Goal: Transaction & Acquisition: Download file/media

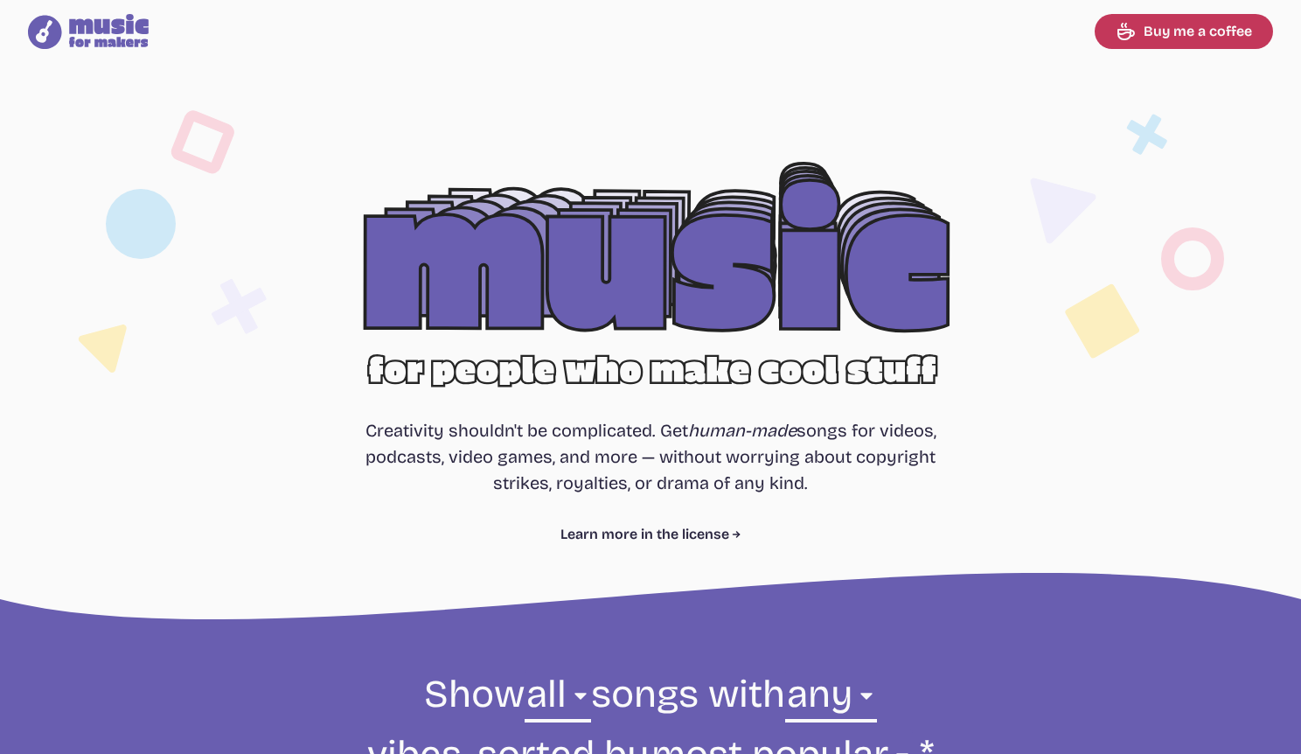
select select "most popular"
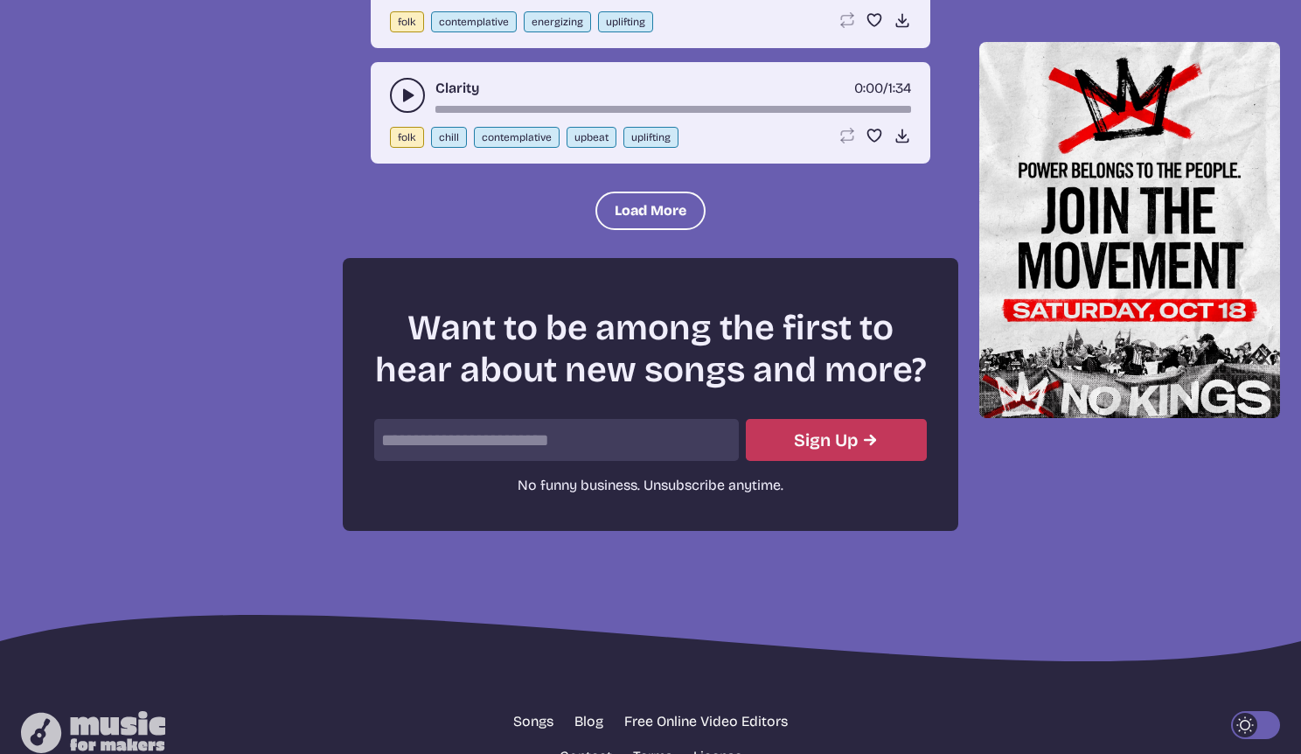
scroll to position [2380, 0]
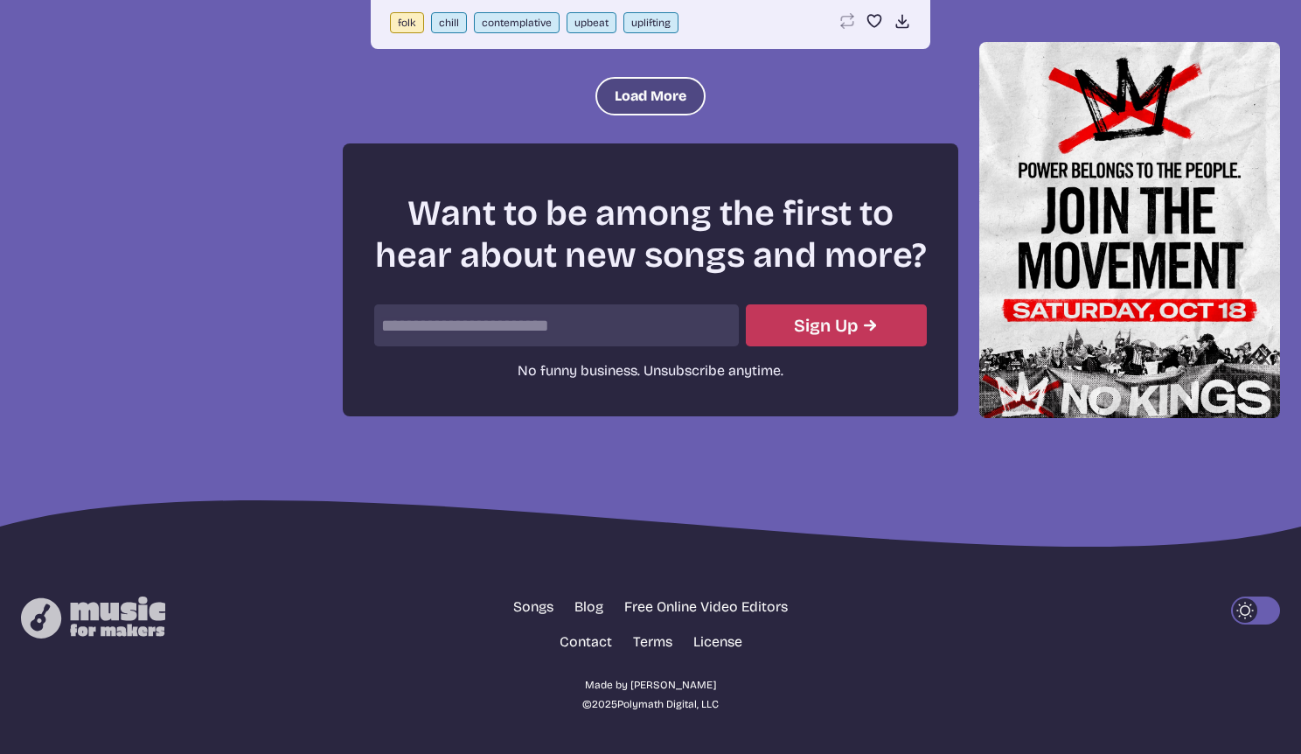
click at [646, 90] on button "Load More" at bounding box center [650, 96] width 110 height 38
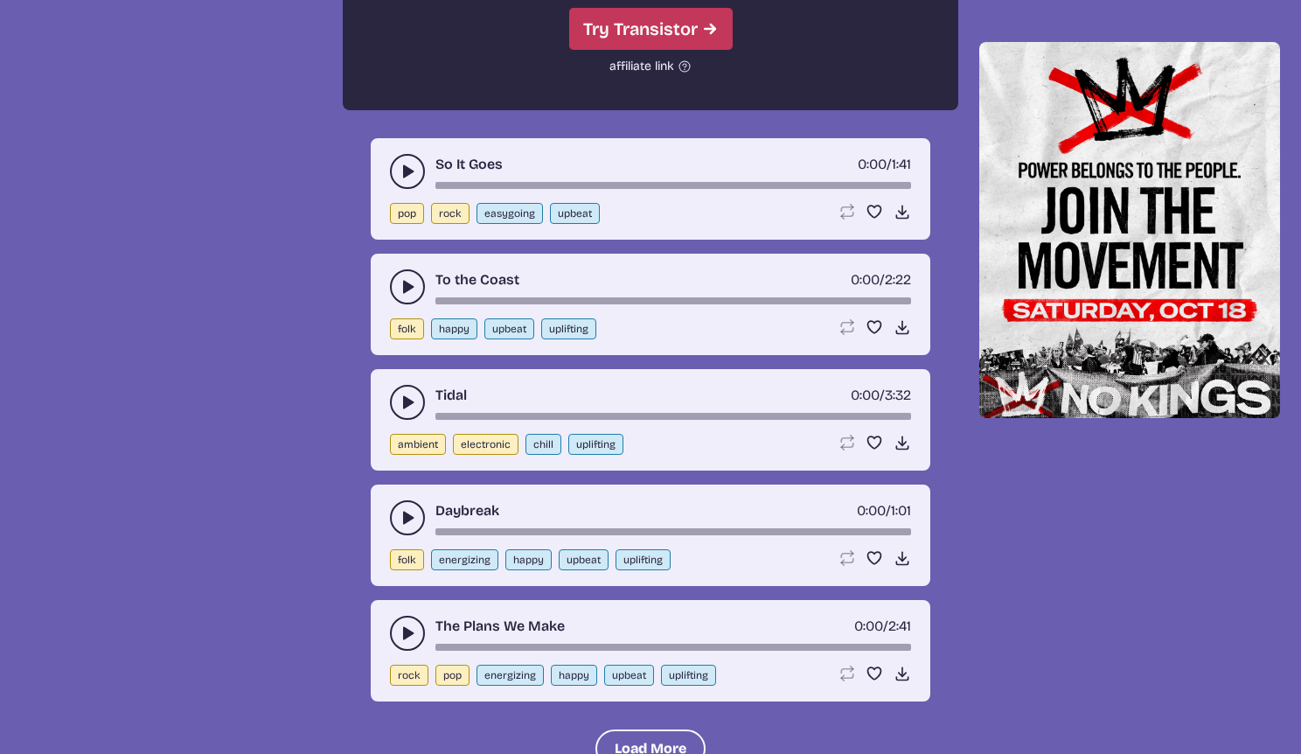
scroll to position [3416, 0]
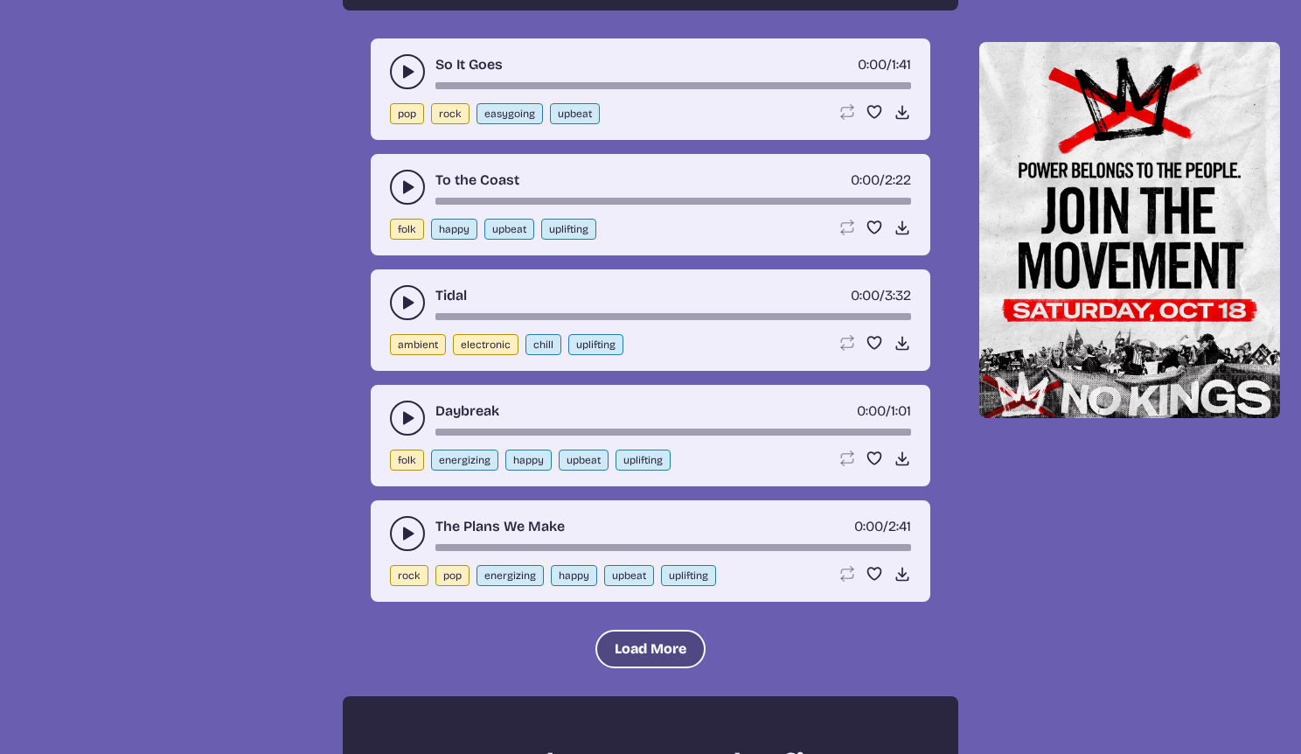
click at [634, 665] on button "Load More" at bounding box center [650, 649] width 110 height 38
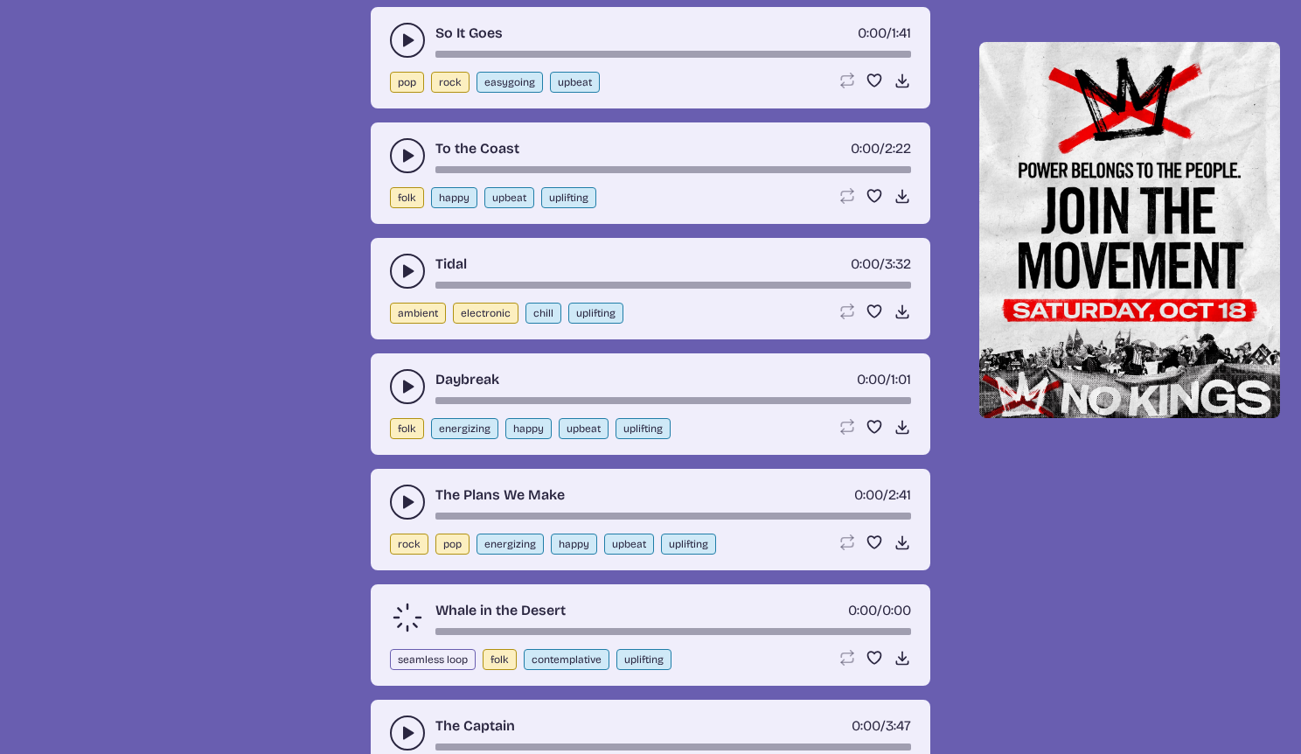
scroll to position [3628, 0]
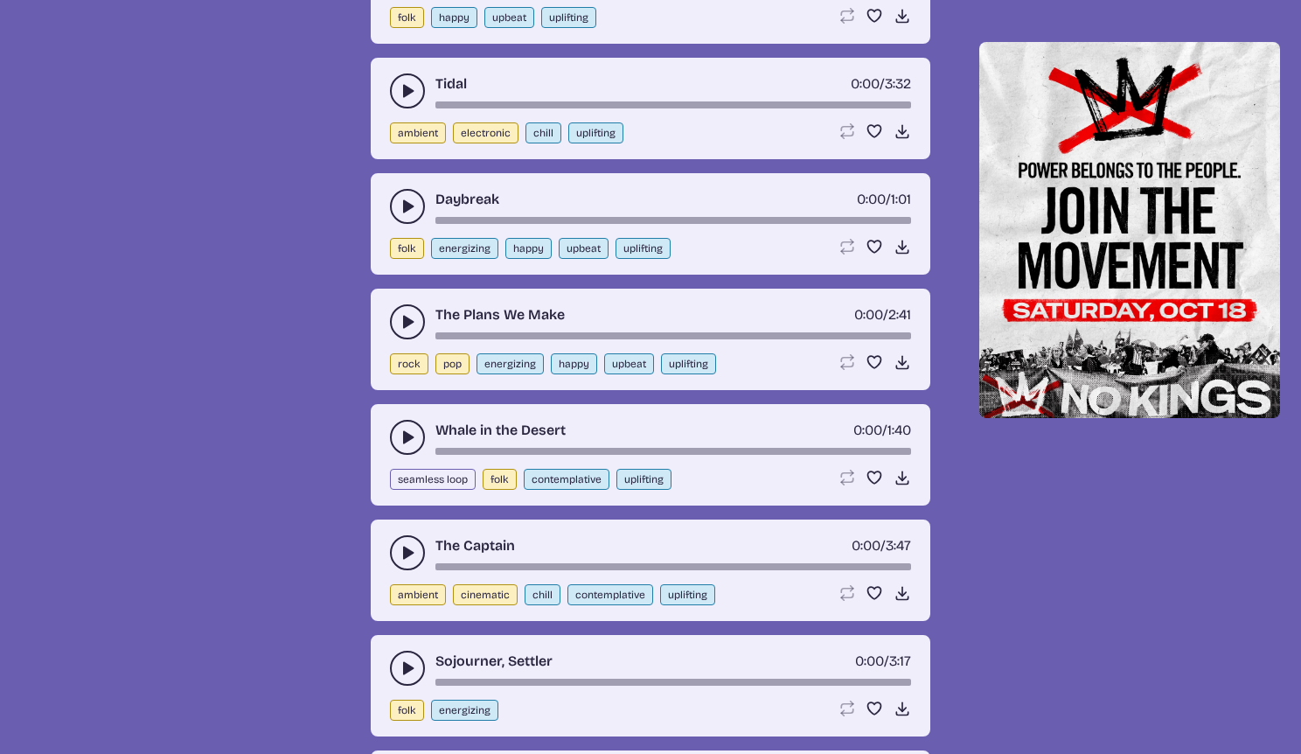
click at [419, 667] on button "play-pause toggle" at bounding box center [407, 668] width 35 height 35
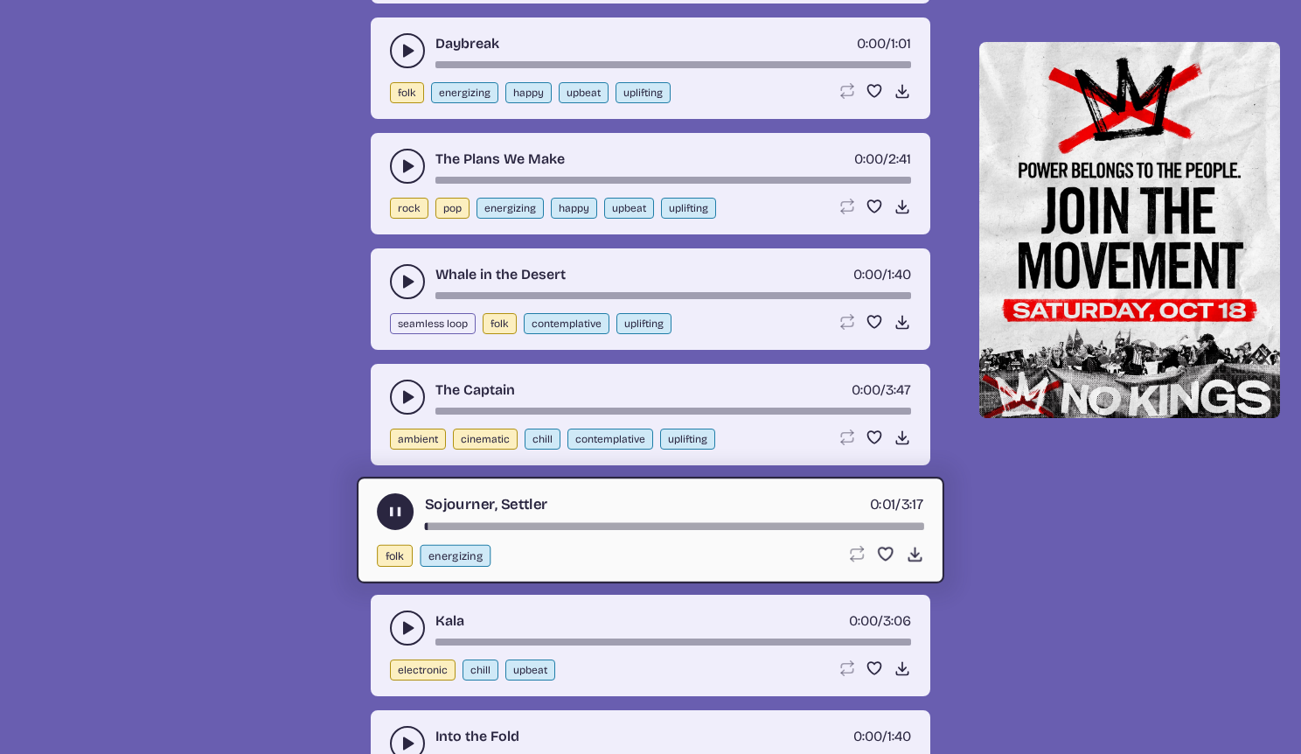
scroll to position [3795, 0]
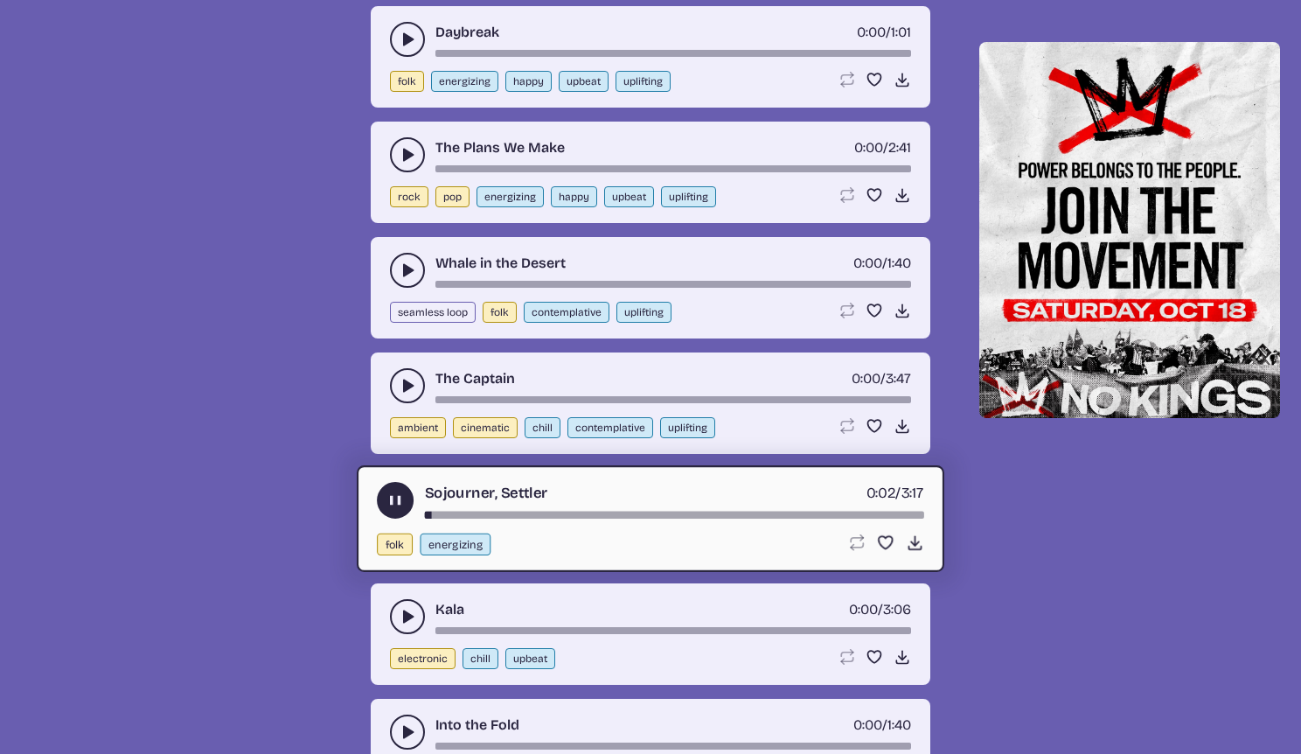
click at [543, 512] on div "song-time-bar" at bounding box center [674, 515] width 499 height 7
click at [802, 512] on div "song-time-bar" at bounding box center [674, 515] width 499 height 7
click at [858, 514] on div "song-time-bar" at bounding box center [674, 515] width 499 height 7
click at [771, 626] on div "Kala 0:00 / 3:06" at bounding box center [650, 616] width 521 height 35
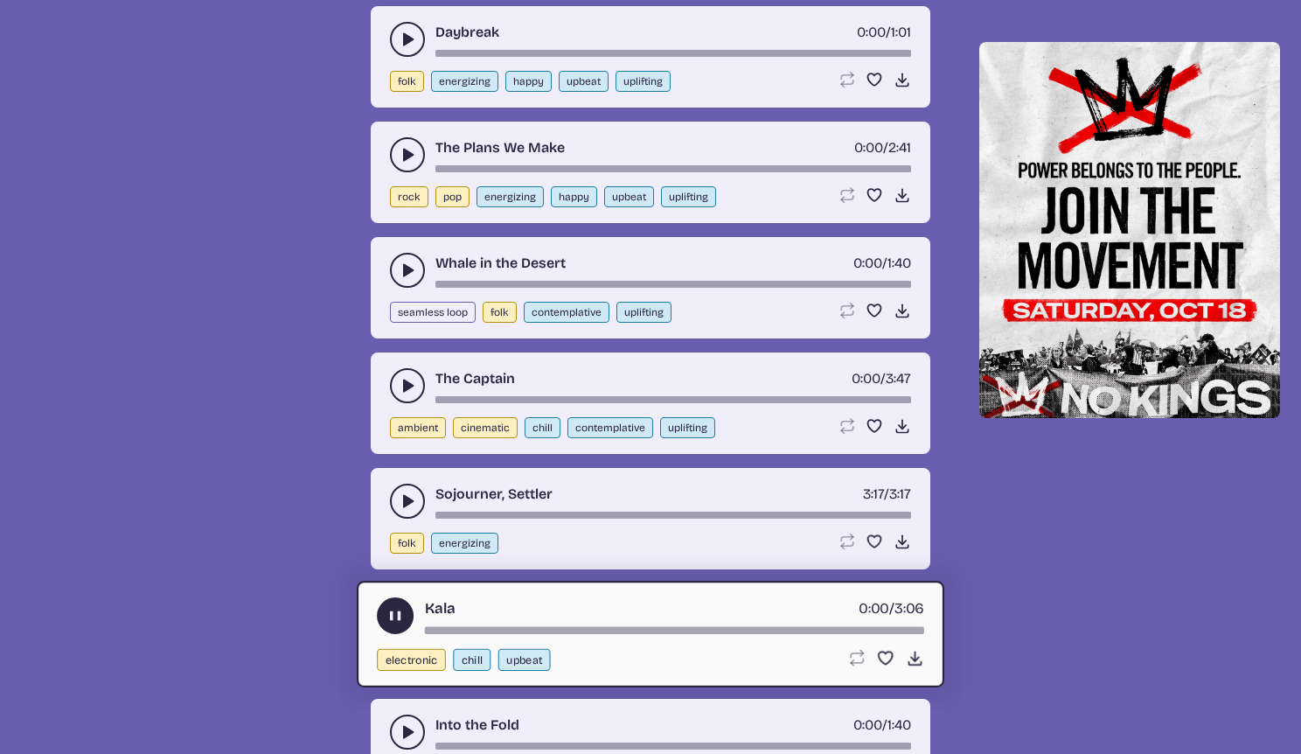
click at [394, 609] on button "play-pause toggle" at bounding box center [395, 615] width 37 height 37
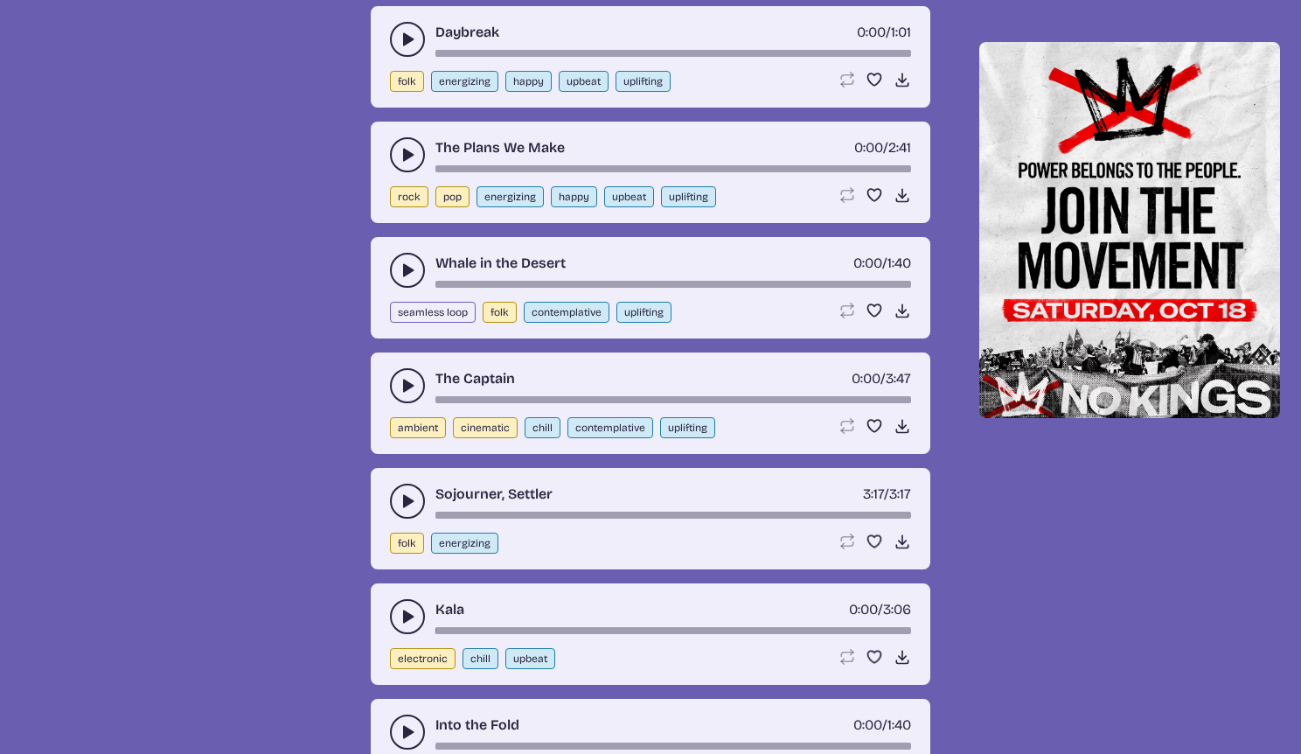
click at [422, 609] on button "play-pause toggle" at bounding box center [407, 616] width 35 height 35
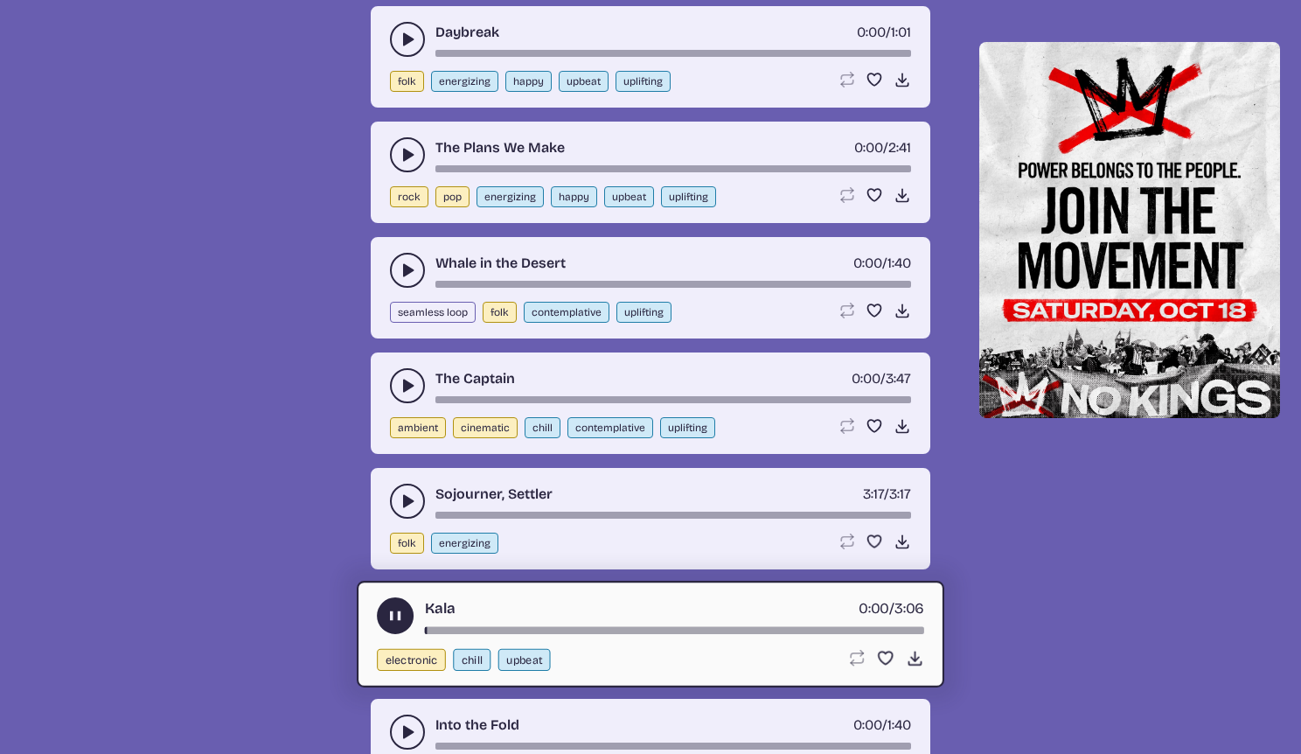
click at [611, 628] on div "song-time-bar" at bounding box center [674, 630] width 499 height 7
click at [806, 627] on div "song-time-bar" at bounding box center [674, 630] width 499 height 7
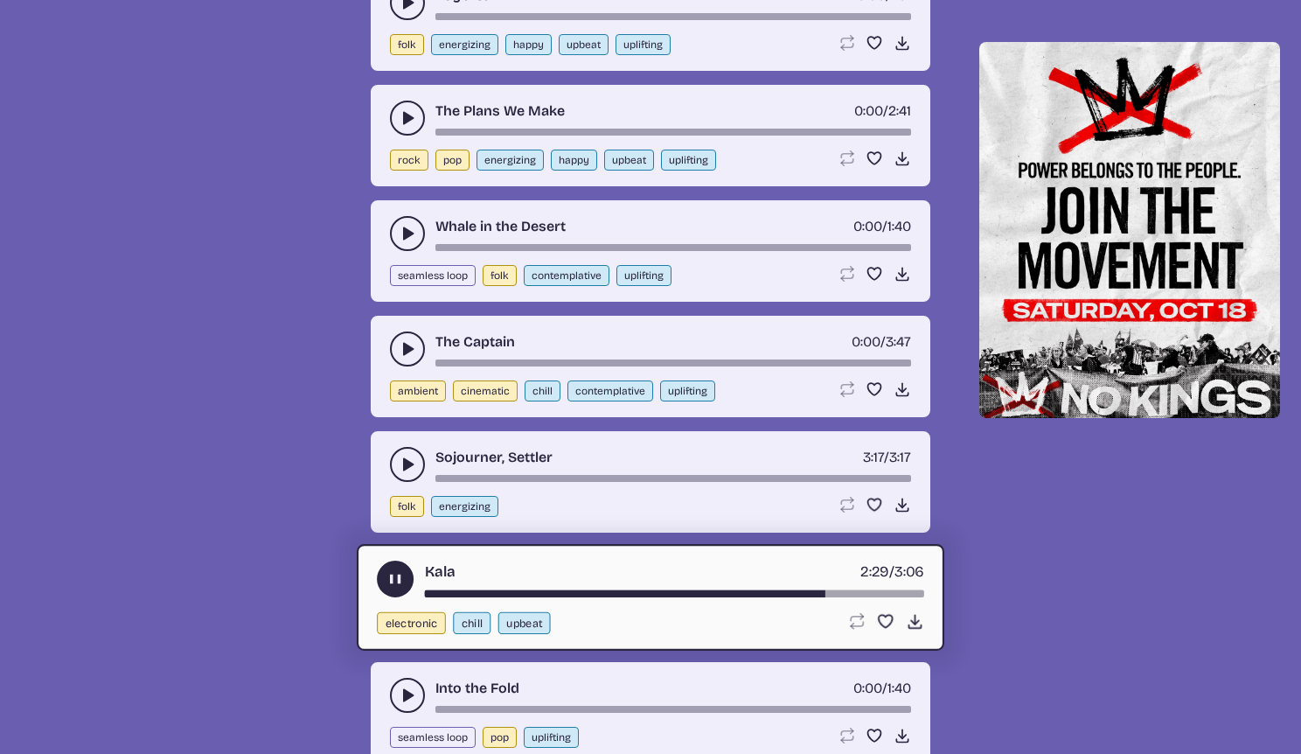
scroll to position [3843, 0]
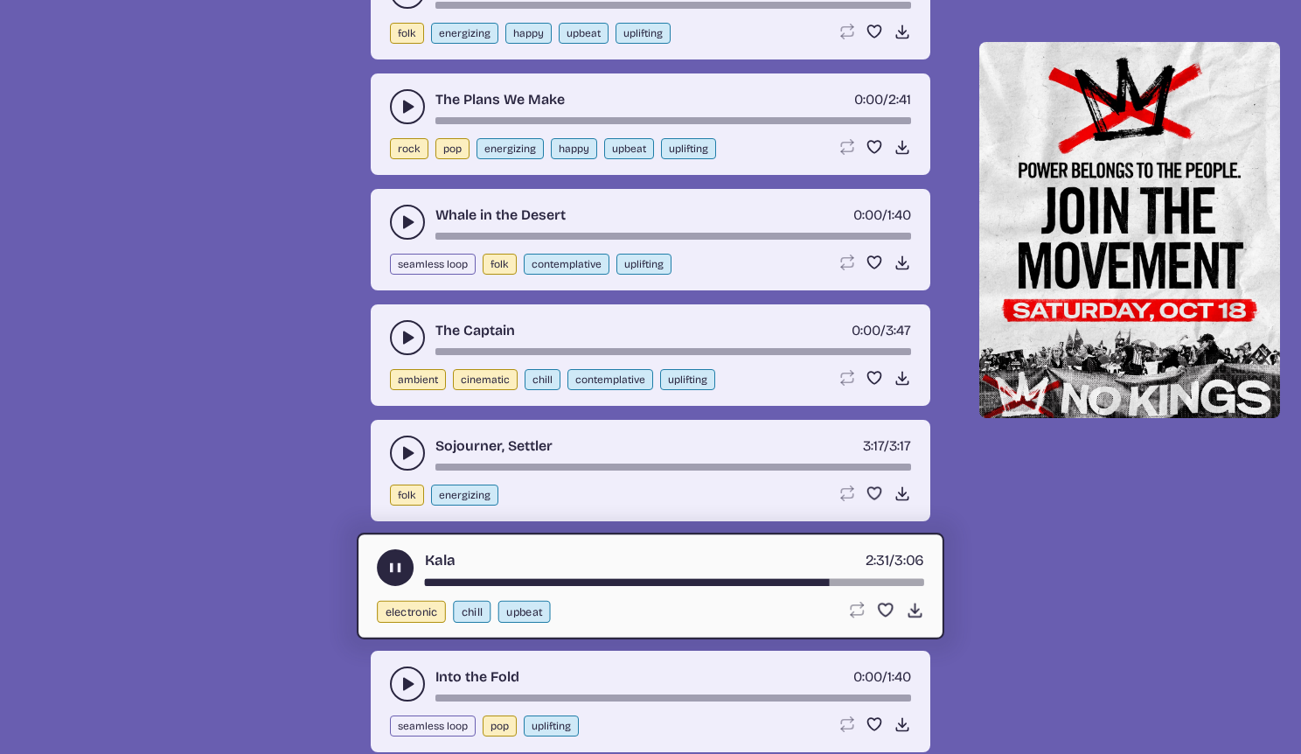
click at [388, 687] on div "Into the Fold 0:00 / 1:40 seamless loop pop uplifting Loop song Loop this song.…" at bounding box center [651, 701] width 560 height 101
drag, startPoint x: 400, startPoint y: 683, endPoint x: 428, endPoint y: 686, distance: 27.2
click at [400, 684] on icon "play-pause toggle" at bounding box center [407, 683] width 17 height 17
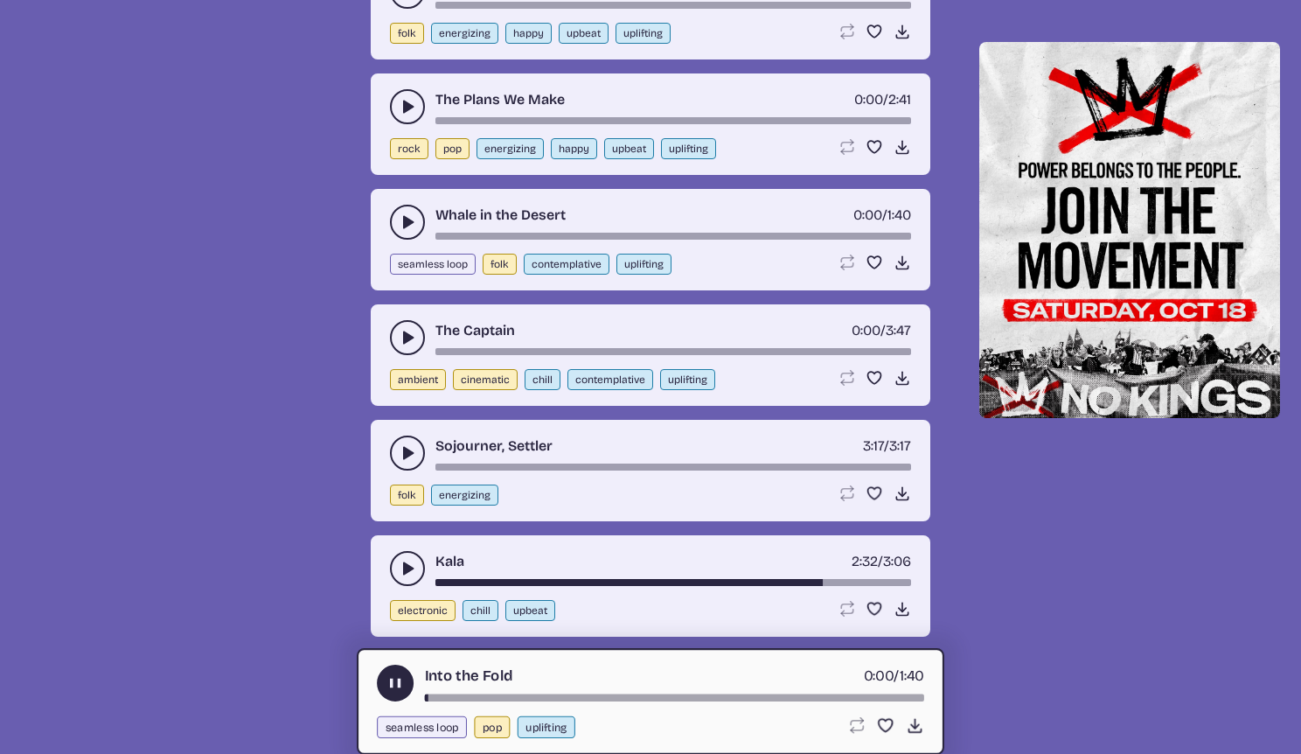
click at [748, 695] on div "song-time-bar" at bounding box center [674, 697] width 499 height 7
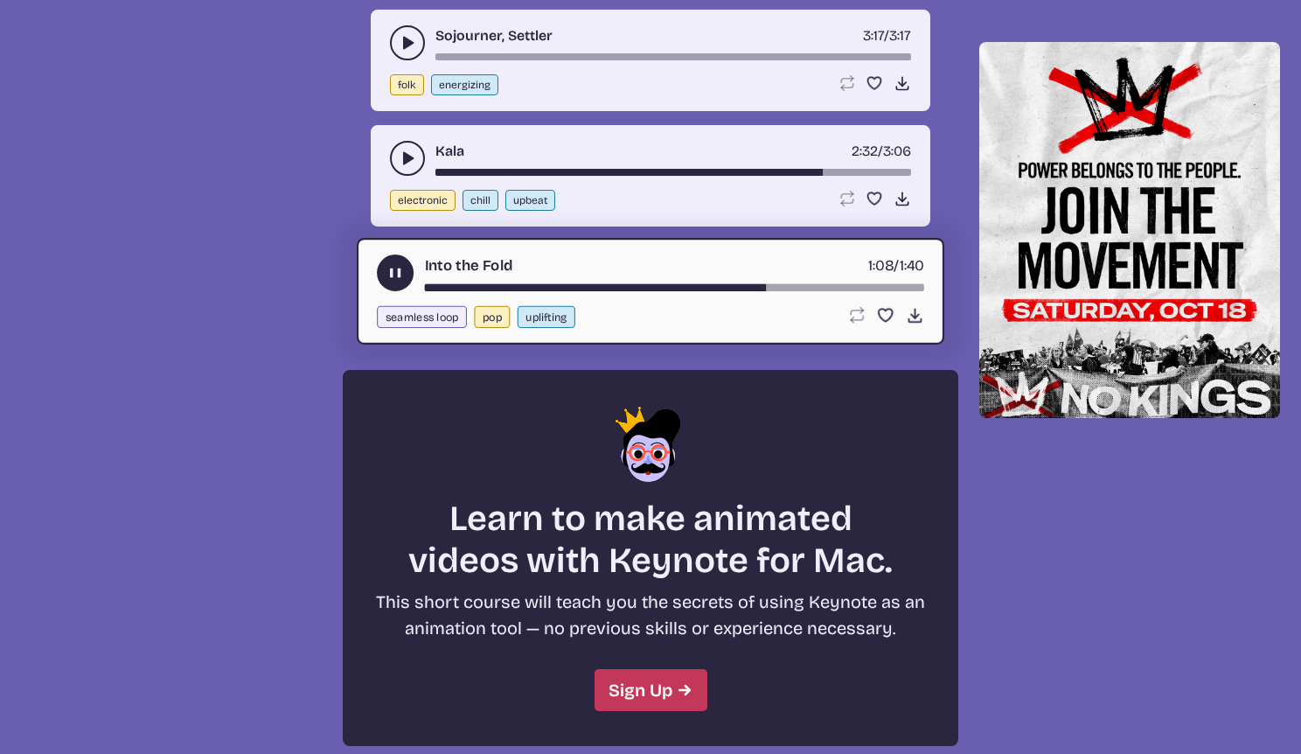
scroll to position [4534, 0]
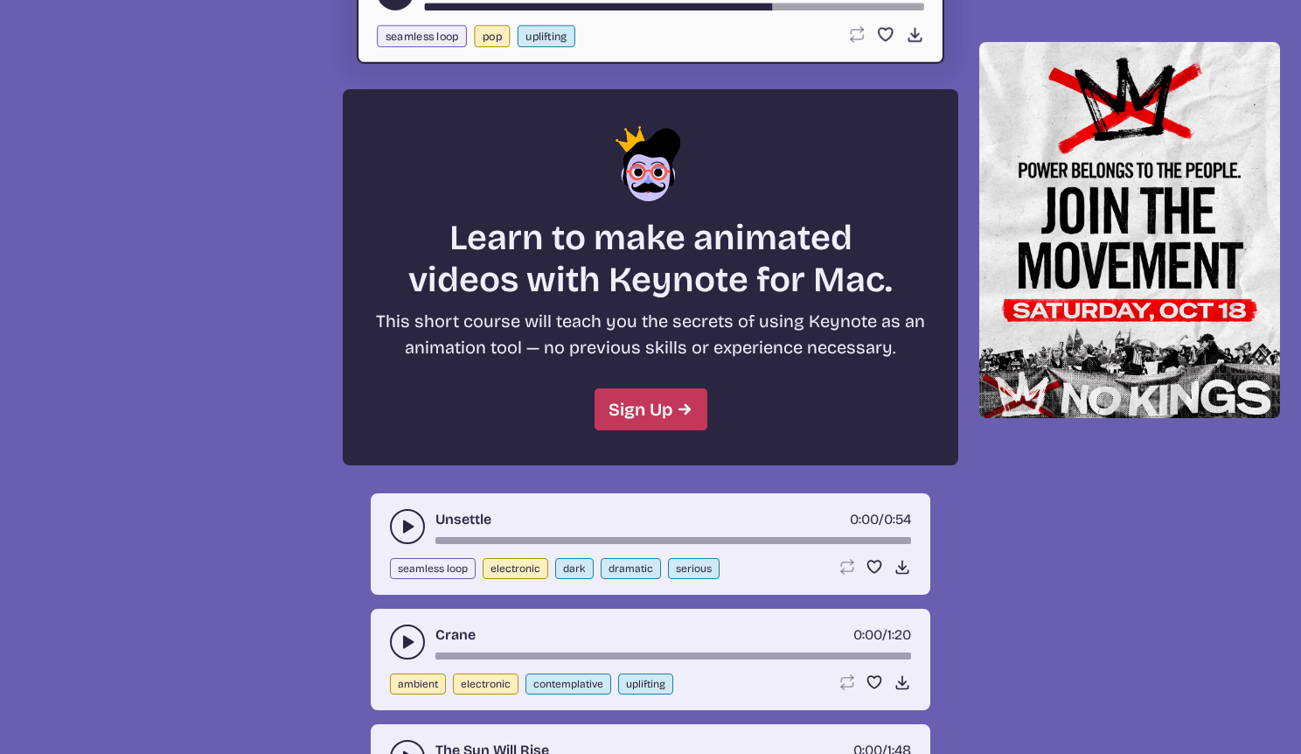
click at [403, 520] on icon "play-pause toggle" at bounding box center [407, 526] width 17 height 17
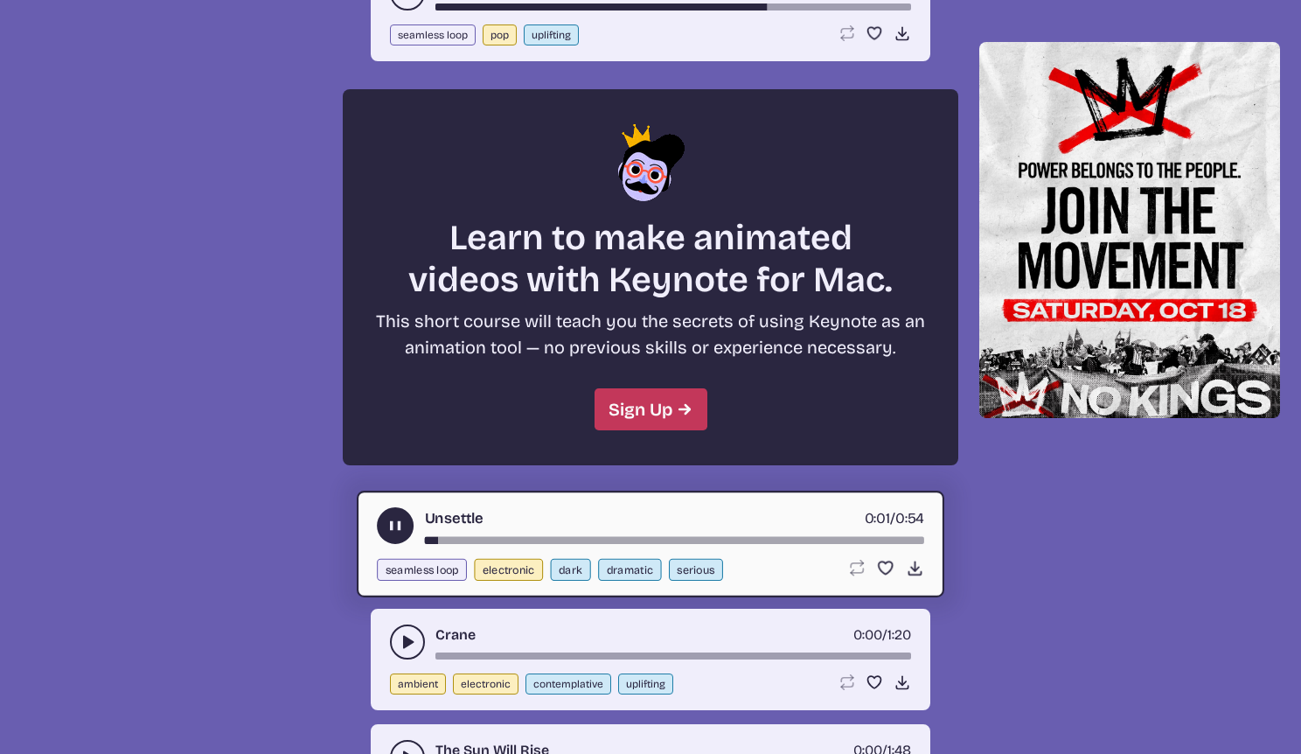
click at [398, 650] on button "play-pause toggle" at bounding box center [407, 641] width 35 height 35
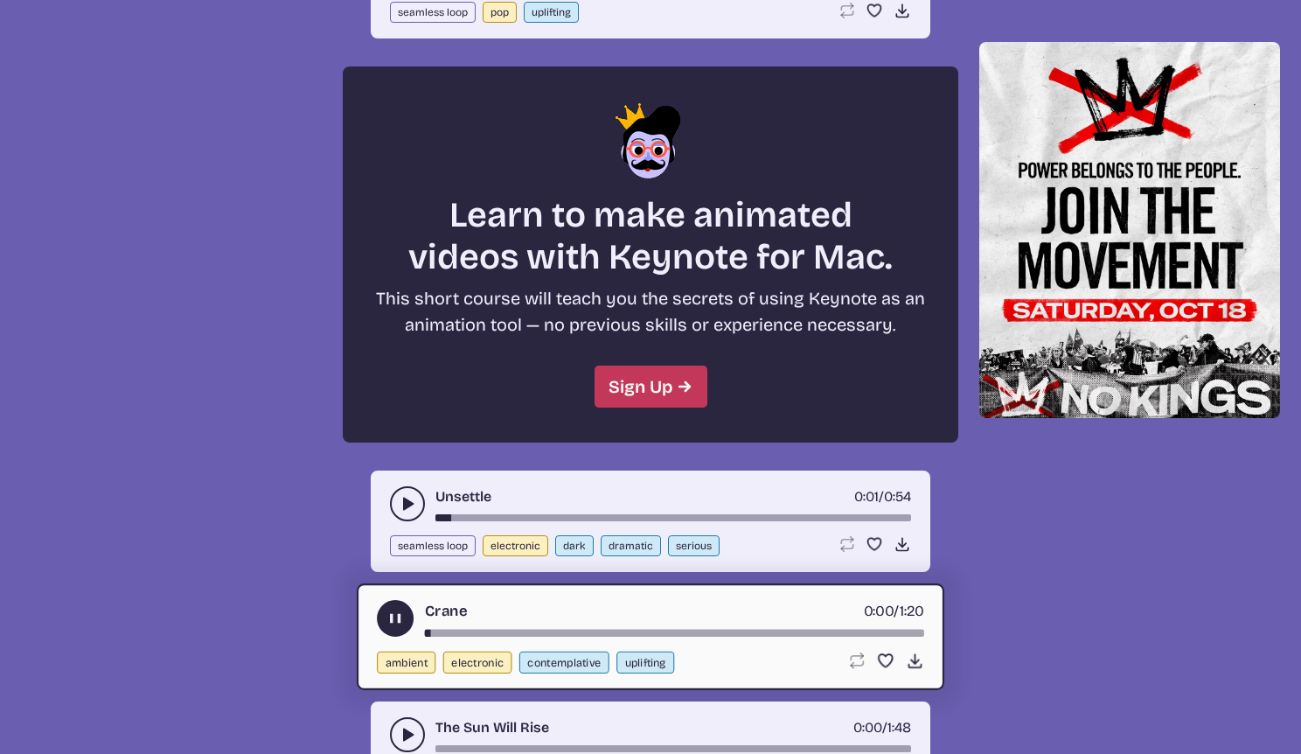
scroll to position [4640, 0]
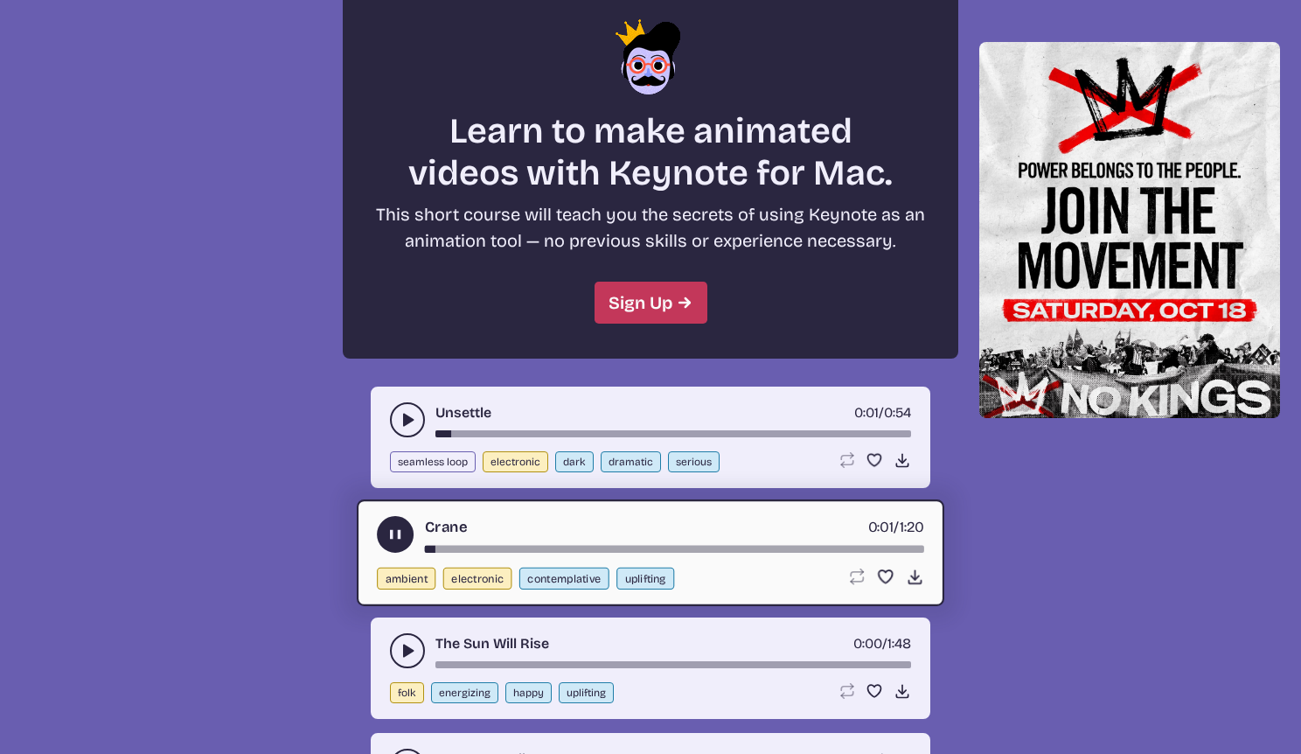
click at [421, 667] on div "The Sun Will Rise 0:00 / 1:48" at bounding box center [650, 650] width 521 height 35
click at [417, 649] on button "play-pause toggle" at bounding box center [407, 650] width 35 height 35
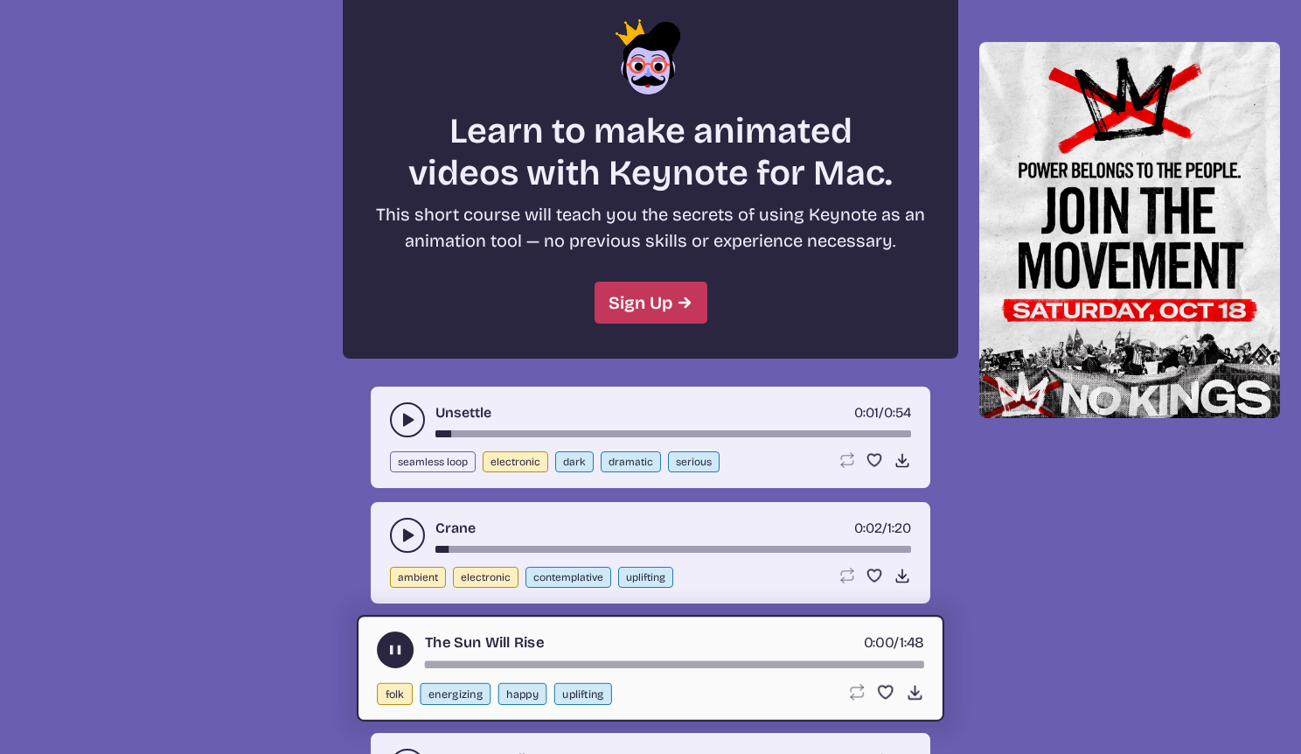
scroll to position [4764, 0]
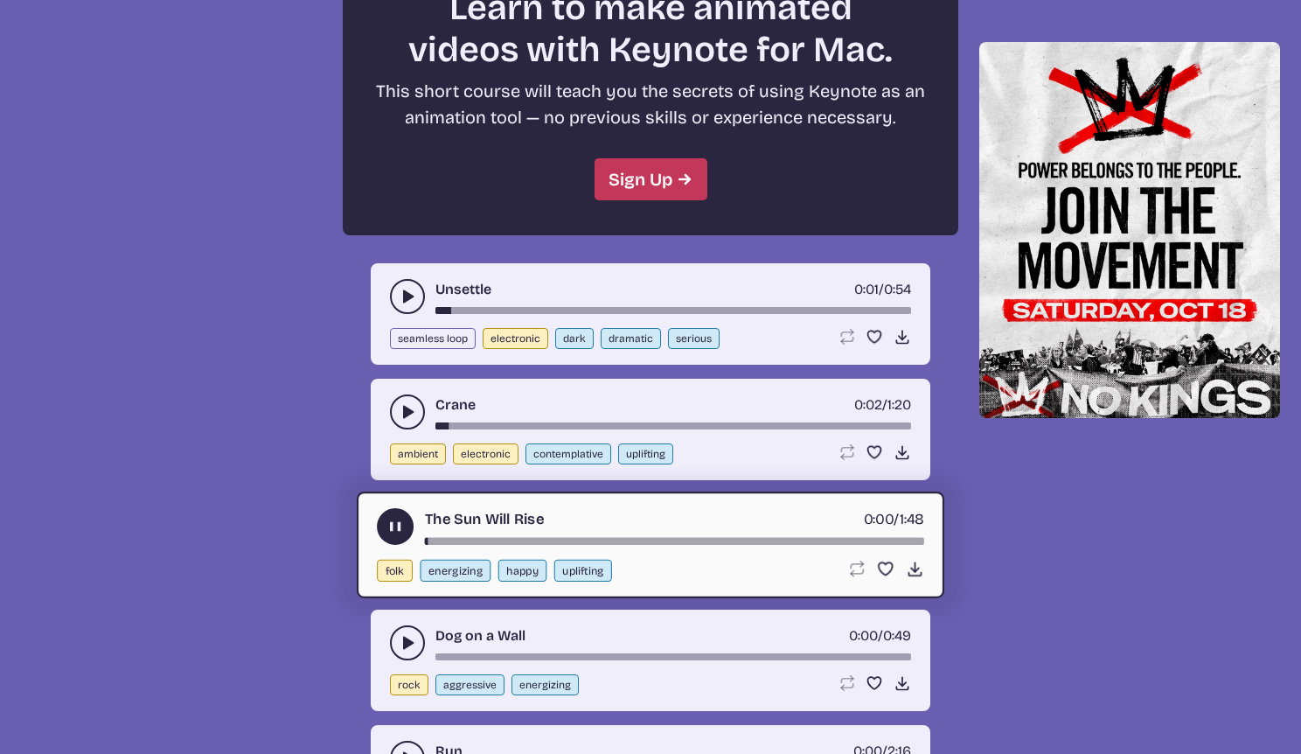
click at [417, 646] on button "play-pause toggle" at bounding box center [407, 642] width 35 height 35
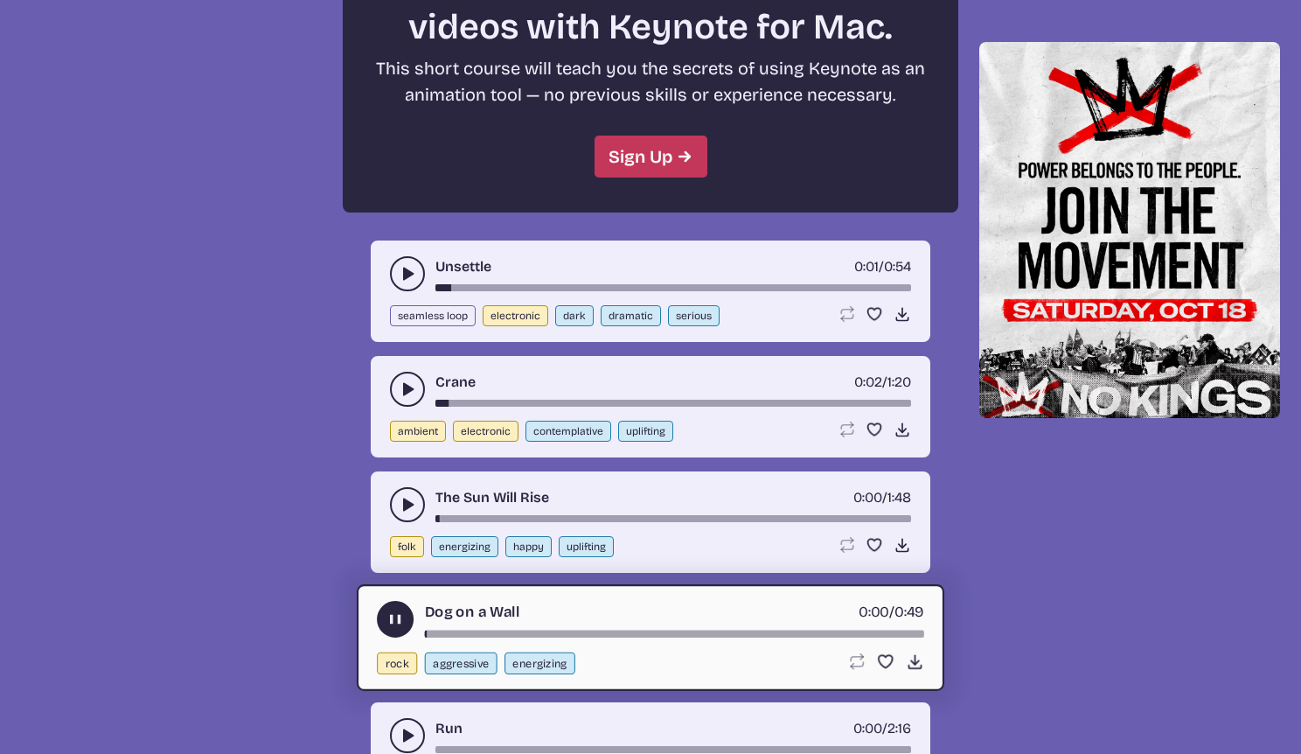
scroll to position [4814, 0]
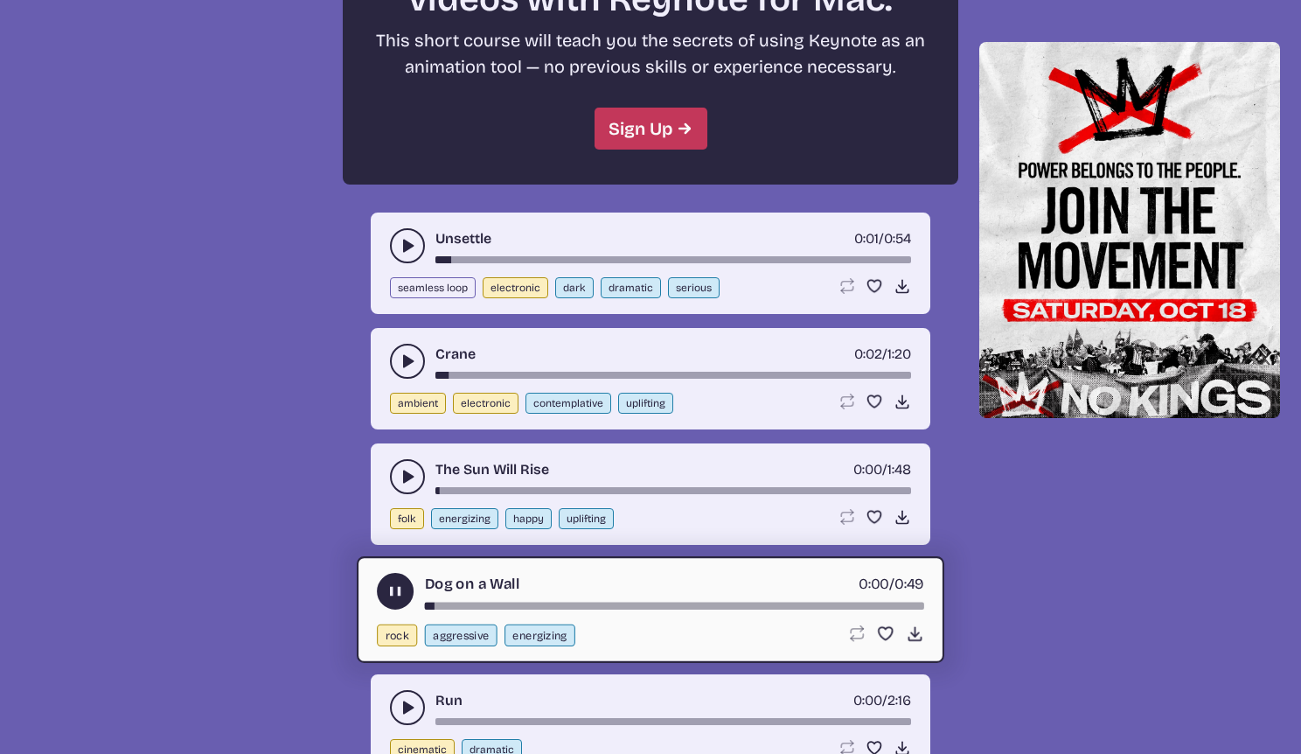
click at [791, 602] on div "song-time-bar" at bounding box center [674, 605] width 499 height 7
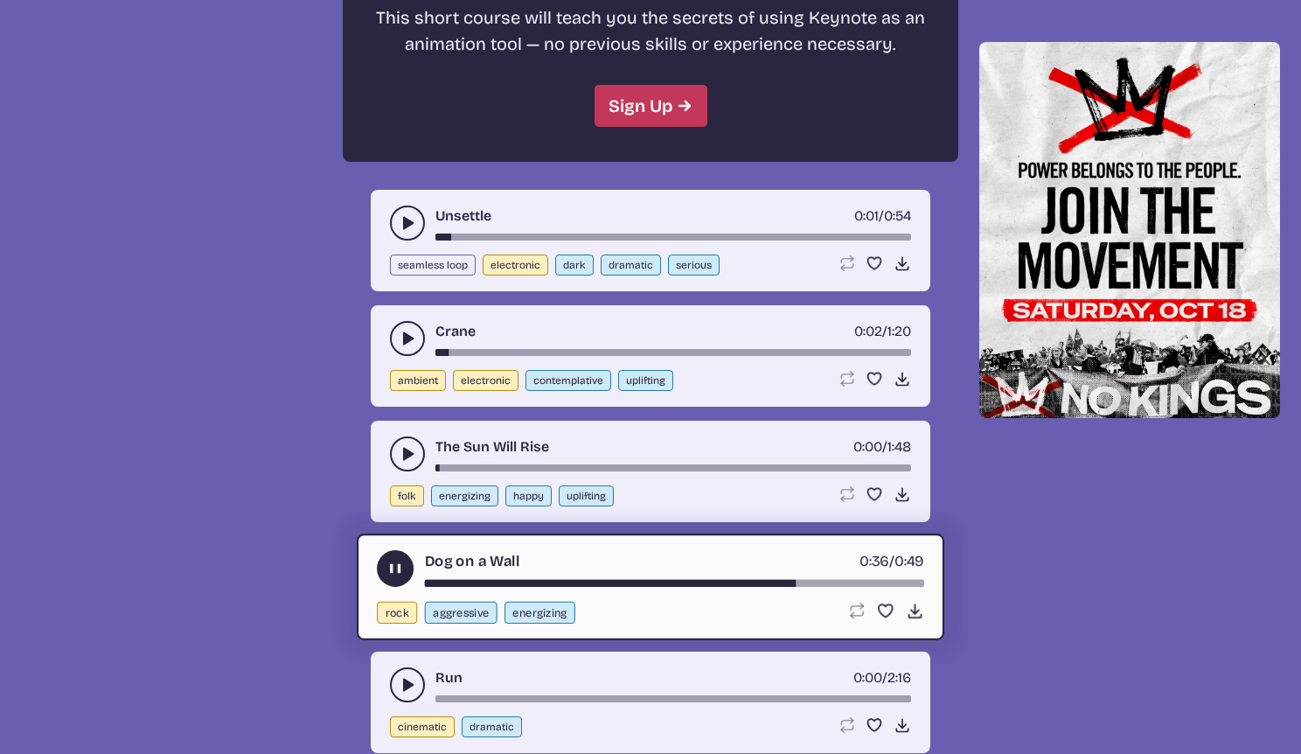
scroll to position [4867, 0]
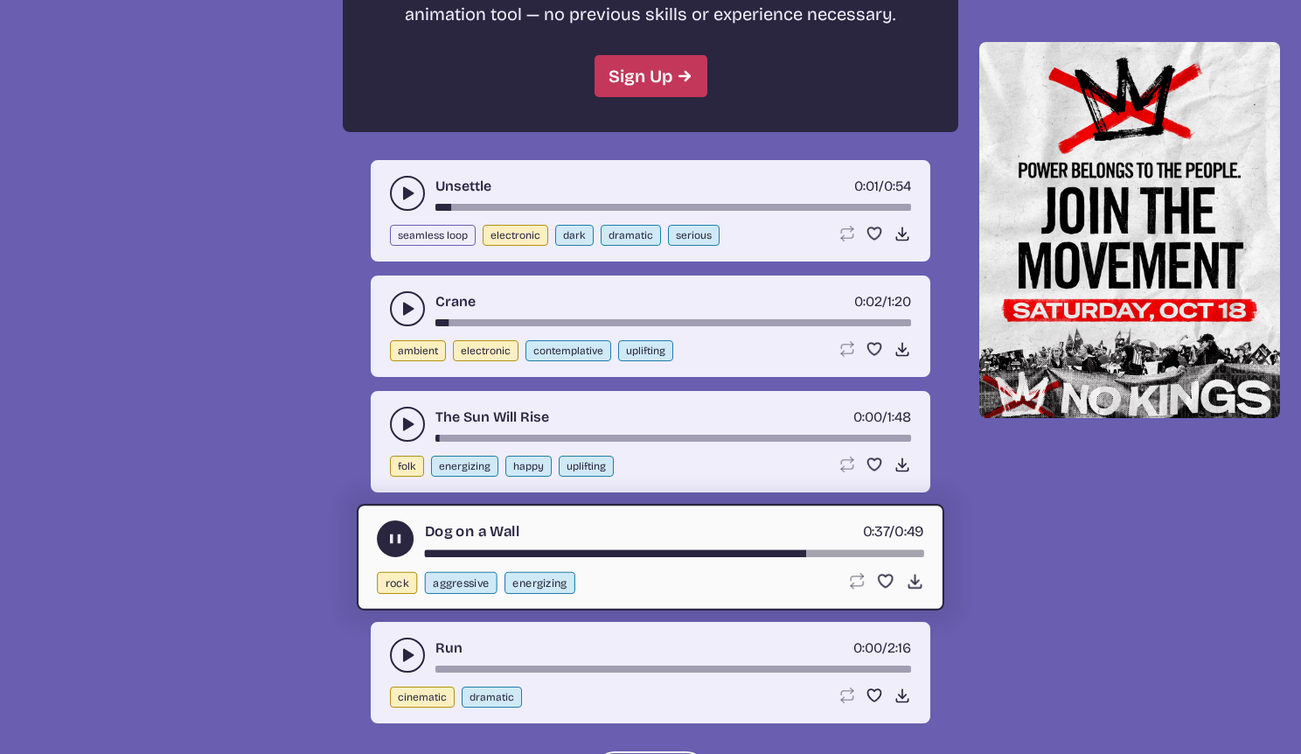
click at [400, 651] on icon "play-pause toggle" at bounding box center [407, 654] width 17 height 17
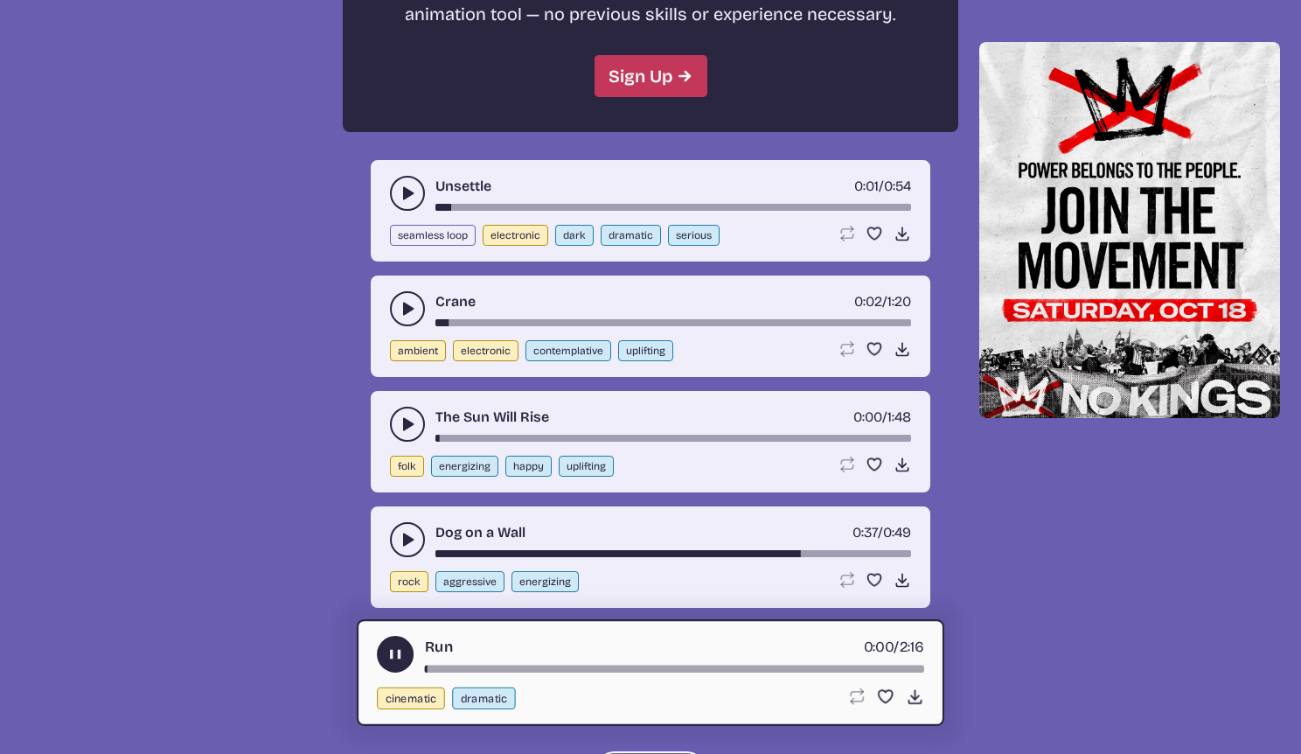
click at [789, 662] on div "Run 0:00 / 2:16" at bounding box center [650, 654] width 547 height 37
click at [786, 664] on div "Run 0:01 / 2:16" at bounding box center [650, 654] width 547 height 37
click at [783, 667] on div "song-time-bar" at bounding box center [674, 668] width 499 height 7
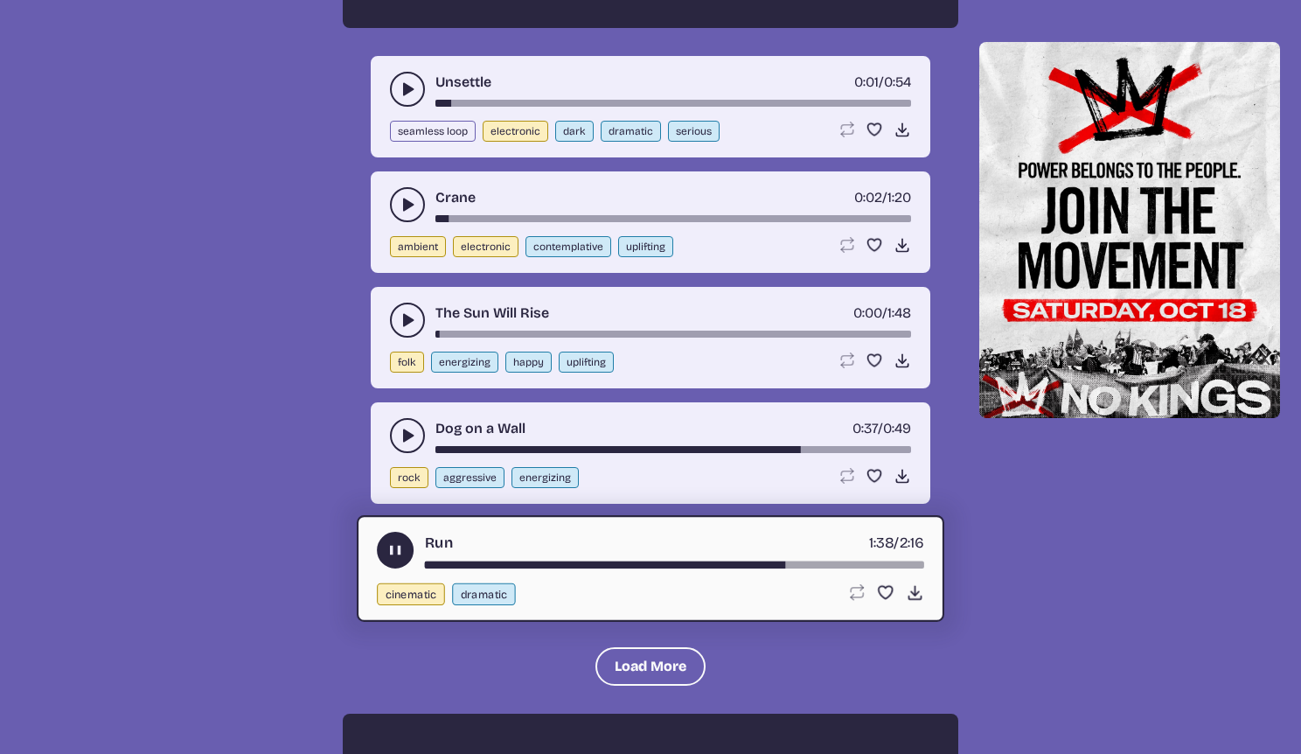
scroll to position [5031, 0]
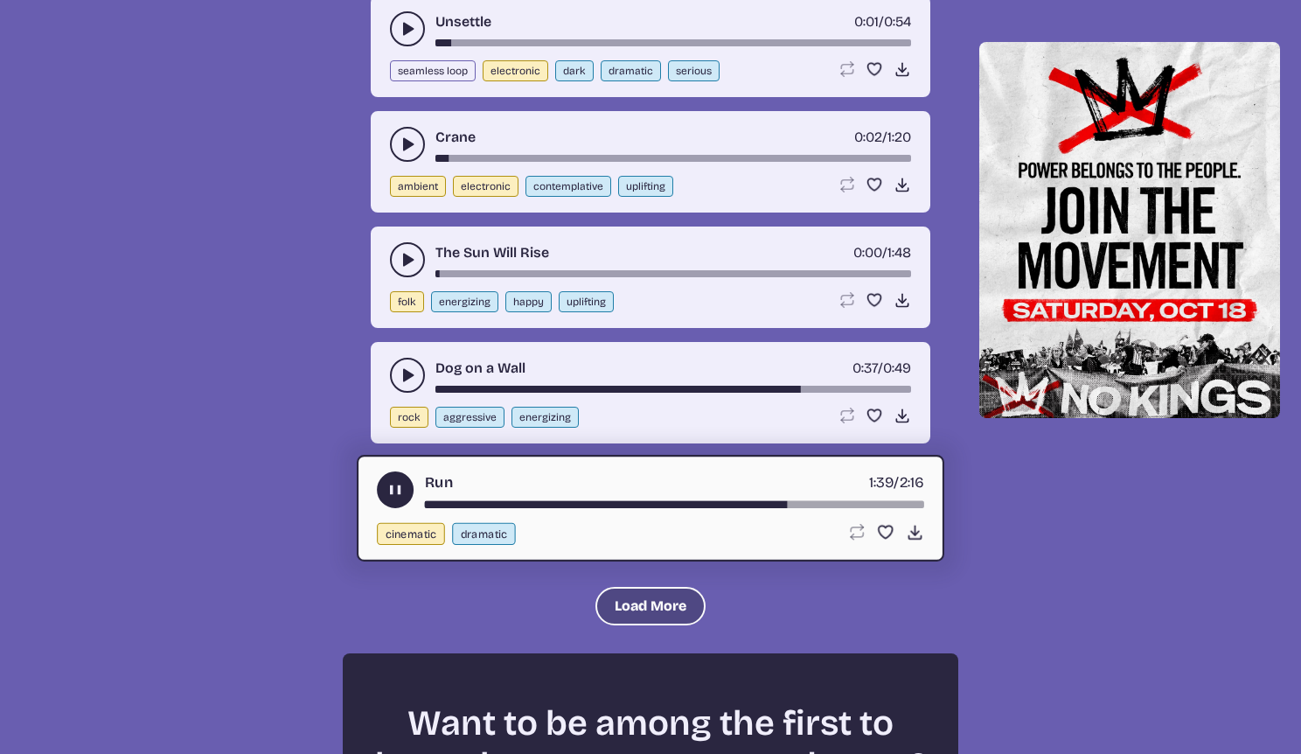
click at [648, 611] on button "Load More" at bounding box center [650, 606] width 110 height 38
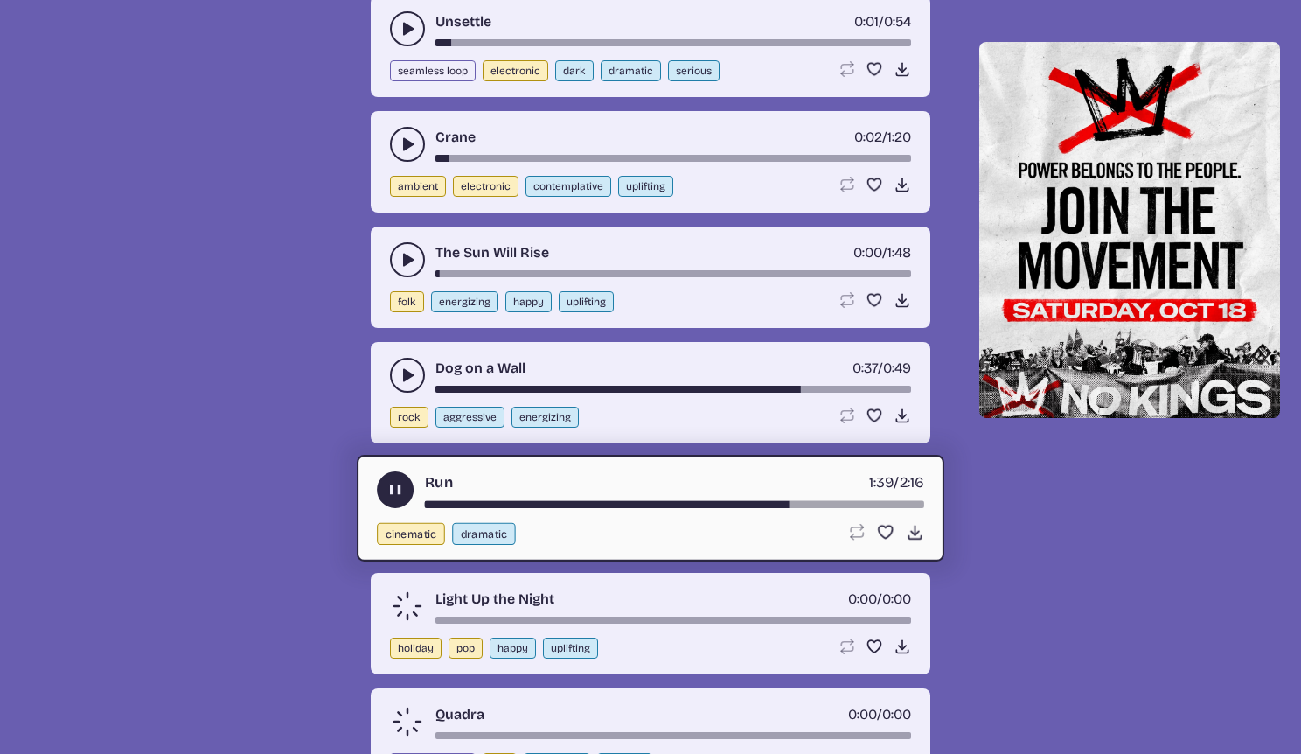
scroll to position [5054, 0]
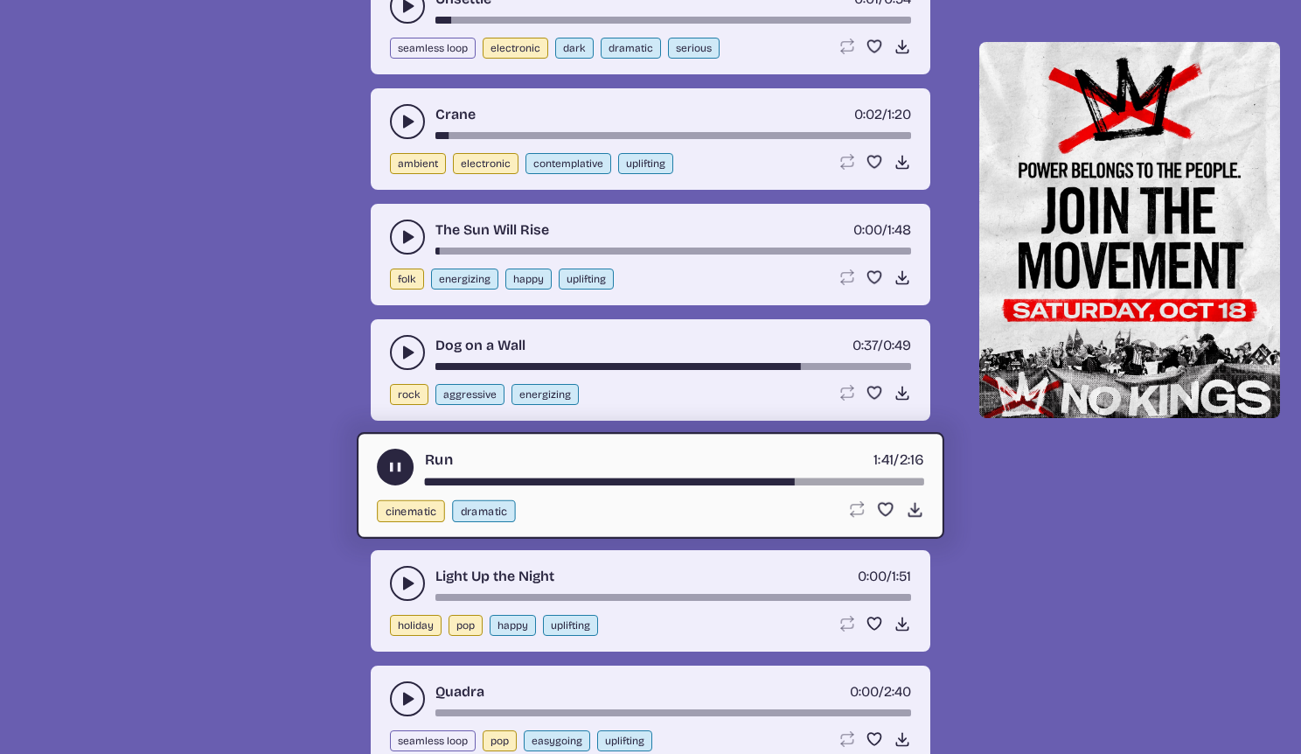
click at [759, 593] on div "Light Up the Night 0:00 / 1:51" at bounding box center [650, 583] width 521 height 35
click at [412, 582] on use "play-pause toggle" at bounding box center [407, 582] width 17 height 17
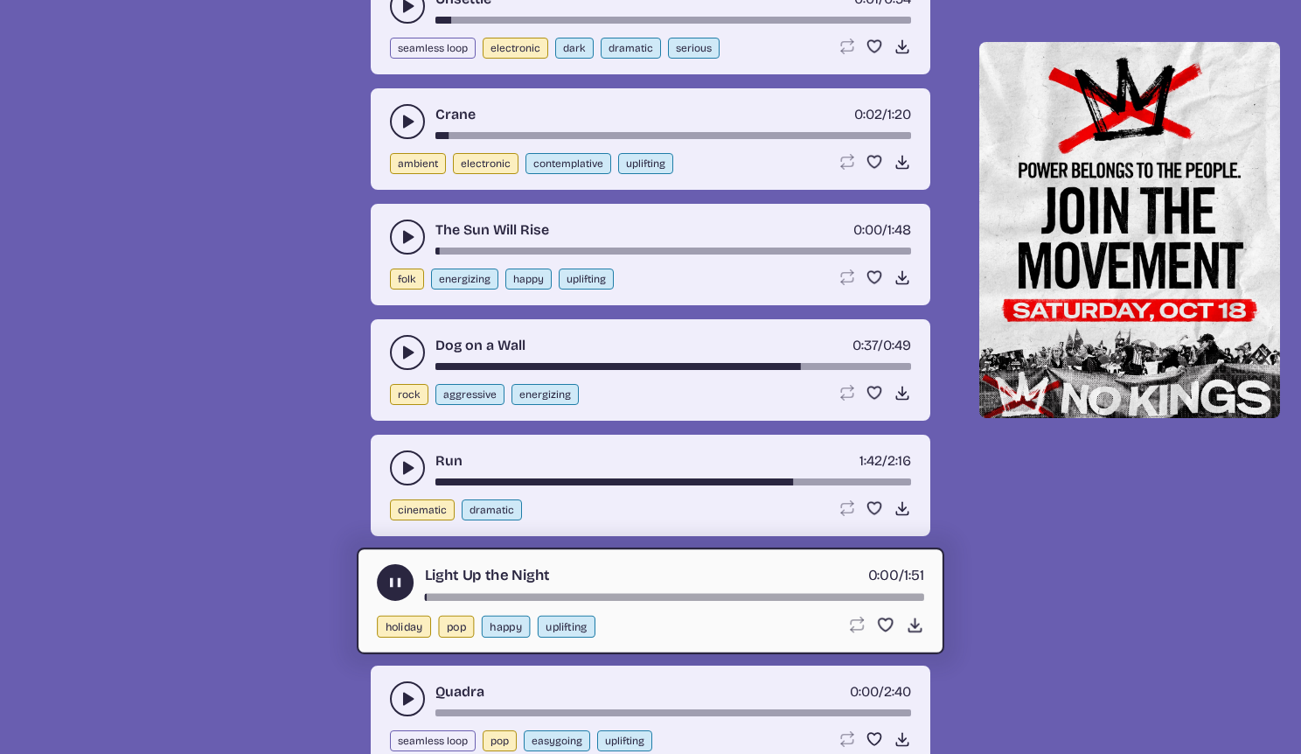
click at [786, 599] on div "song-time-bar" at bounding box center [674, 597] width 499 height 7
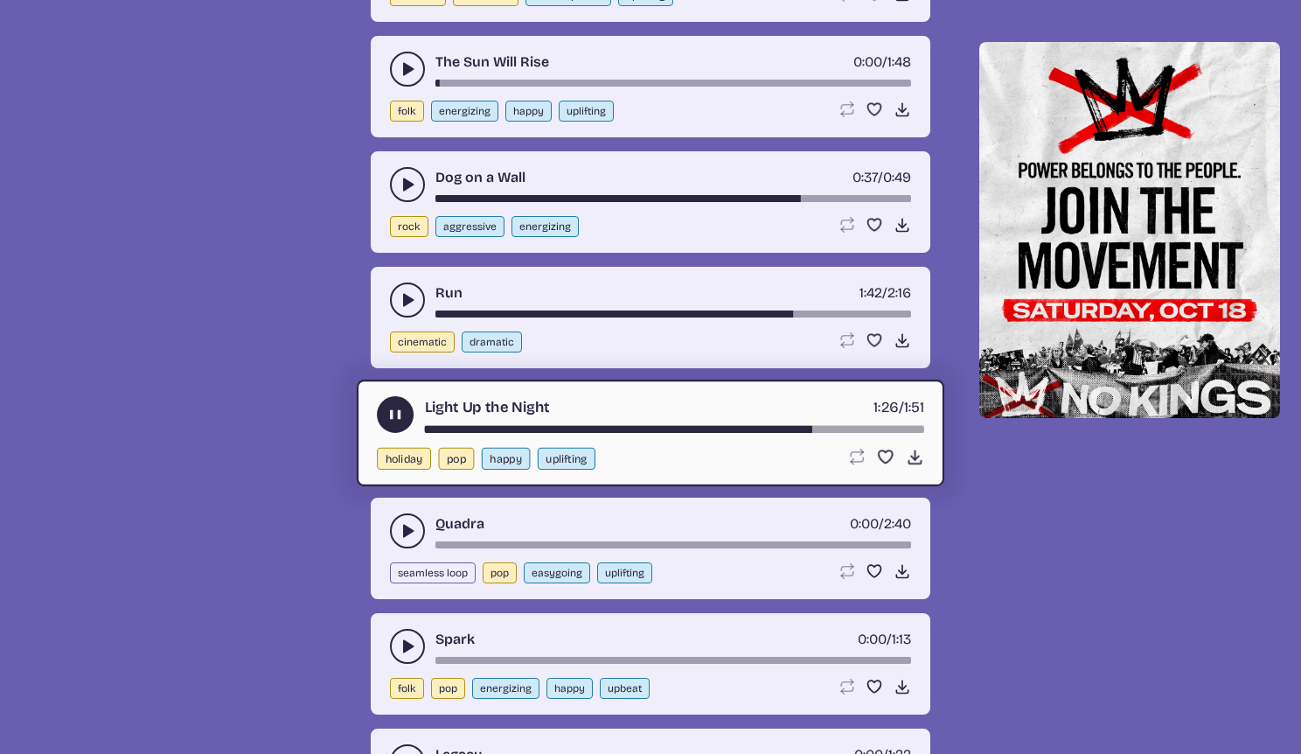
scroll to position [5302, 0]
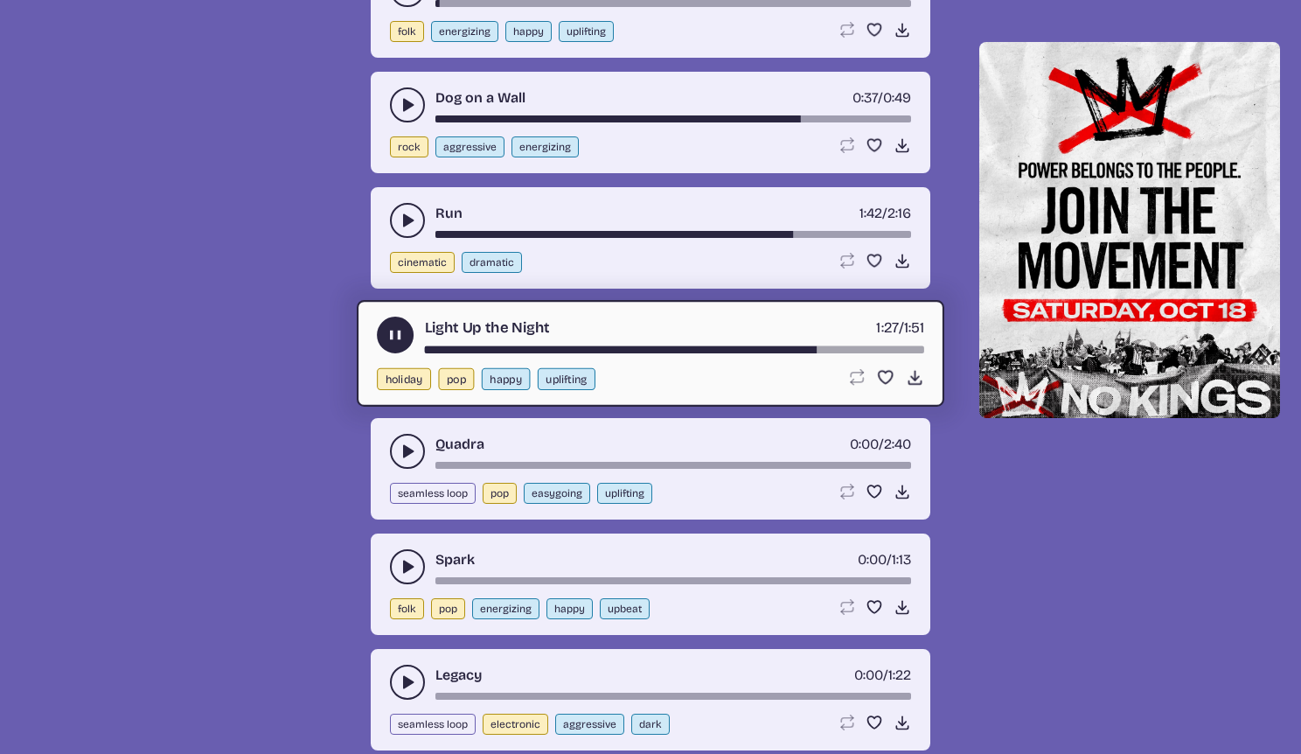
click at [395, 685] on button "play-pause toggle" at bounding box center [407, 682] width 35 height 35
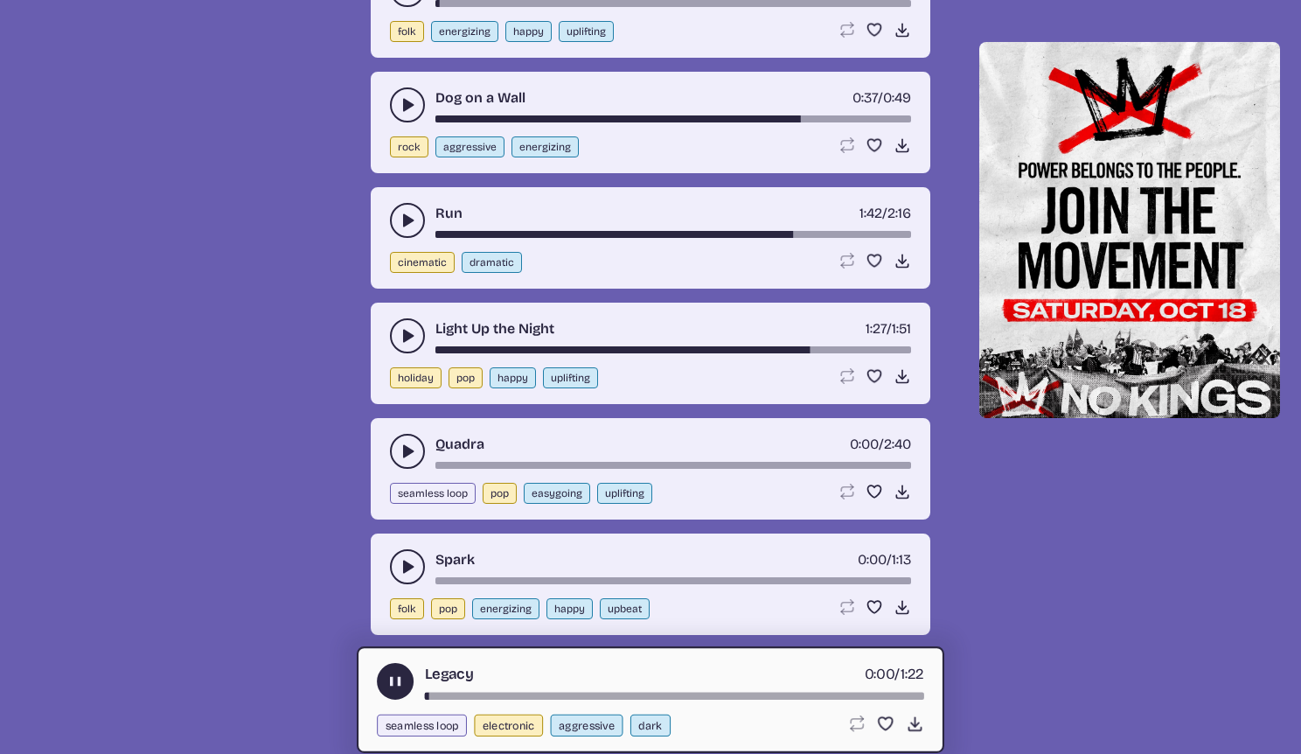
click at [795, 695] on div "song-time-bar" at bounding box center [674, 696] width 499 height 7
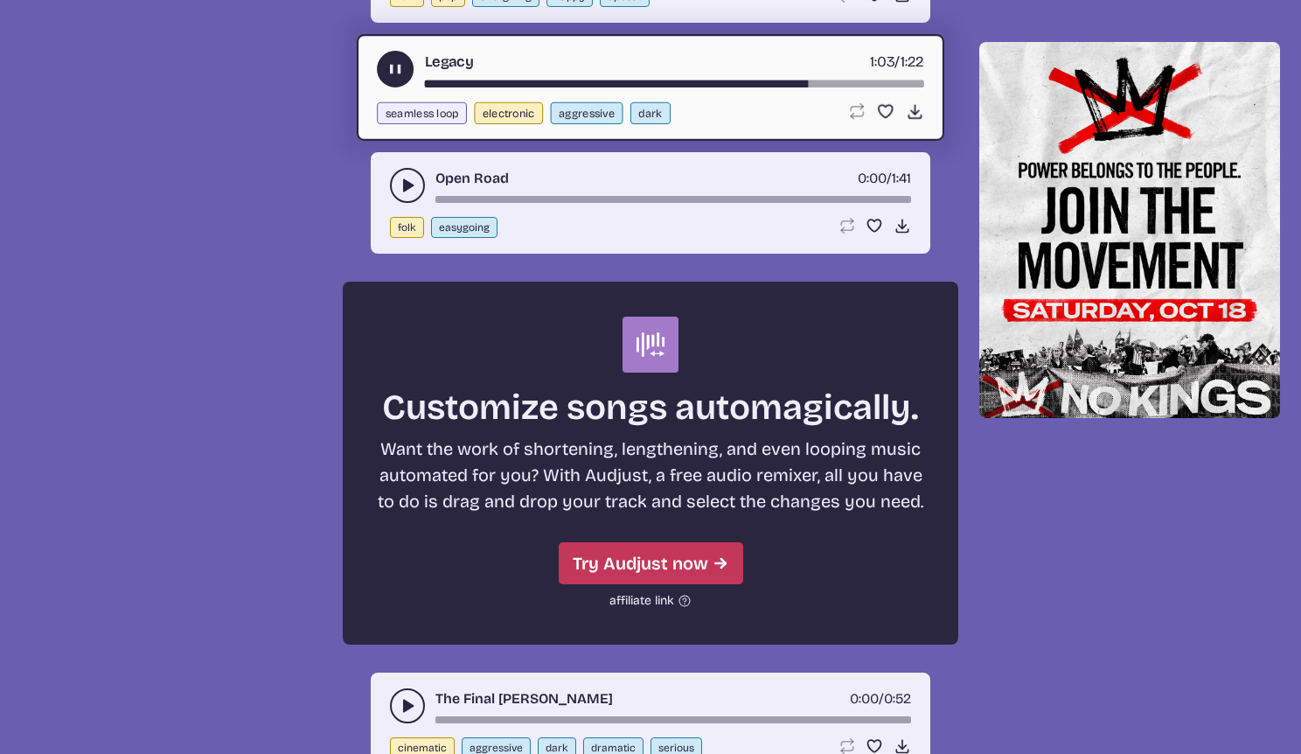
scroll to position [6036, 0]
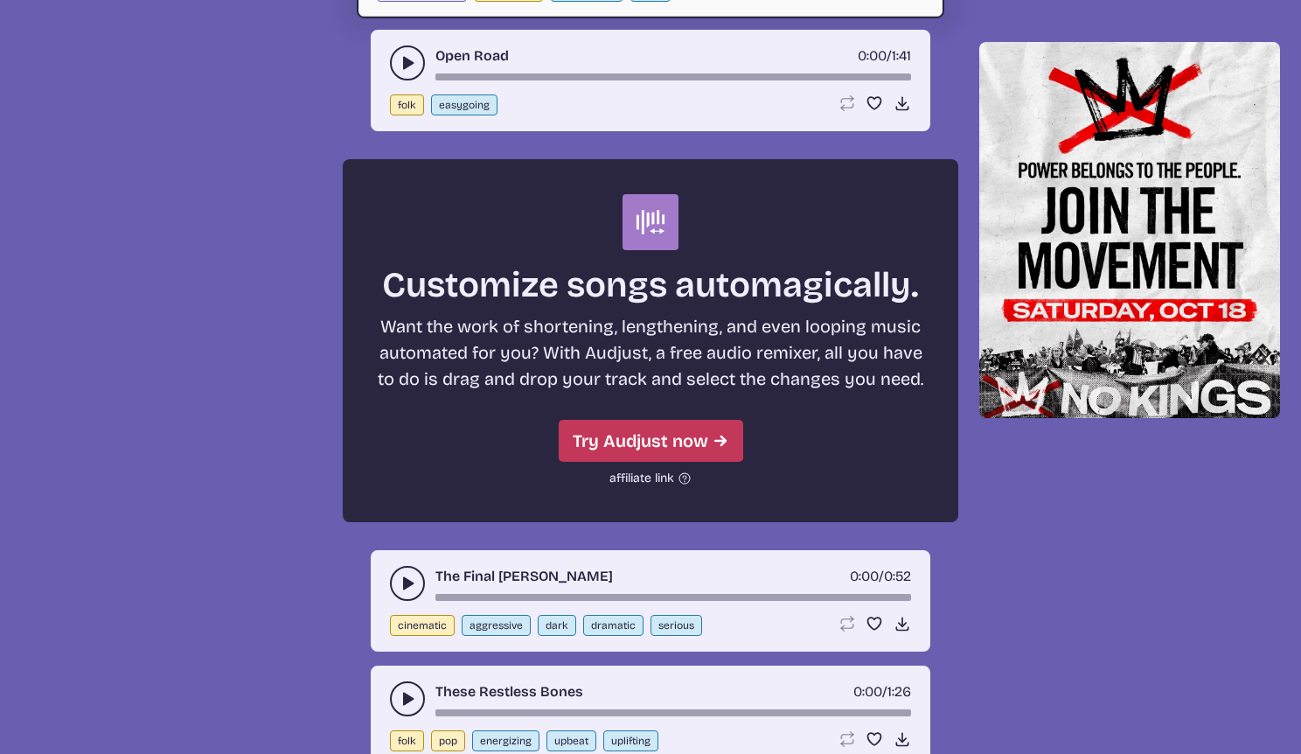
click at [409, 590] on icon "play-pause toggle" at bounding box center [407, 582] width 17 height 17
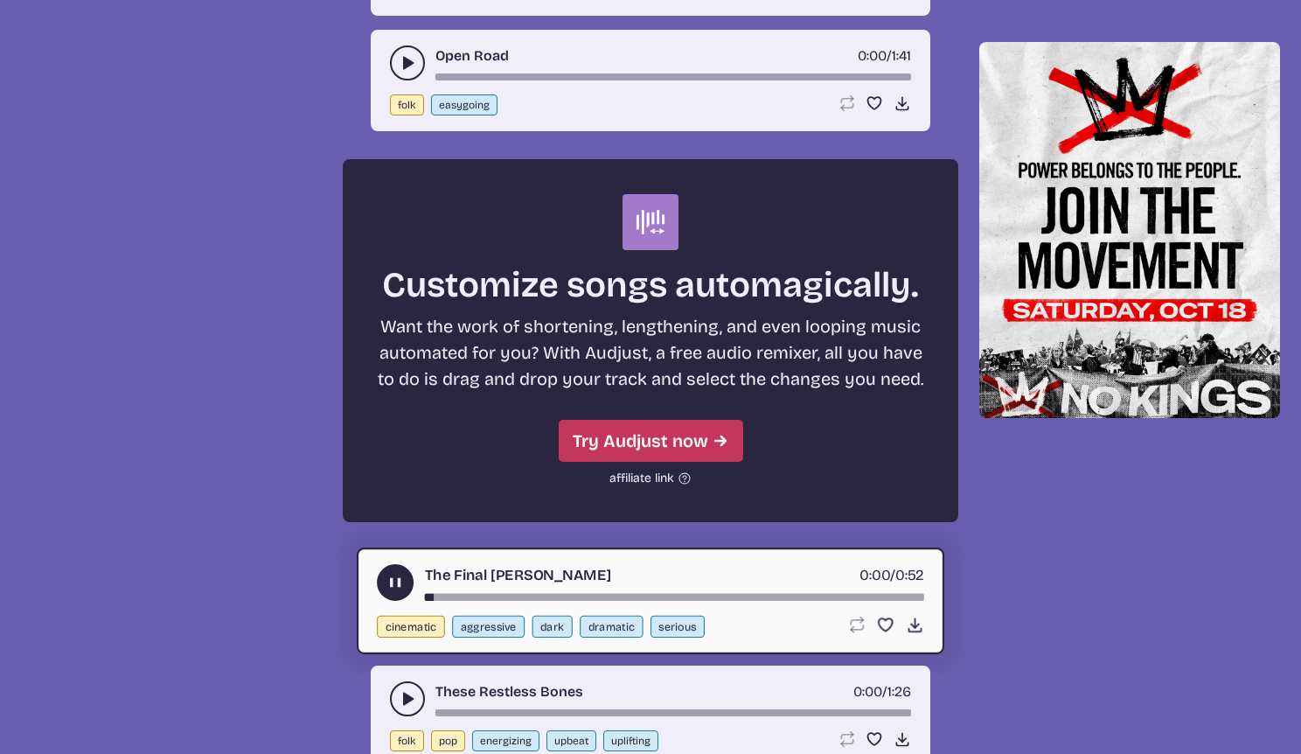
click at [769, 598] on div "song-time-bar" at bounding box center [674, 597] width 499 height 7
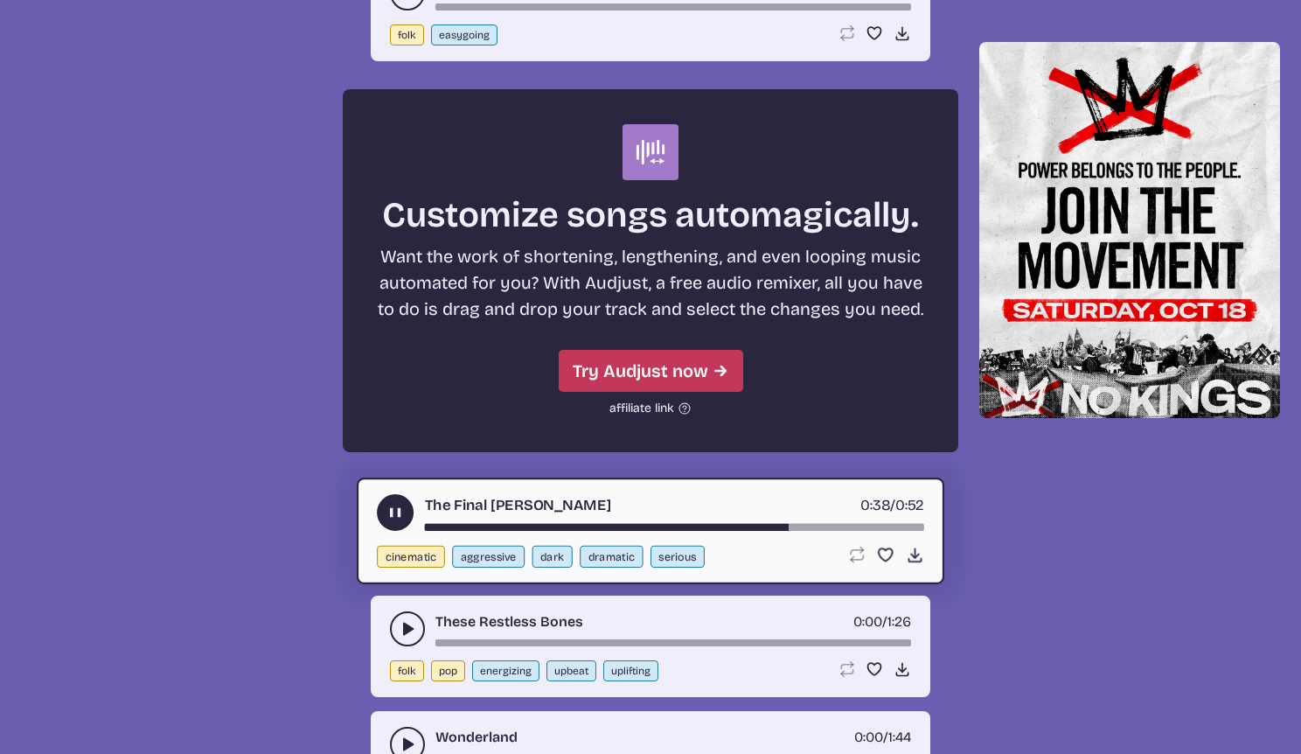
click at [393, 630] on button "play-pause toggle" at bounding box center [407, 628] width 35 height 35
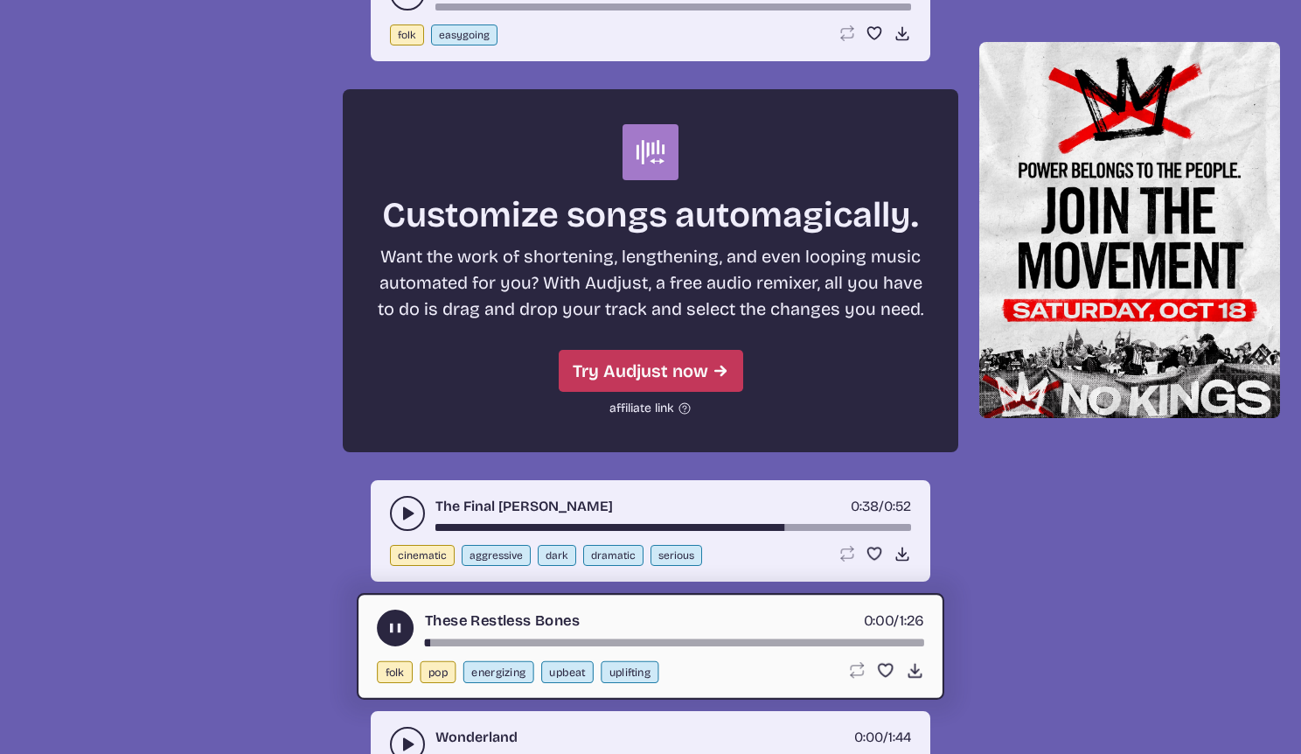
click at [731, 641] on div "song-time-bar" at bounding box center [674, 642] width 499 height 7
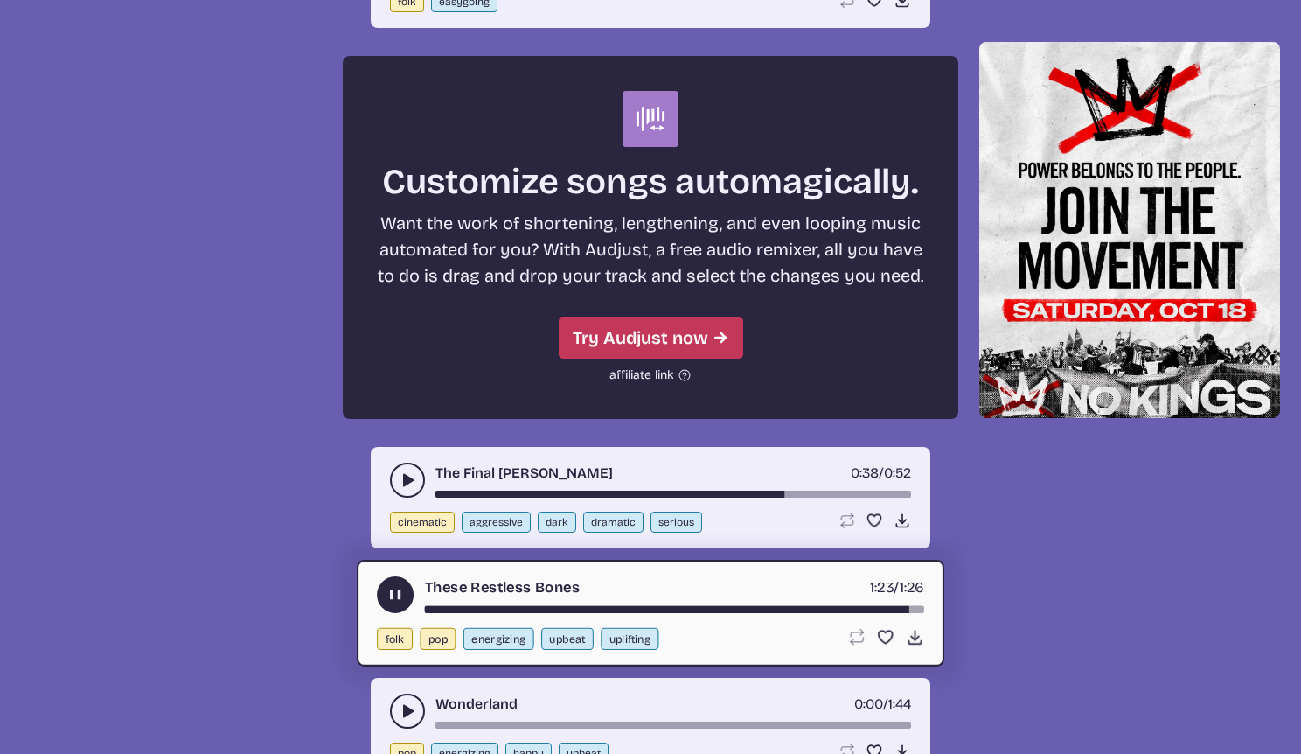
scroll to position [6221, 0]
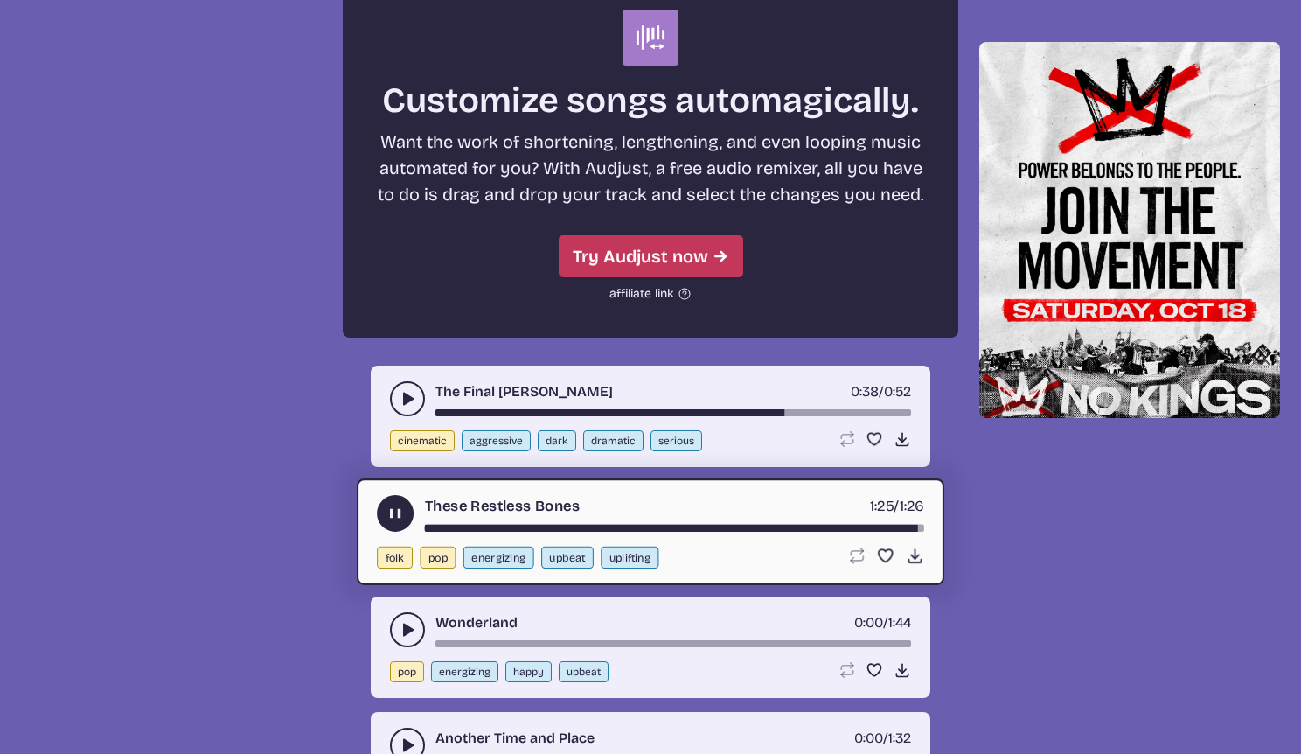
click at [405, 631] on use "play-pause toggle" at bounding box center [407, 629] width 17 height 17
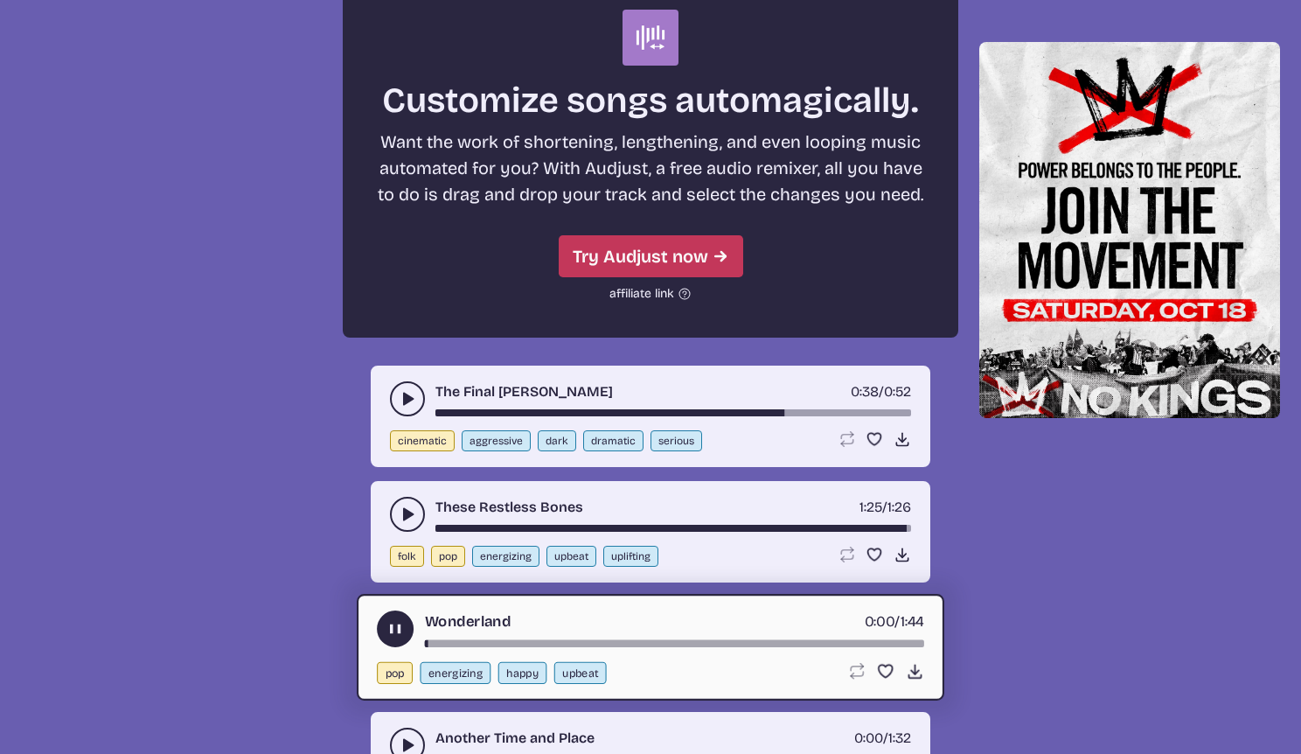
scroll to position [6297, 0]
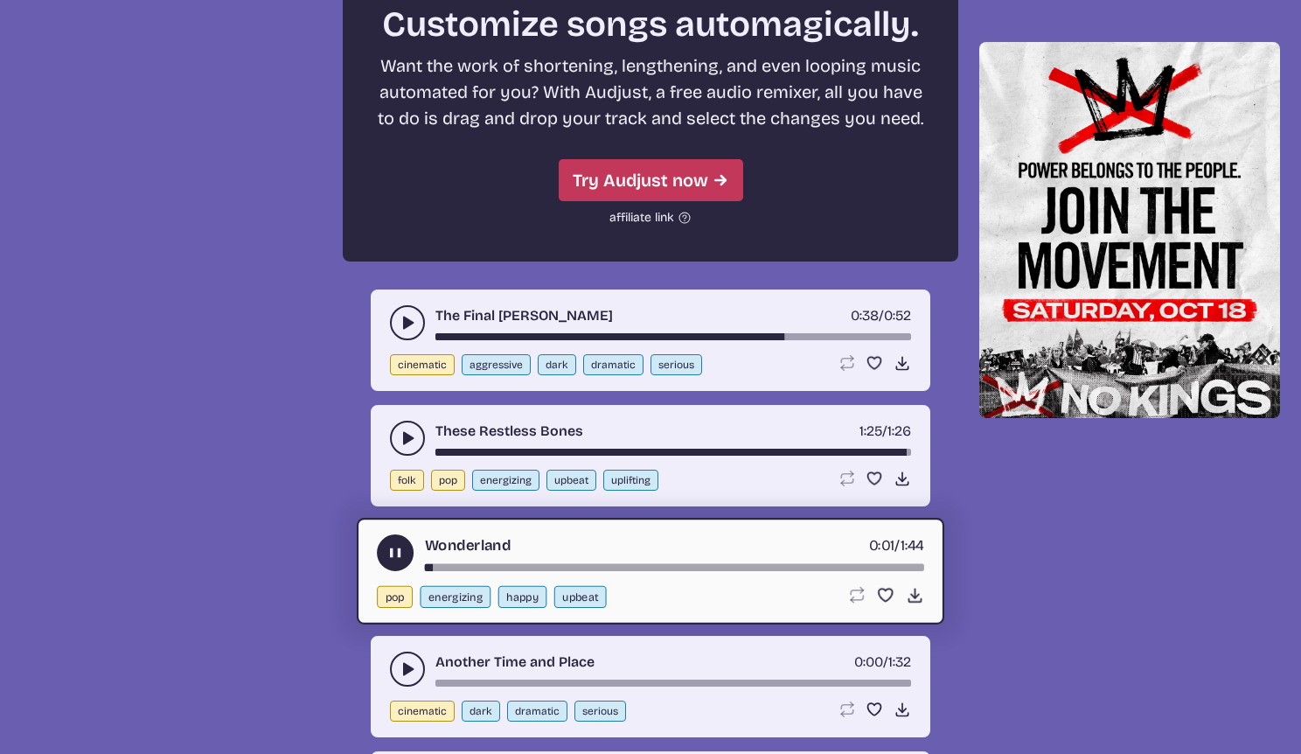
click at [398, 664] on button "play-pause toggle" at bounding box center [407, 668] width 35 height 35
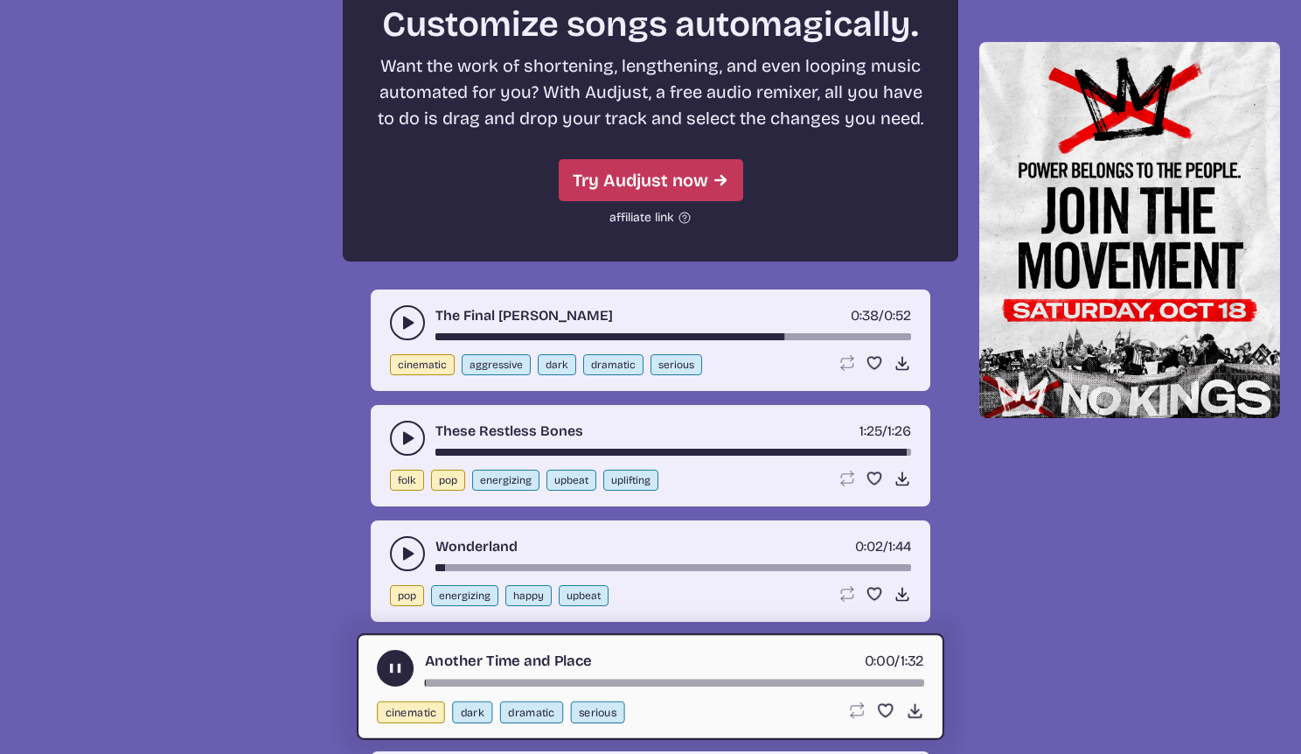
scroll to position [6395, 0]
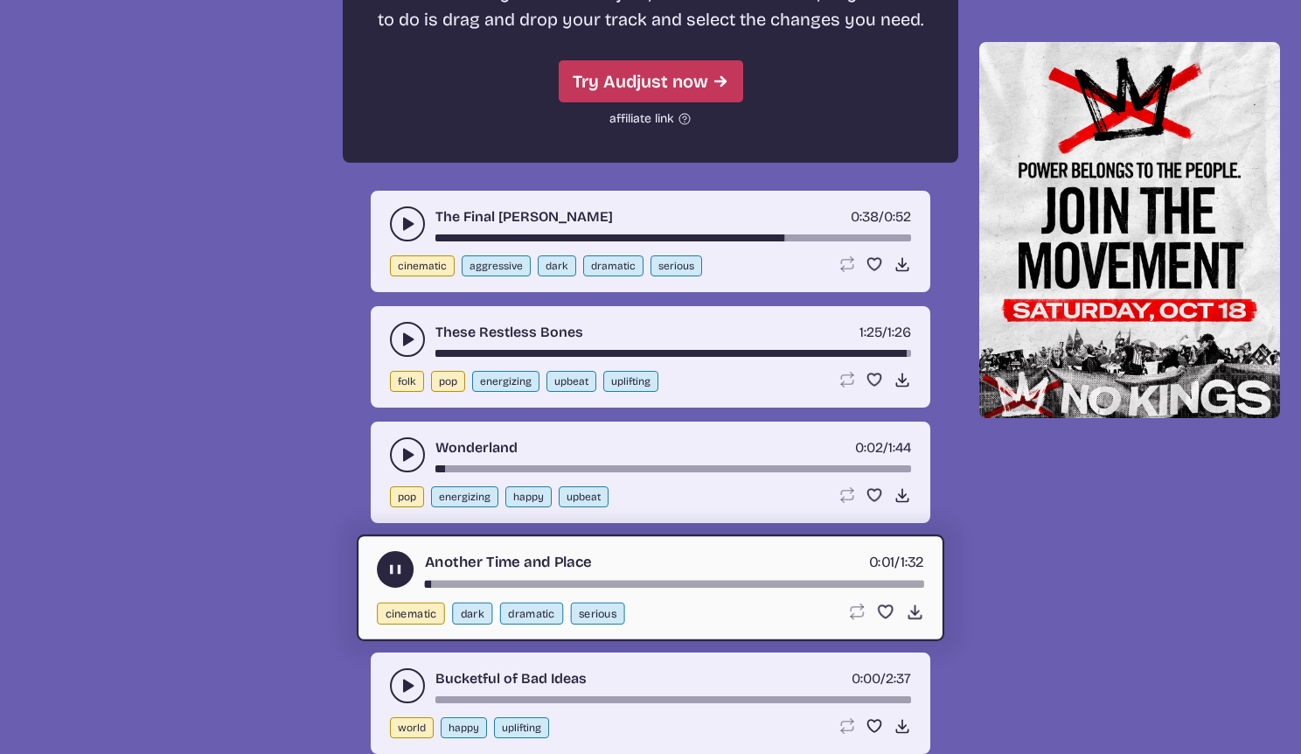
click at [412, 682] on icon "play-pause toggle" at bounding box center [407, 685] width 17 height 17
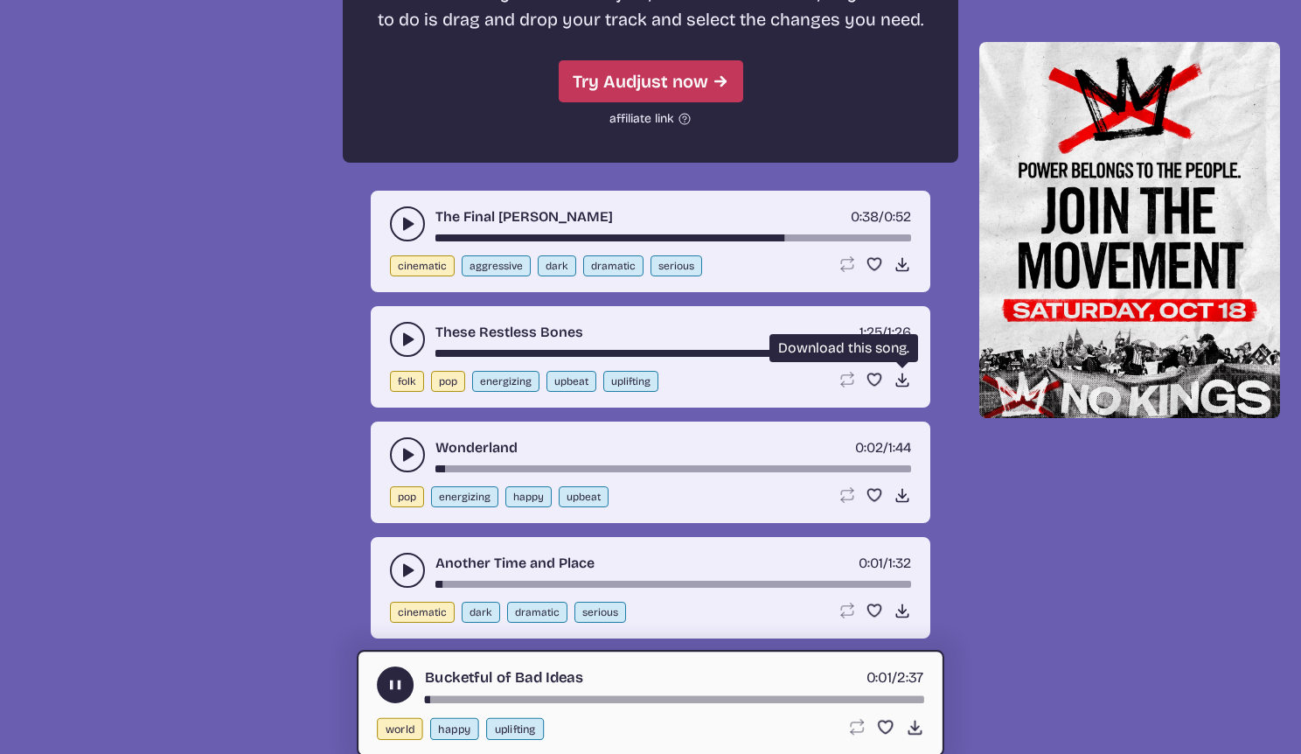
click at [899, 379] on use at bounding box center [902, 379] width 17 height 17
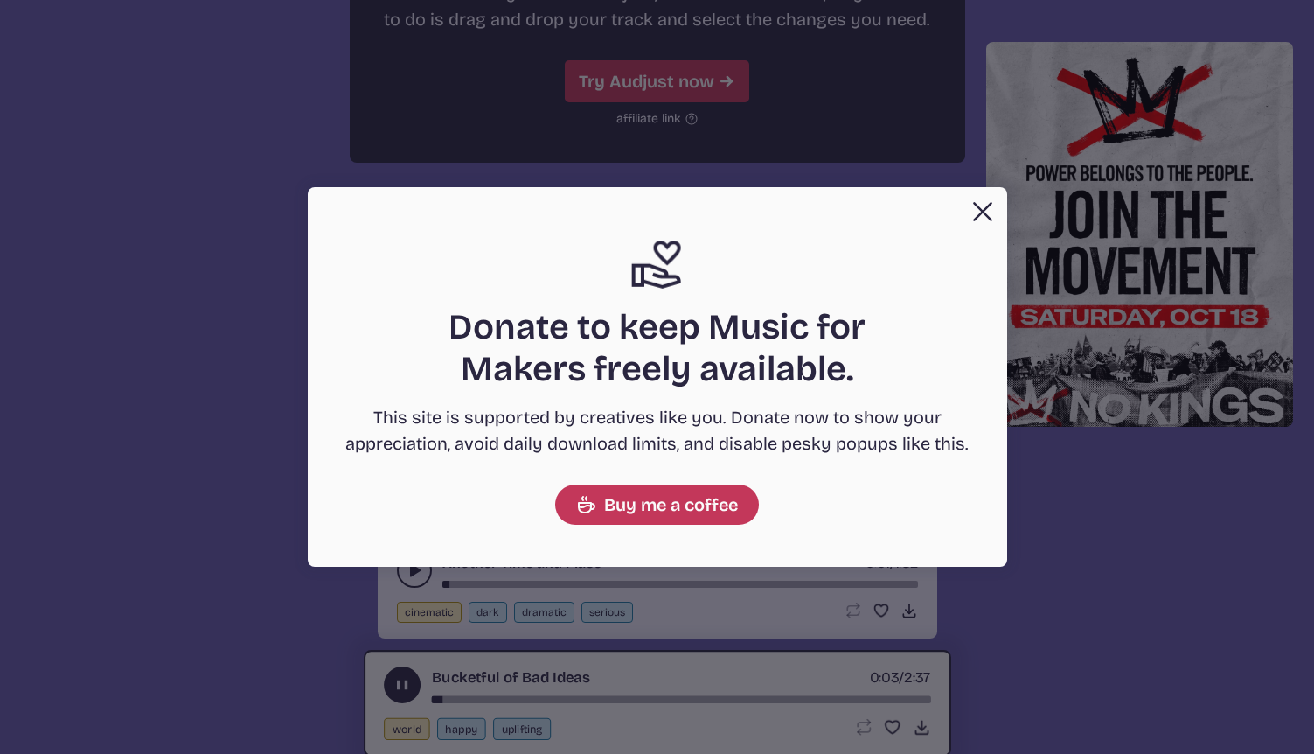
click at [989, 213] on button "Close" at bounding box center [982, 211] width 35 height 35
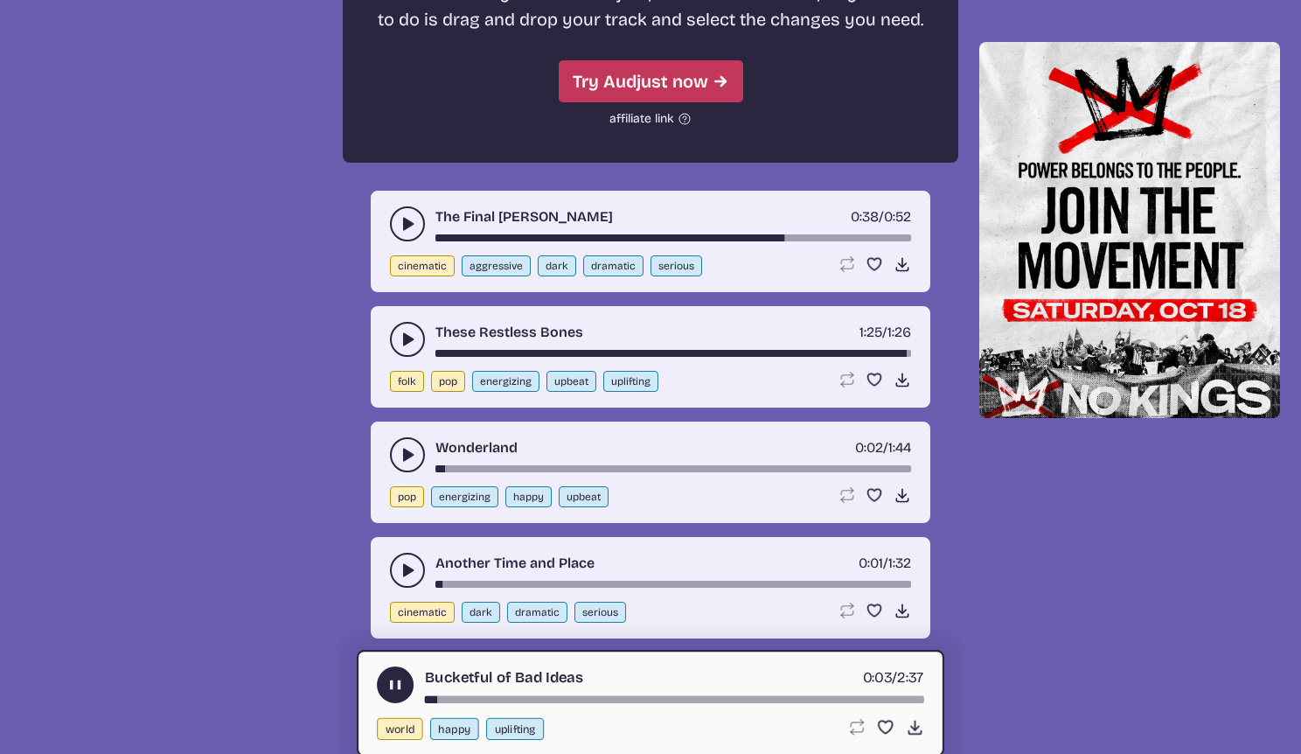
scroll to position [6430, 0]
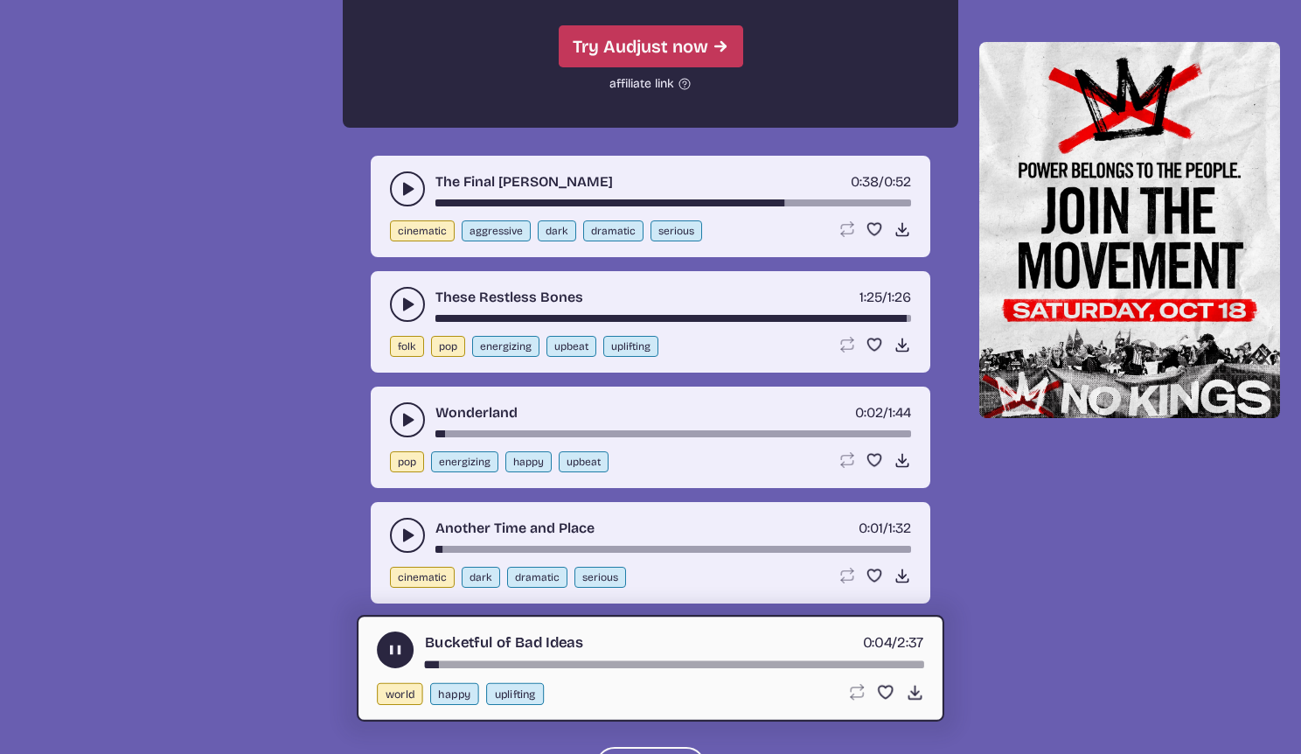
click at [622, 661] on div "song-time-bar" at bounding box center [674, 664] width 499 height 7
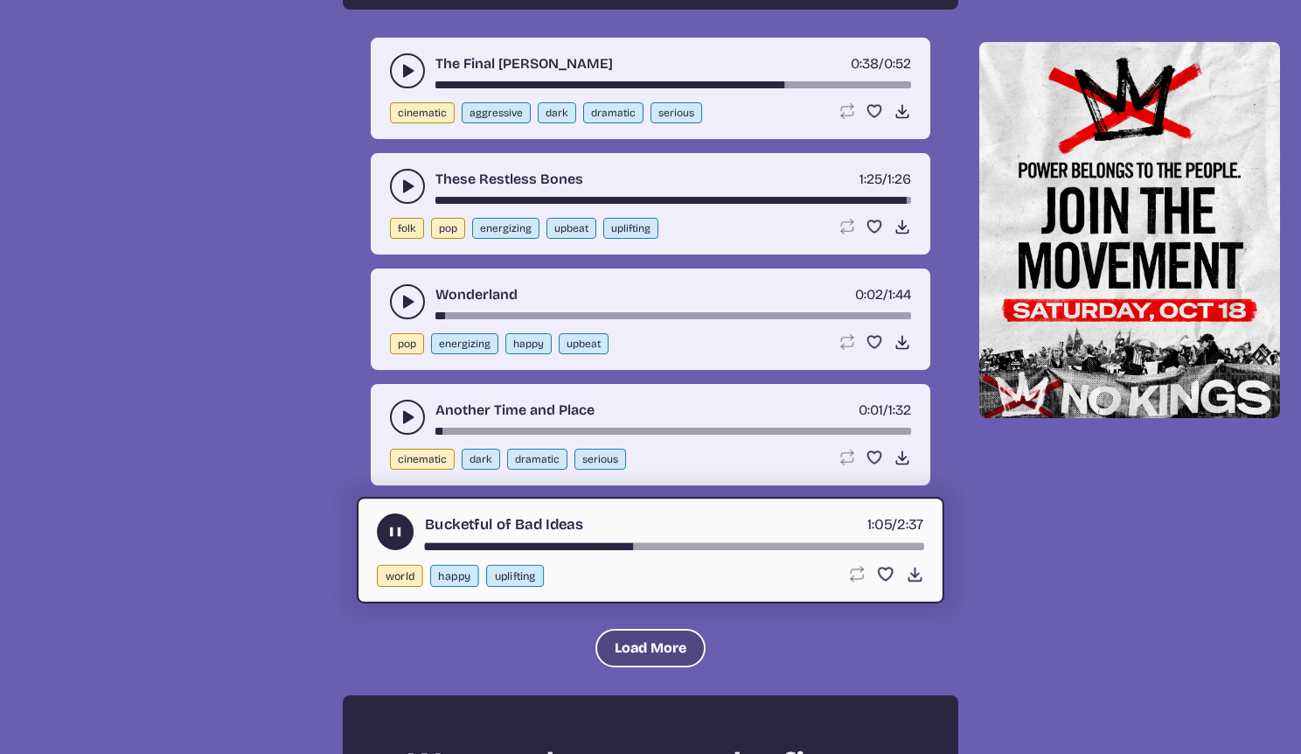
click at [687, 657] on button "Load More" at bounding box center [650, 648] width 110 height 38
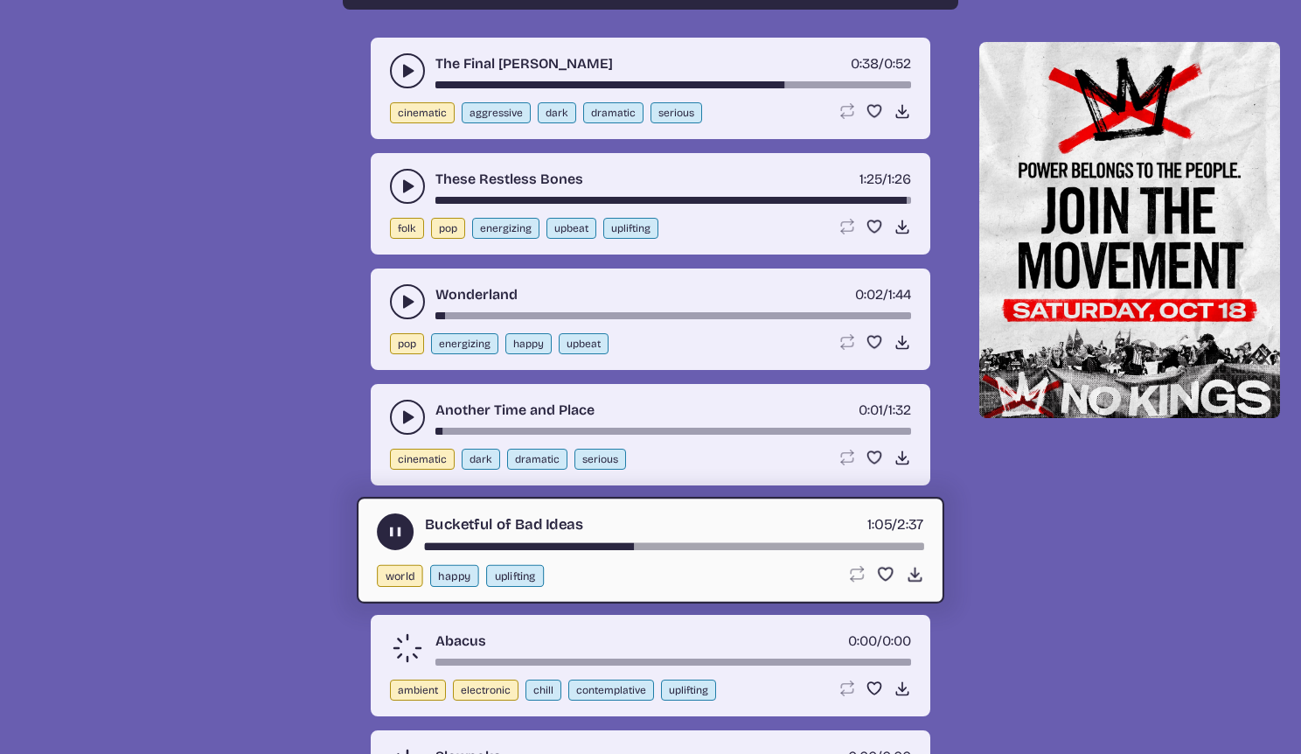
scroll to position [6637, 0]
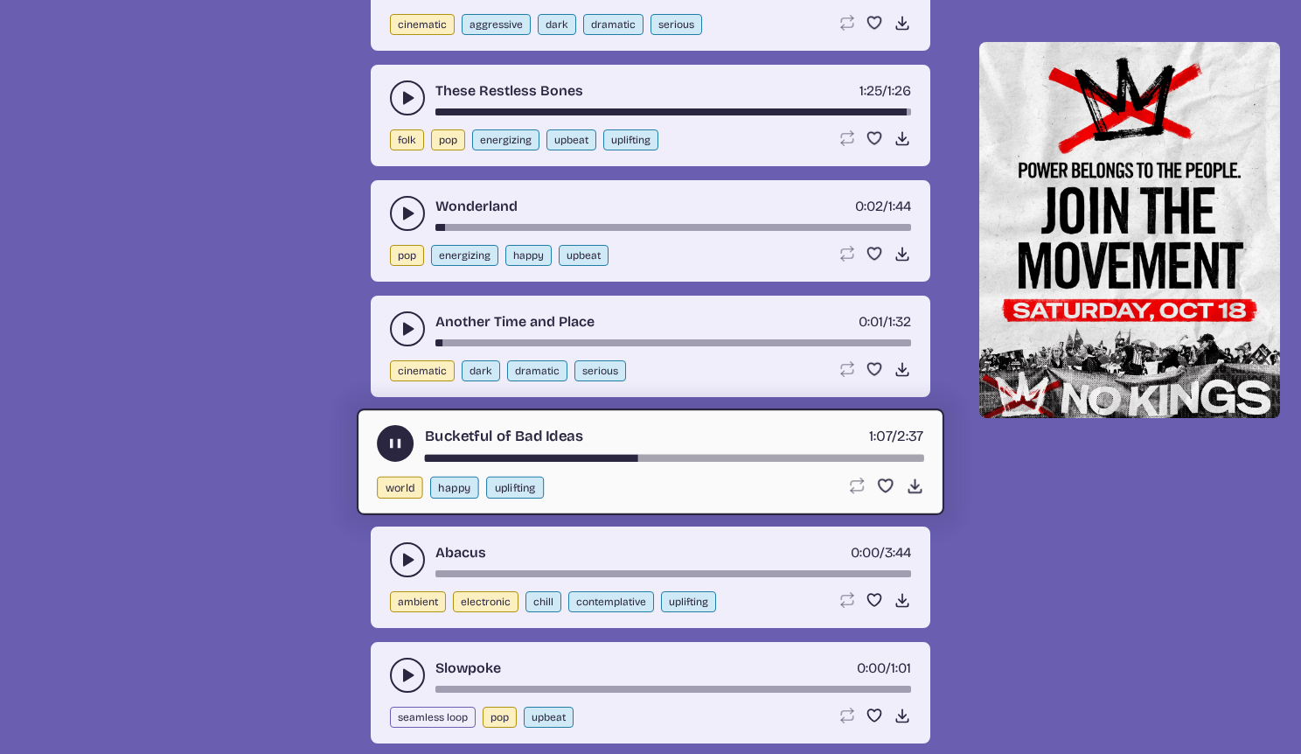
click at [421, 568] on button "play-pause toggle" at bounding box center [407, 559] width 35 height 35
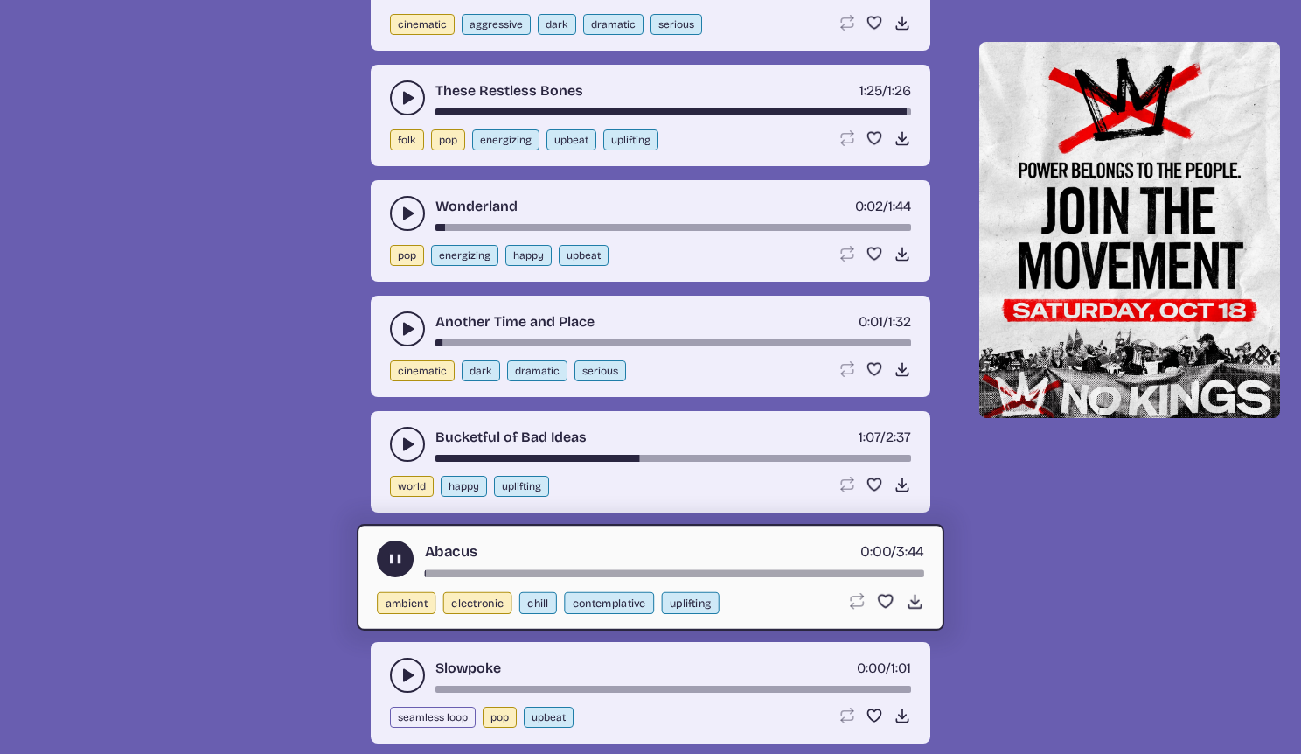
click at [772, 573] on div "song-time-bar" at bounding box center [674, 573] width 499 height 7
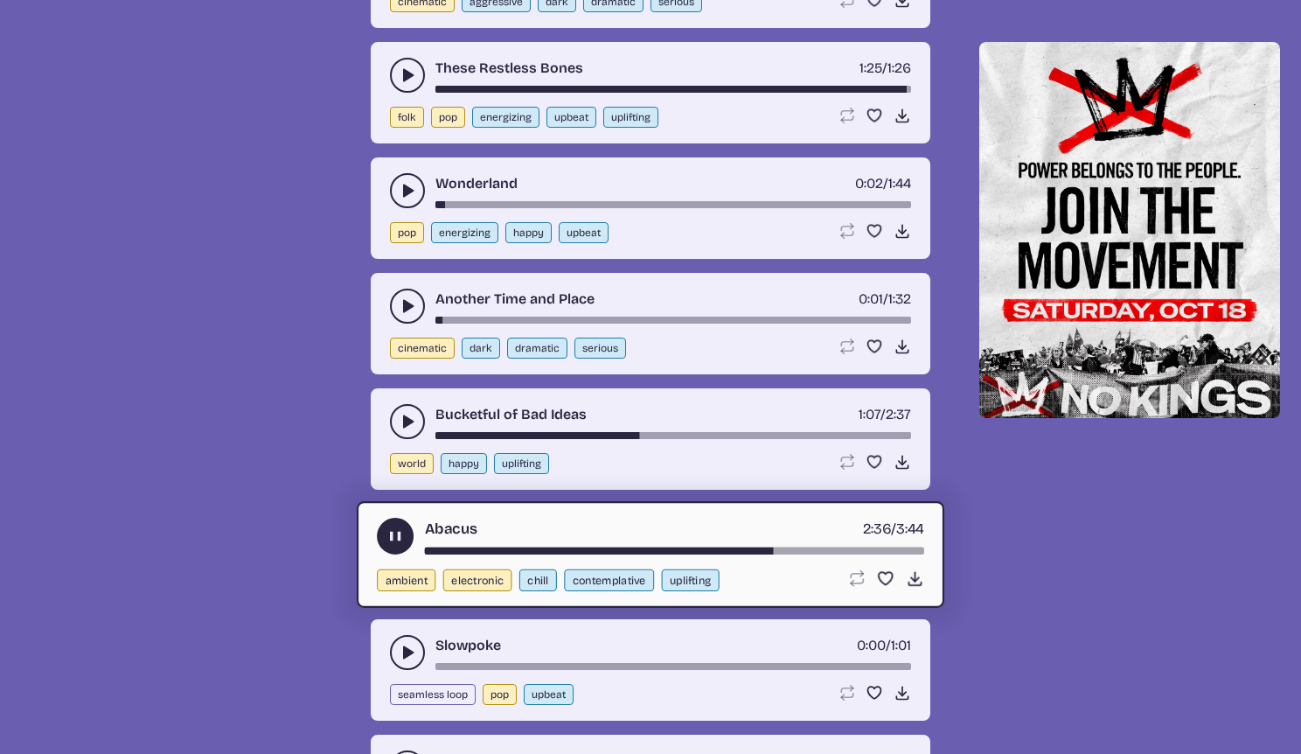
scroll to position [6671, 0]
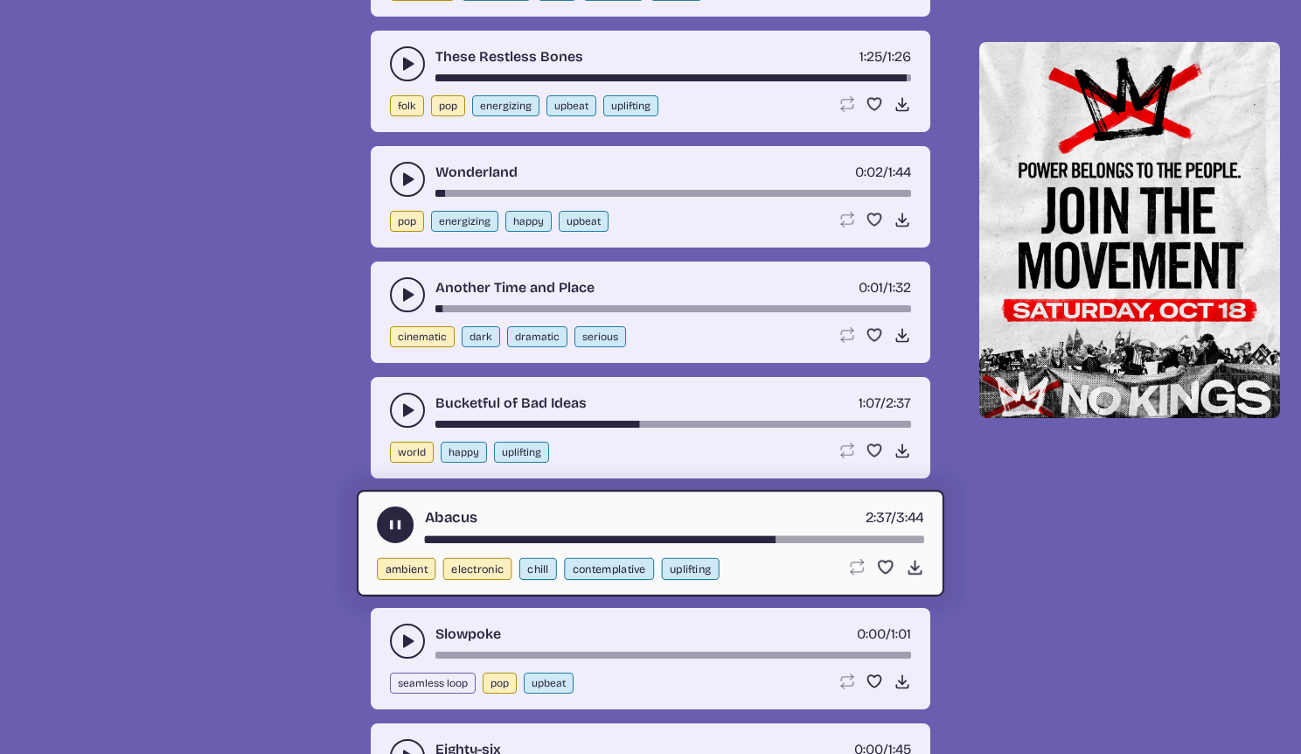
click at [391, 630] on div "Slowpoke 0:00 / 1:01" at bounding box center [650, 640] width 521 height 35
click at [407, 643] on use "play-pause toggle" at bounding box center [407, 640] width 17 height 17
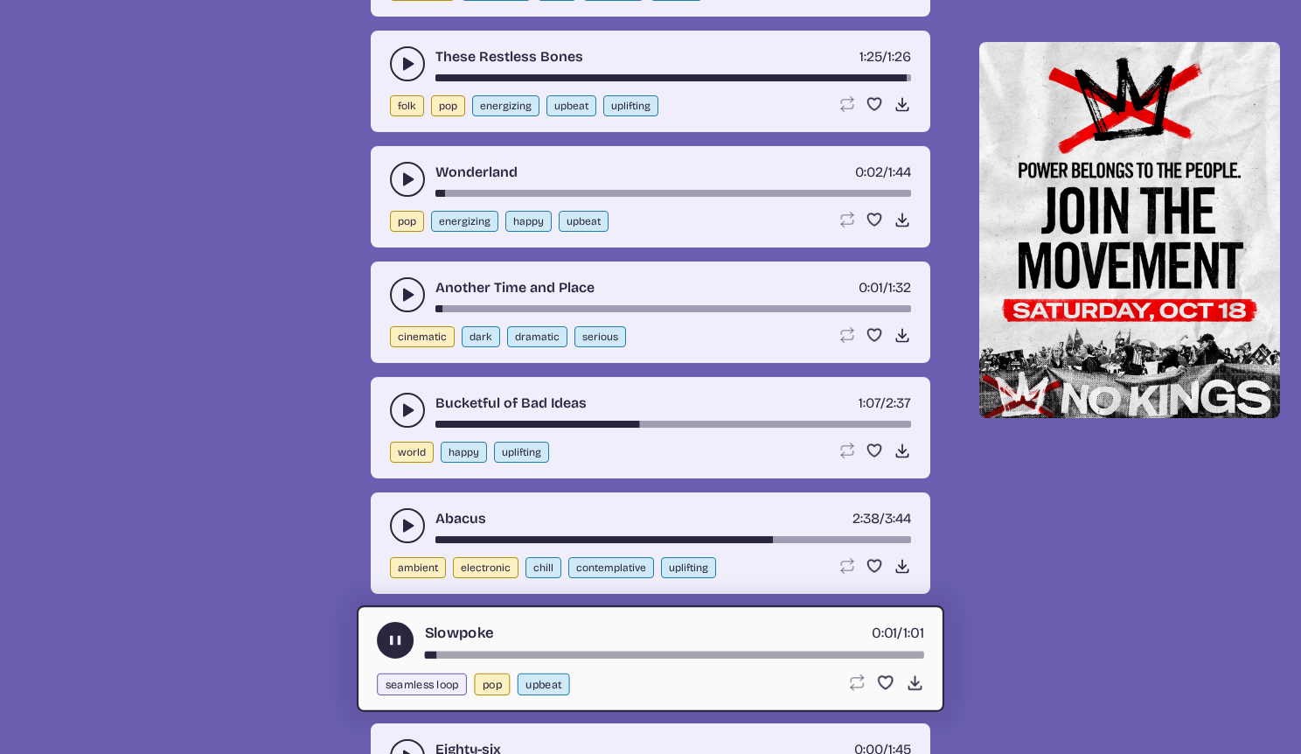
click at [793, 652] on div "song-time-bar" at bounding box center [674, 654] width 499 height 7
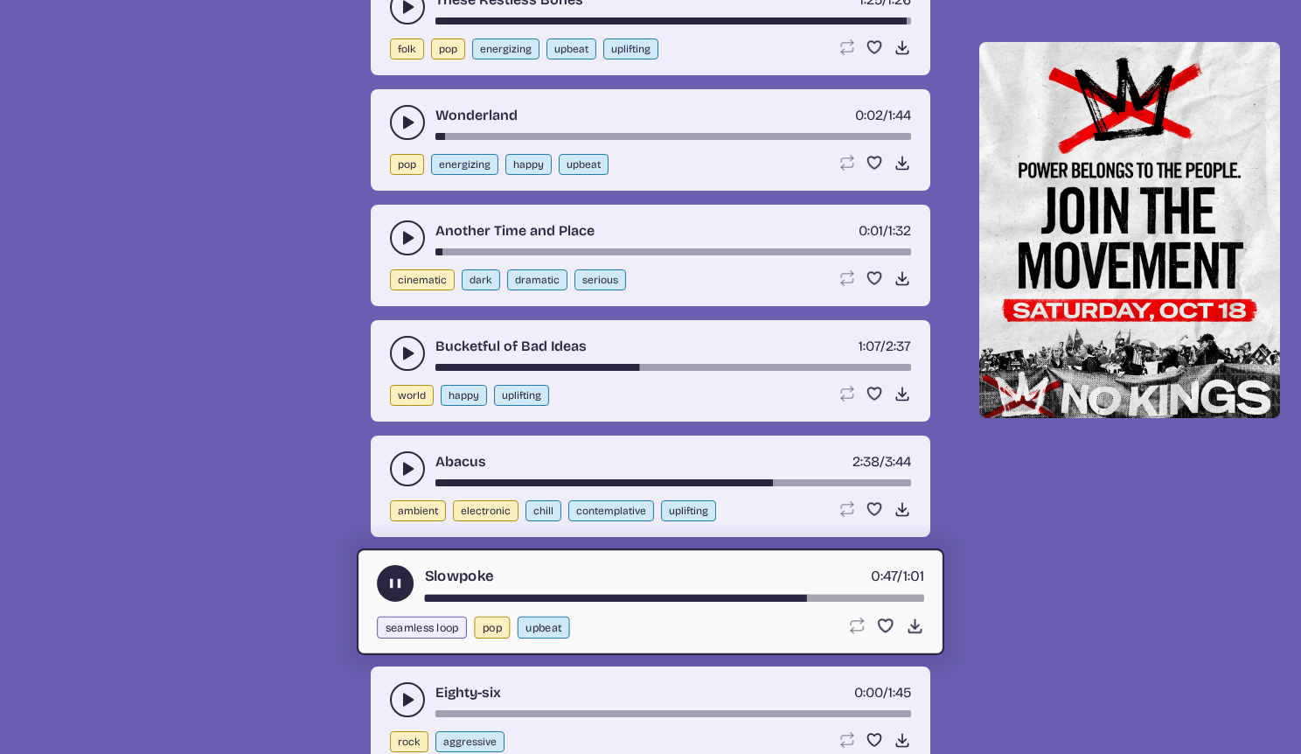
scroll to position [6766, 0]
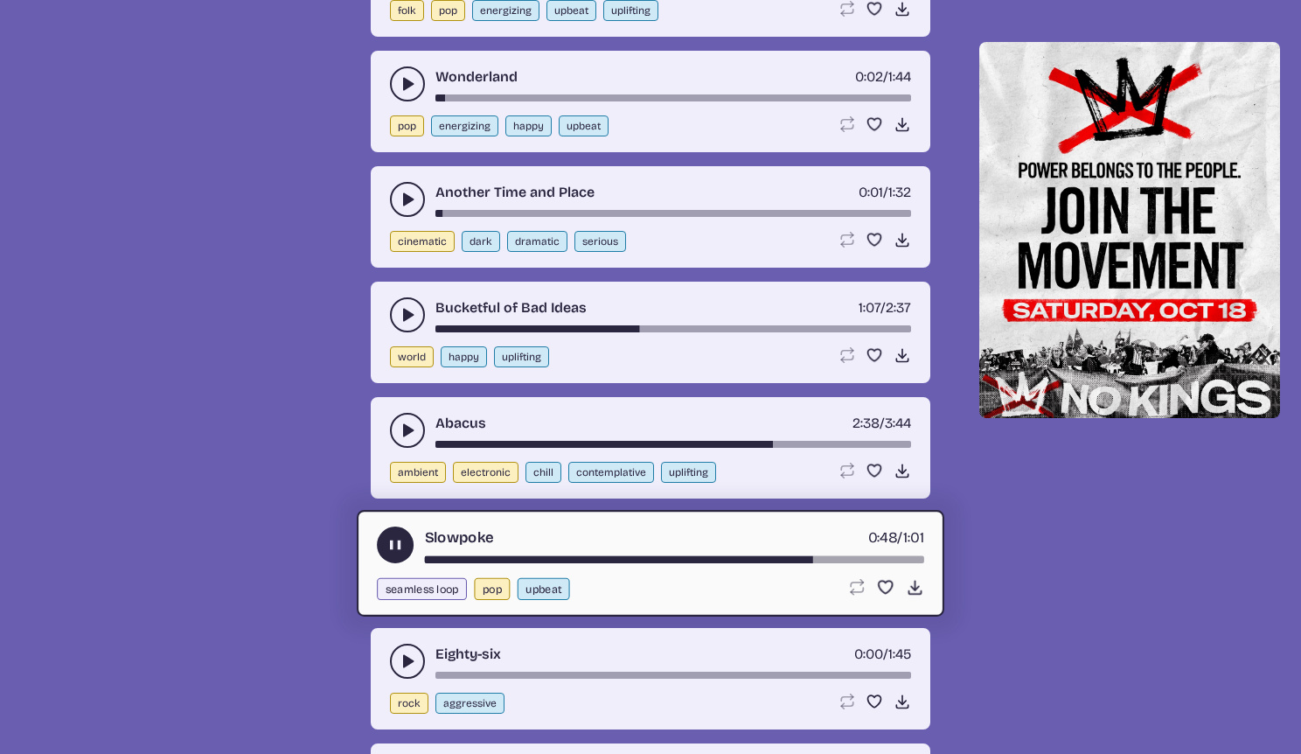
click at [403, 663] on use "play-pause toggle" at bounding box center [407, 660] width 17 height 17
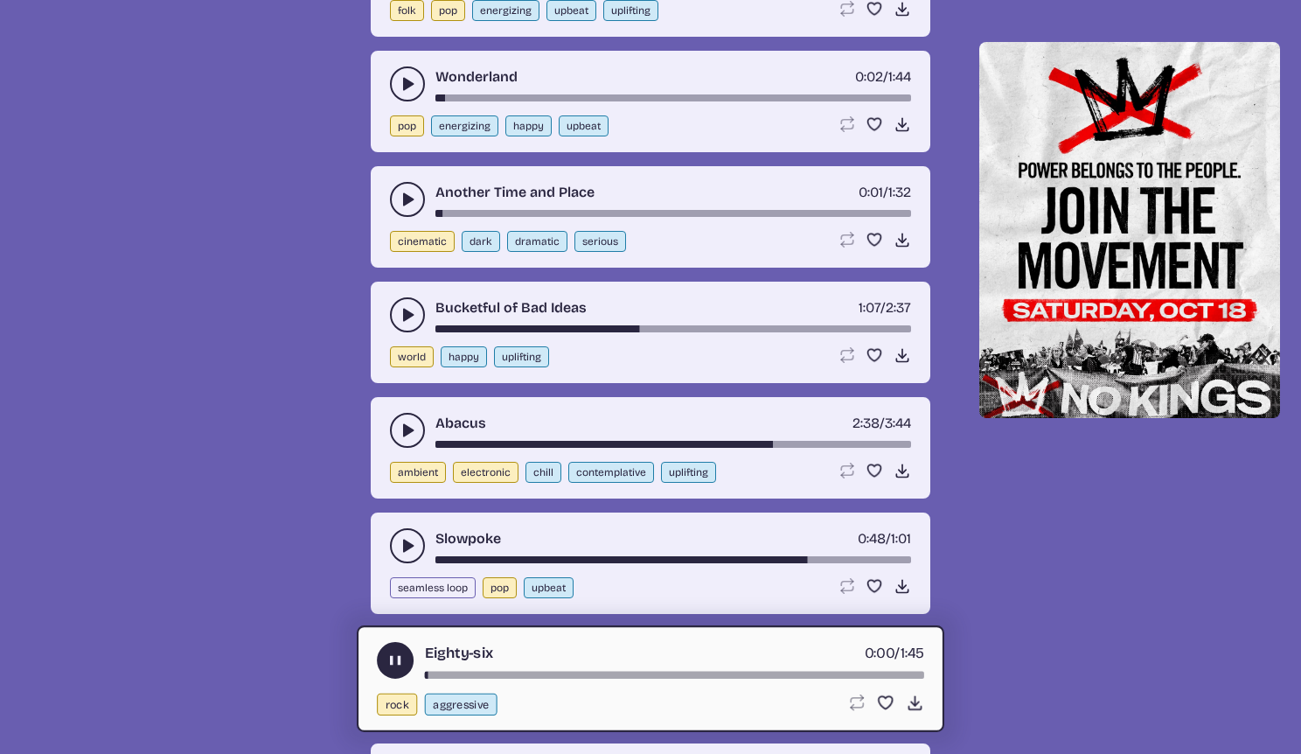
click at [782, 669] on div "Eighty-six 0:00 / 1:45" at bounding box center [650, 660] width 547 height 37
click at [783, 672] on div "song-time-bar" at bounding box center [674, 675] width 499 height 7
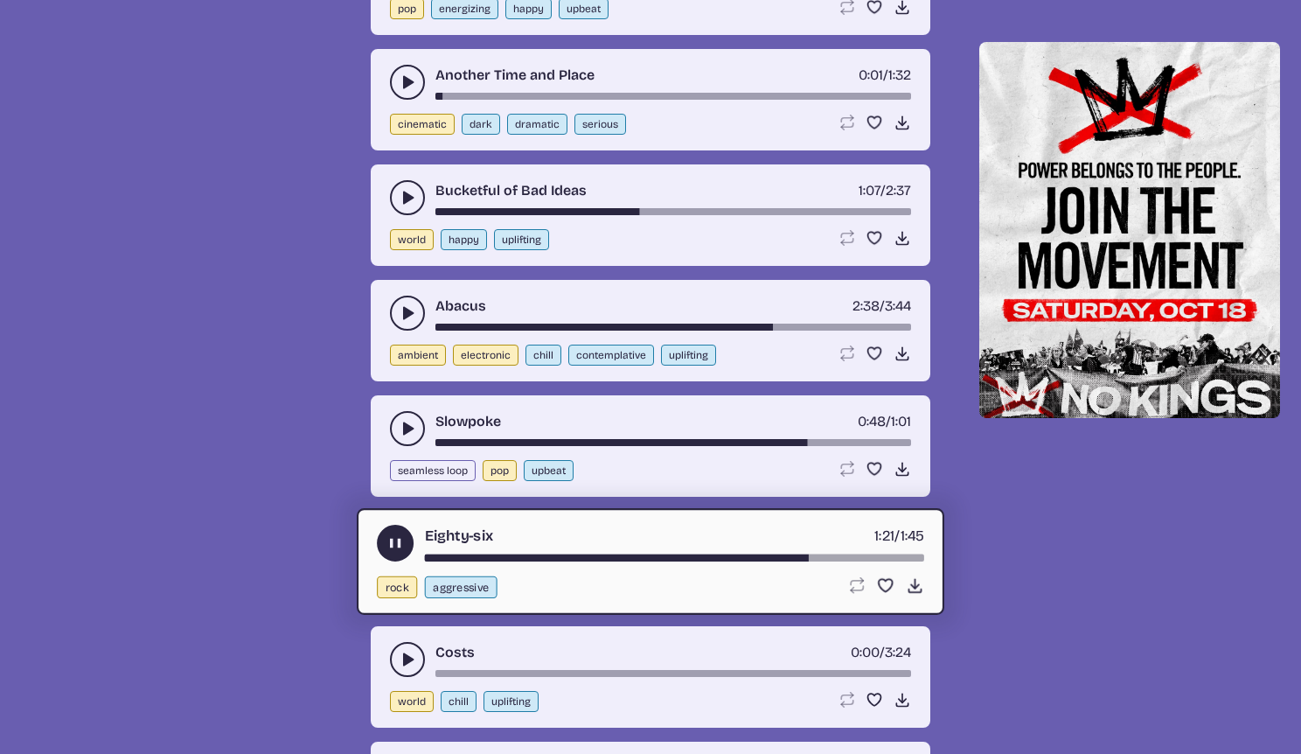
scroll to position [6917, 0]
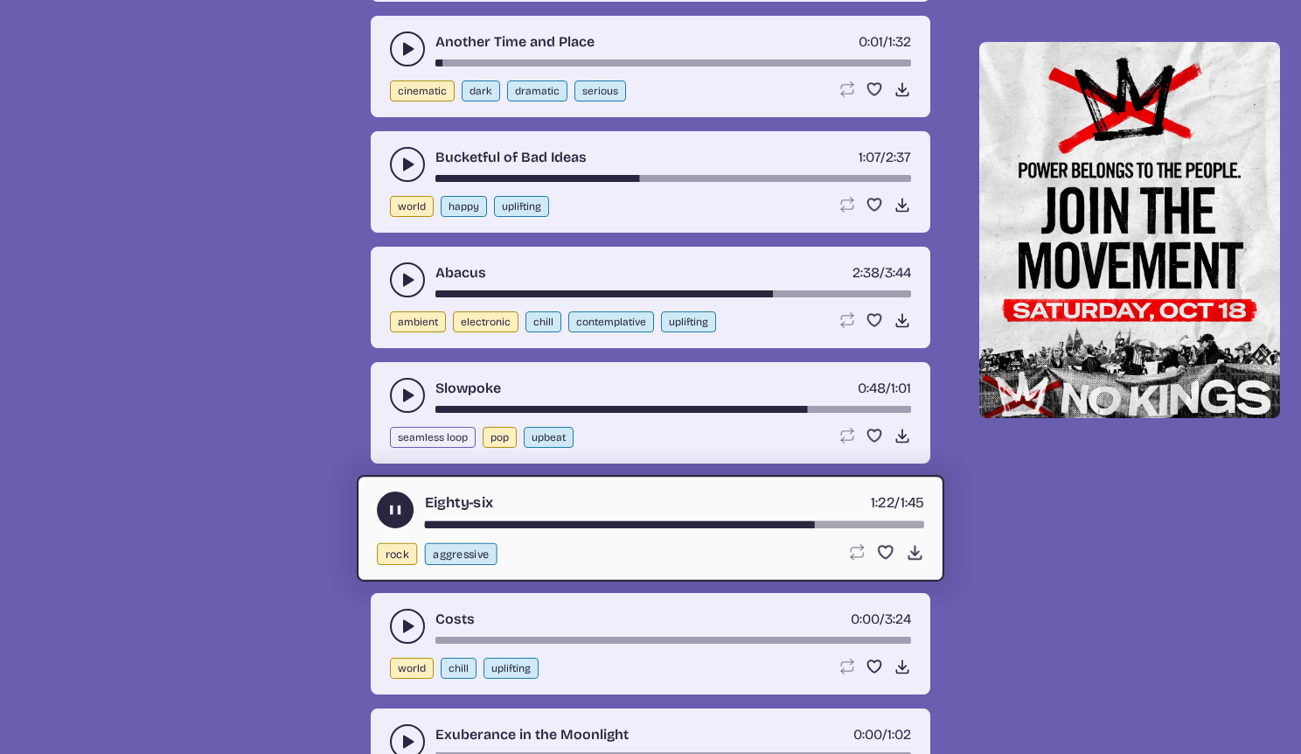
click at [416, 627] on button "play-pause toggle" at bounding box center [407, 626] width 35 height 35
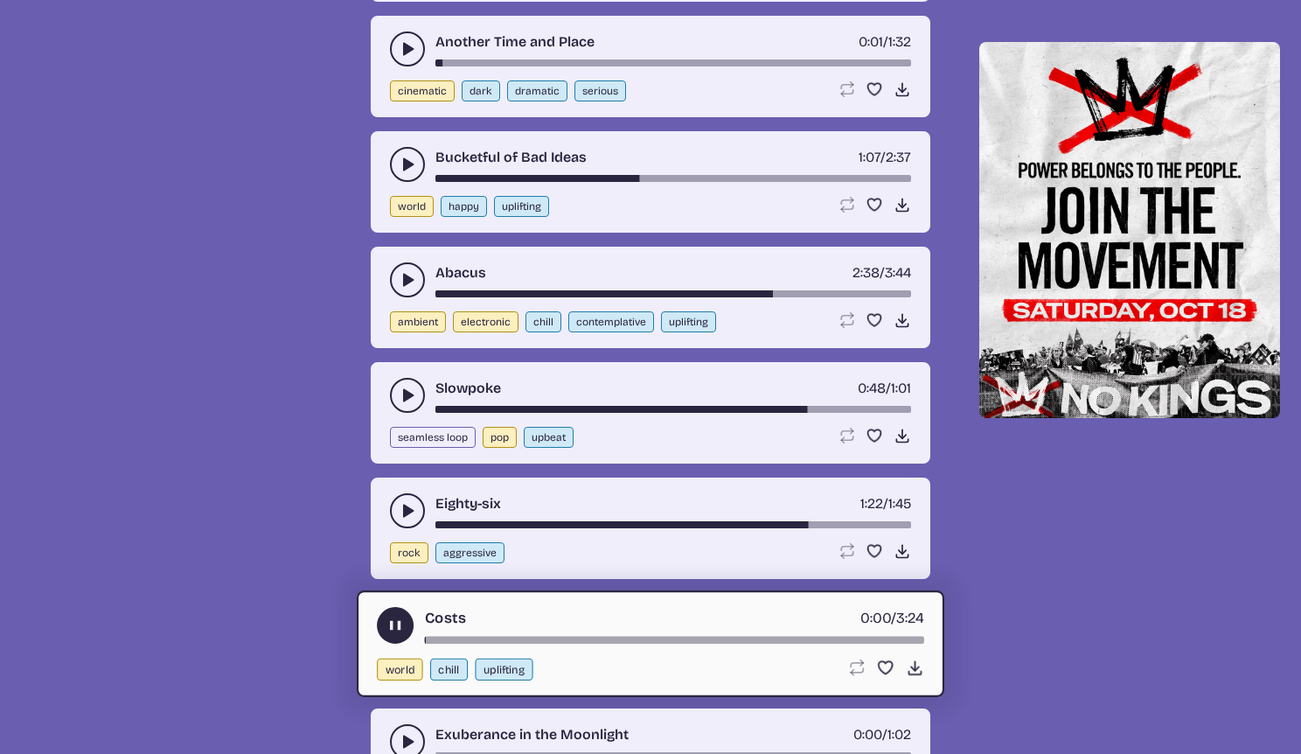
click at [776, 636] on div "Costs 0:00 / 3:24" at bounding box center [650, 625] width 547 height 37
click at [776, 637] on div "song-time-bar" at bounding box center [674, 640] width 499 height 7
click at [422, 622] on div "Costs 2:25 / 3:24" at bounding box center [650, 625] width 547 height 37
click at [407, 623] on button "play-pause toggle" at bounding box center [395, 625] width 37 height 37
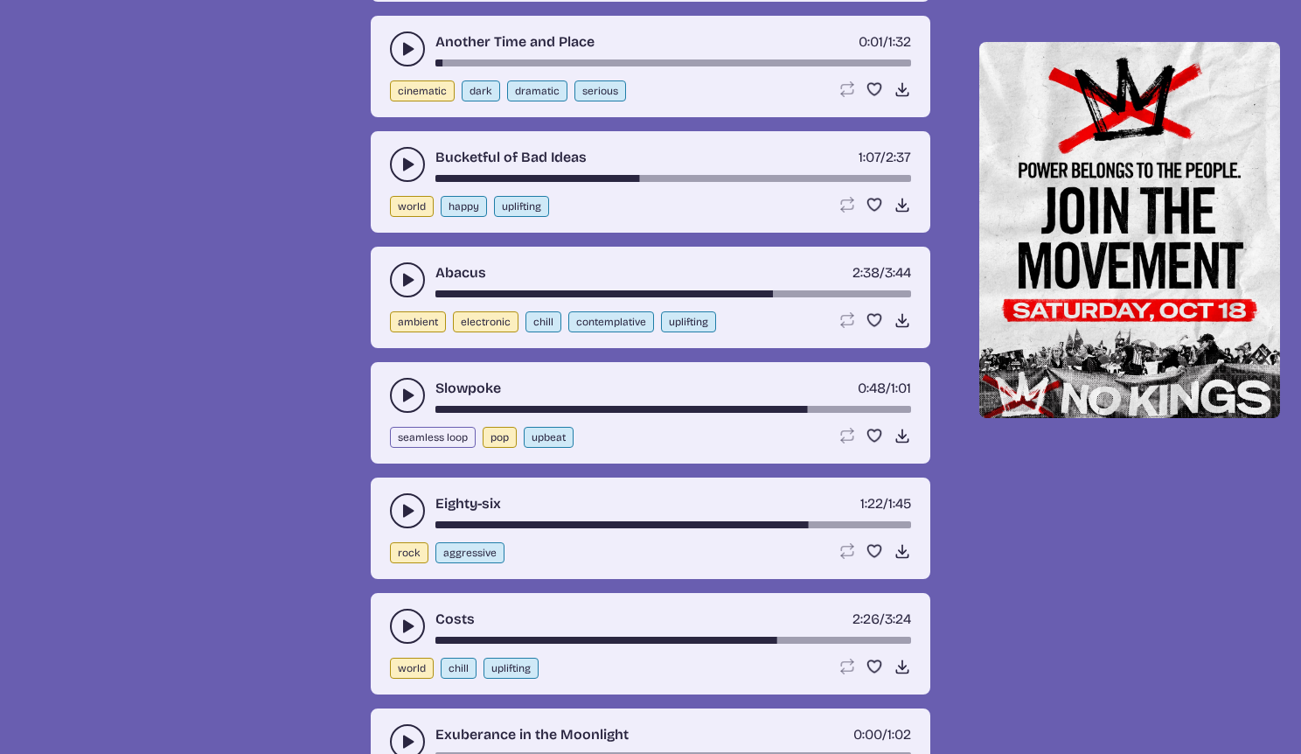
scroll to position [6939, 0]
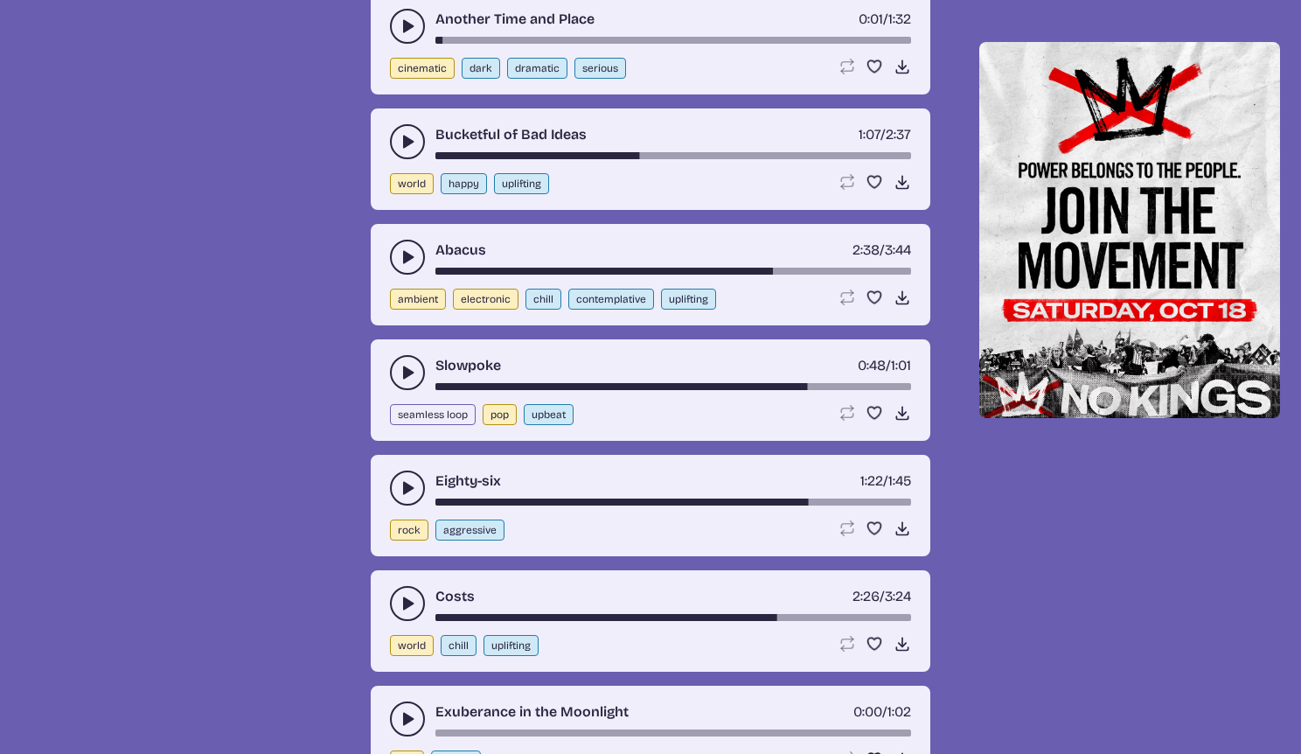
click at [406, 720] on use "play-pause toggle" at bounding box center [407, 718] width 17 height 17
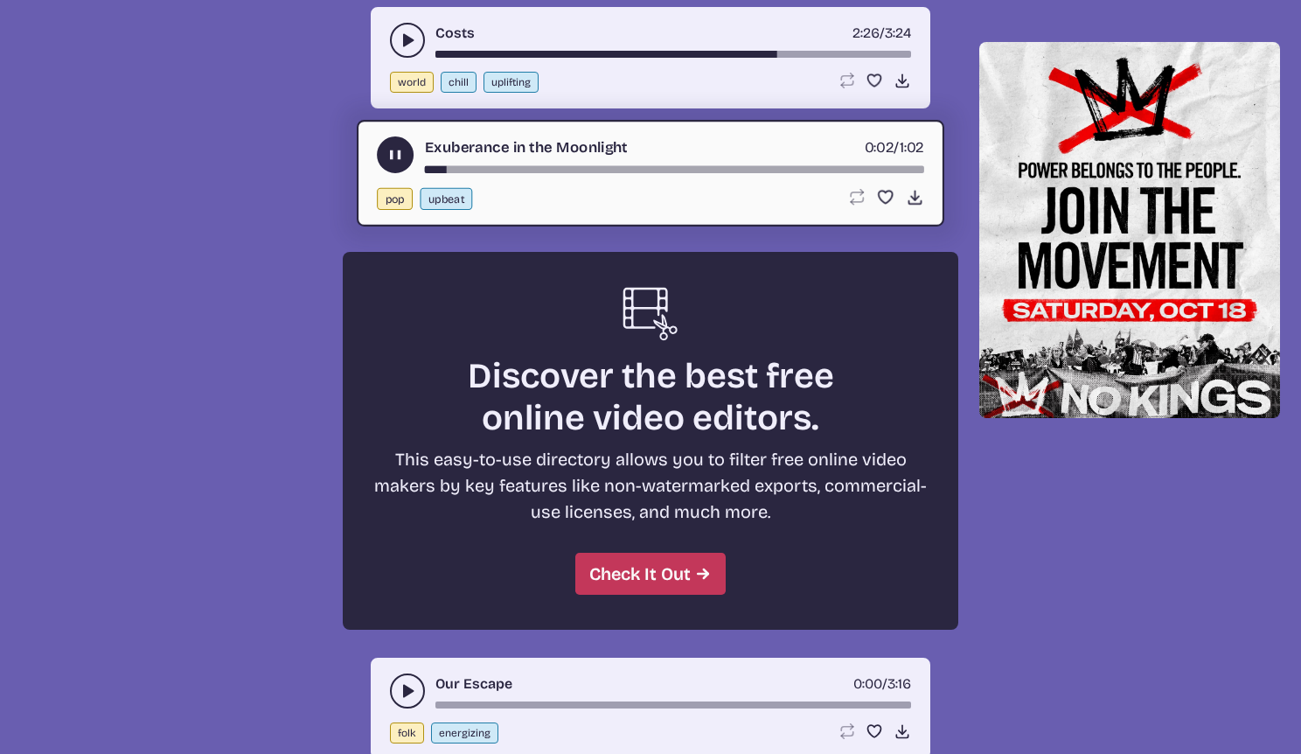
scroll to position [7514, 0]
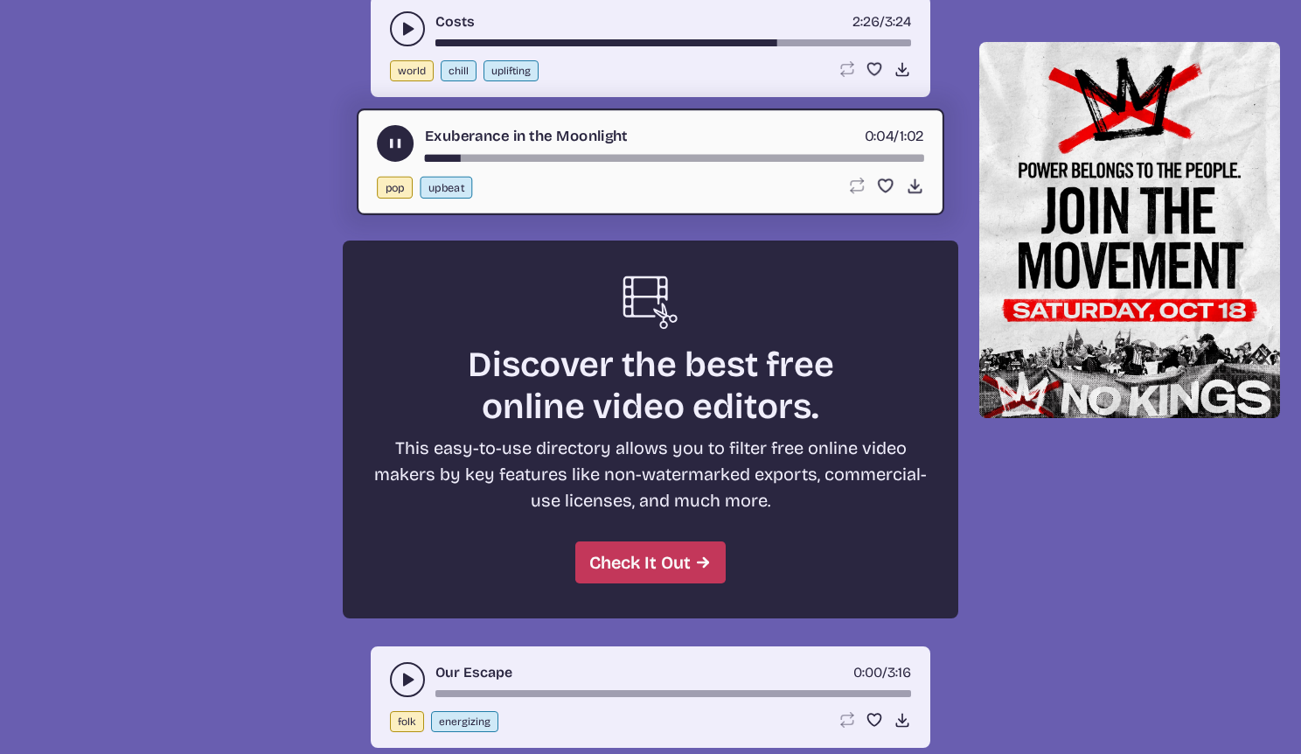
click at [653, 160] on div "song-time-bar" at bounding box center [674, 158] width 499 height 7
click at [653, 155] on div "song-time-bar" at bounding box center [674, 158] width 499 height 7
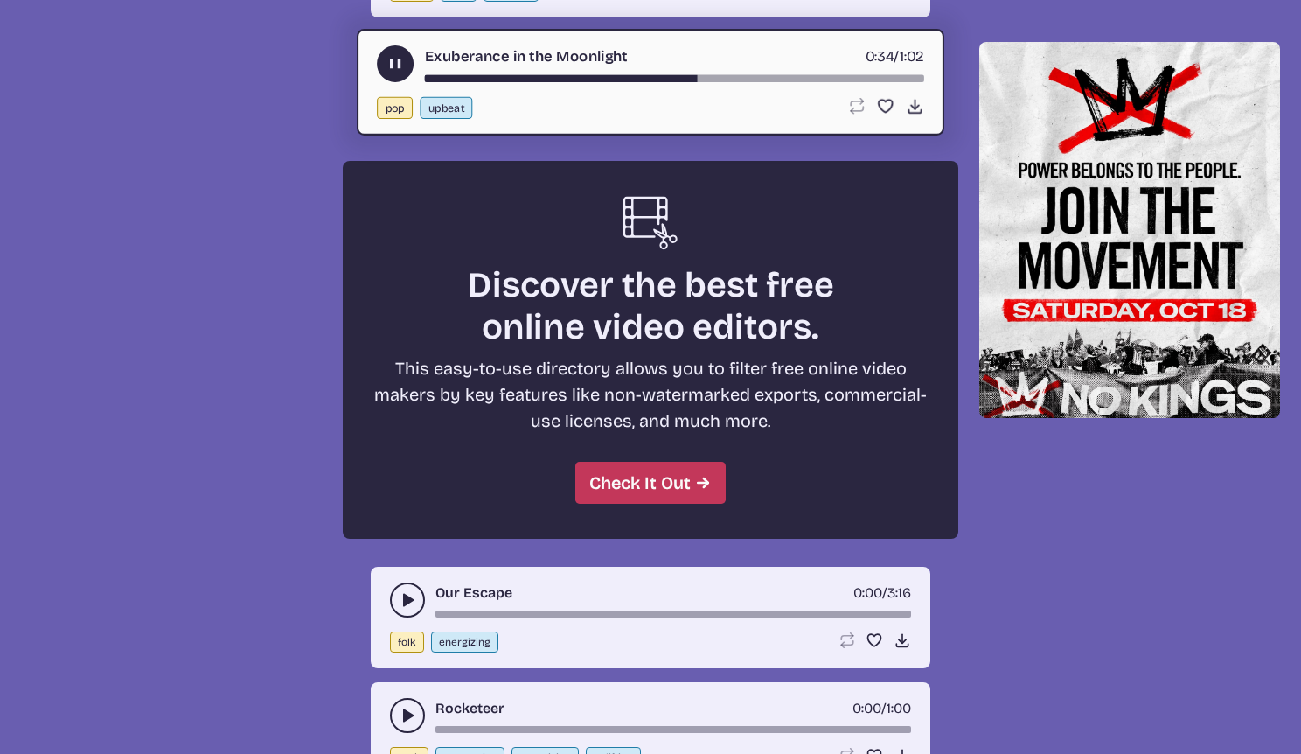
scroll to position [7605, 0]
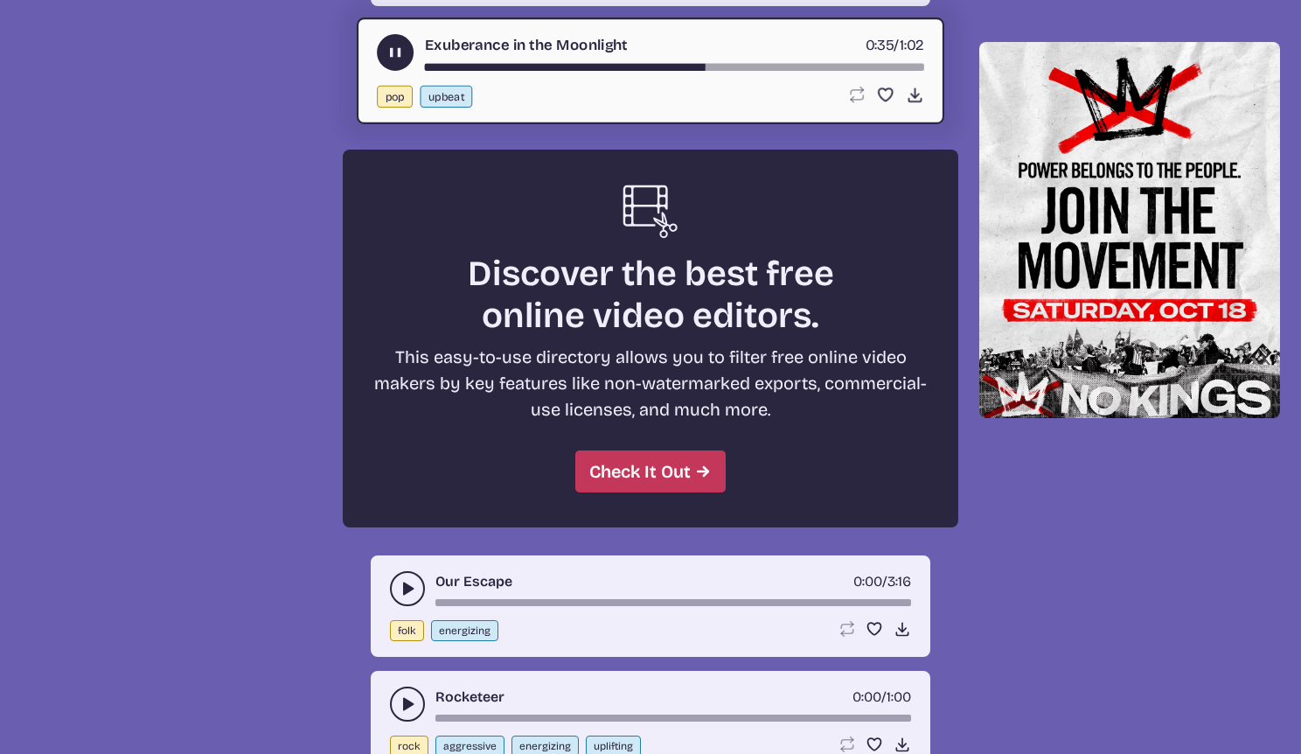
click at [399, 594] on icon "play-pause toggle" at bounding box center [407, 588] width 17 height 17
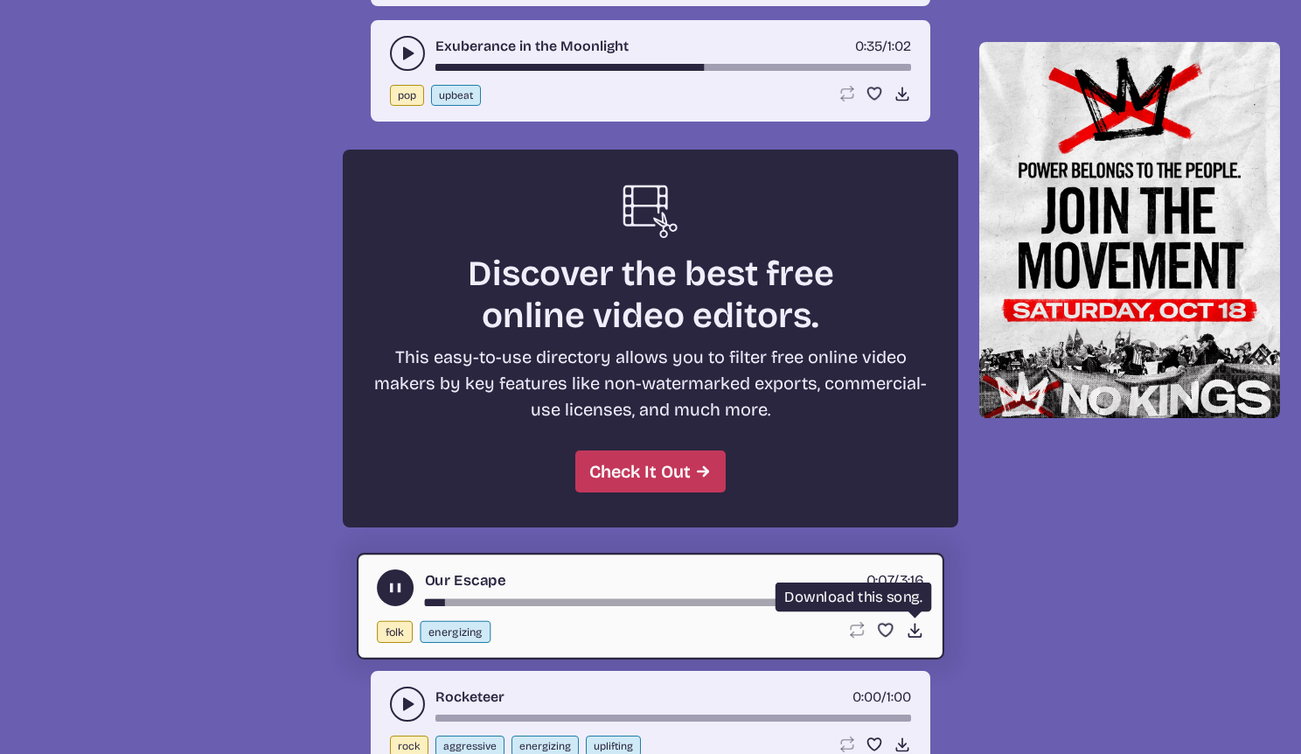
click at [913, 630] on use at bounding box center [915, 630] width 18 height 18
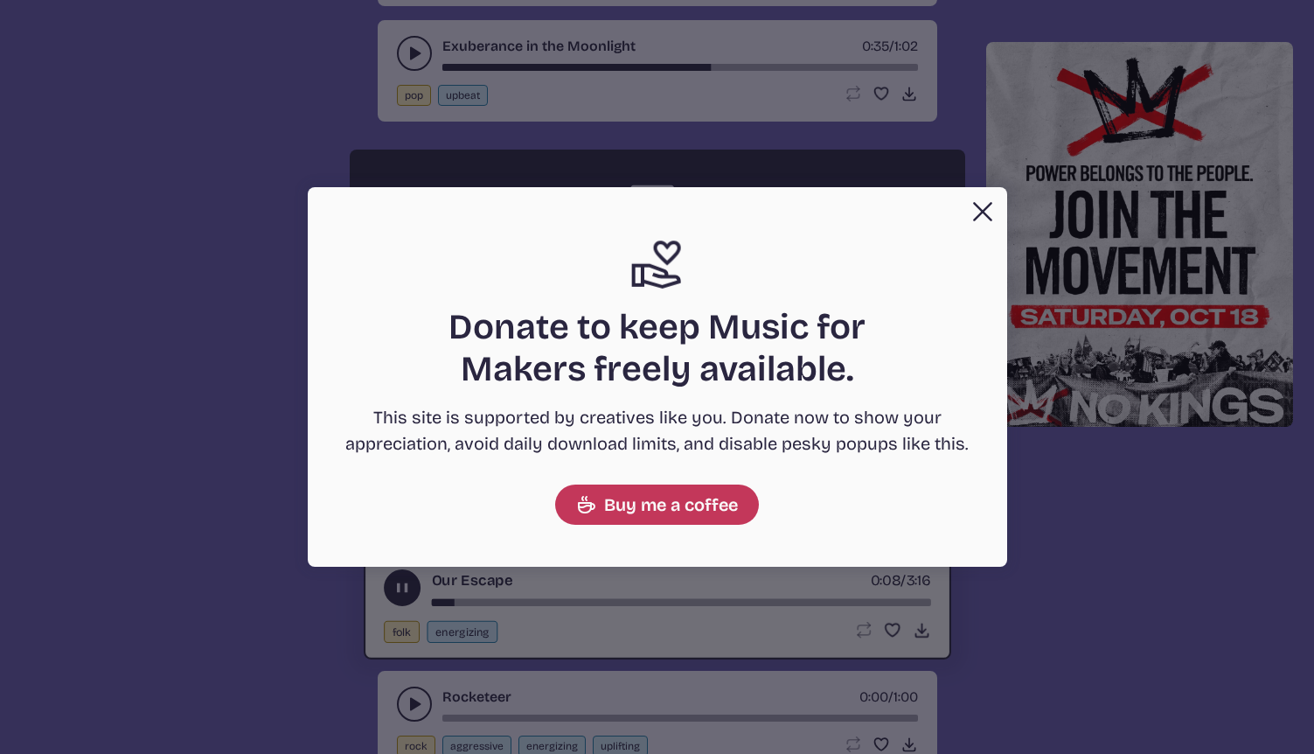
click at [719, 598] on button "Close Support icon Donate to keep Music for Makers freely available. This site …" at bounding box center [657, 377] width 1314 height 754
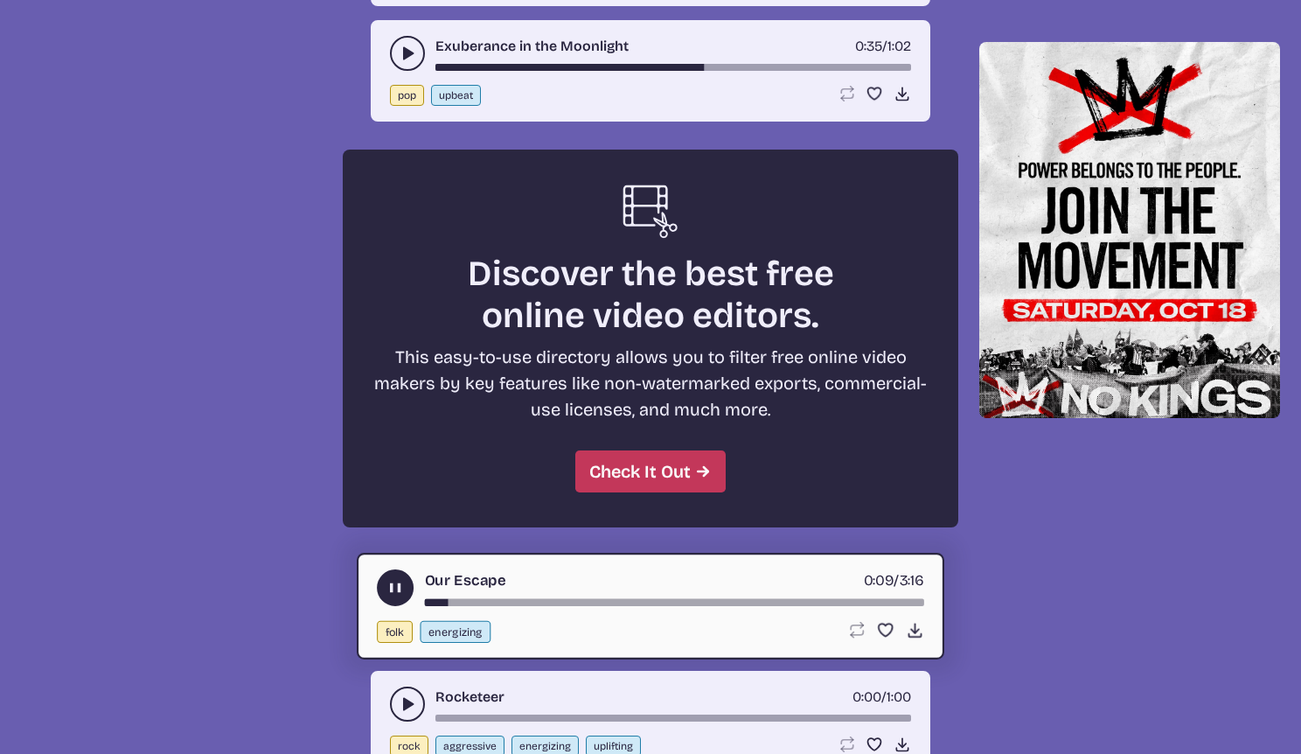
click at [725, 597] on div "Our Escape 0:09 / 3:16" at bounding box center [650, 587] width 547 height 37
click at [723, 602] on div "song-time-bar" at bounding box center [674, 602] width 499 height 7
click at [791, 601] on div "song-time-bar" at bounding box center [674, 602] width 499 height 7
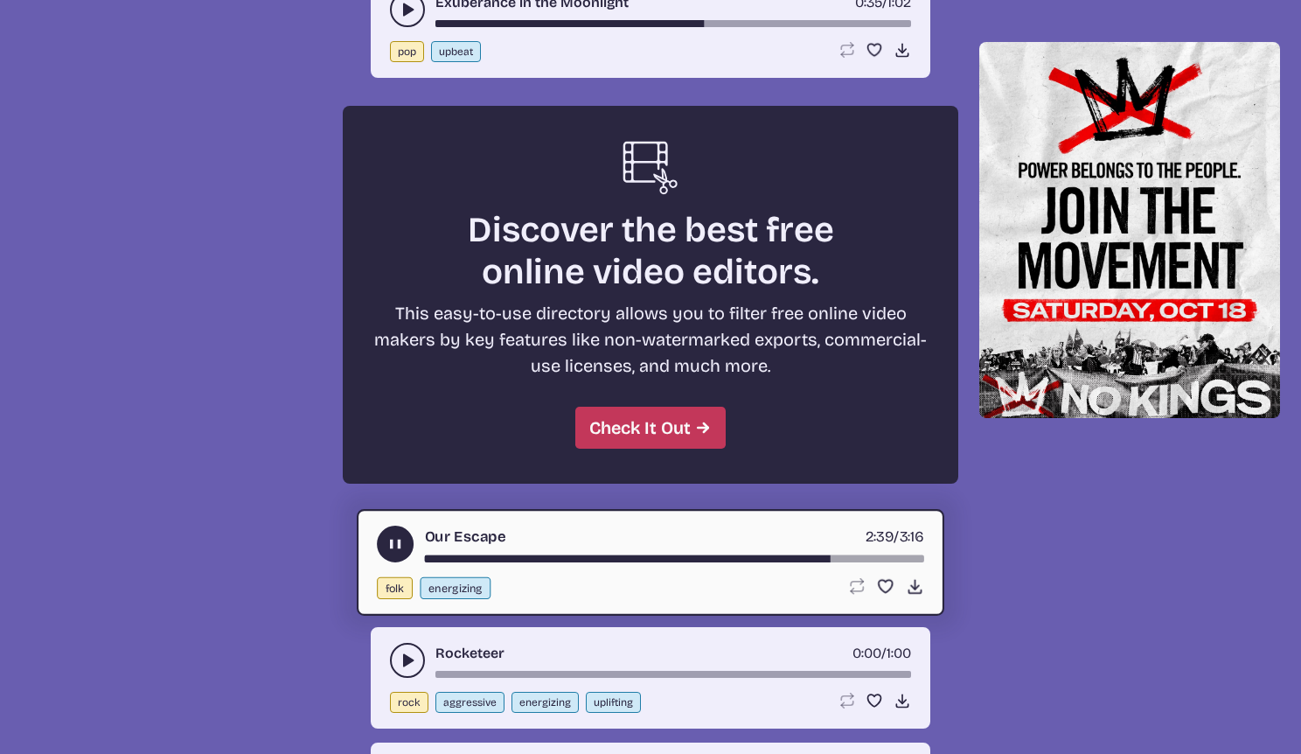
click at [710, 689] on div "Rocketeer 0:00 / 1:00 rock aggressive energizing uplifting Loop song Loop this …" at bounding box center [651, 677] width 560 height 101
click at [729, 674] on div "song-time-bar" at bounding box center [673, 674] width 476 height 7
click at [421, 653] on button "play-pause toggle" at bounding box center [407, 660] width 35 height 35
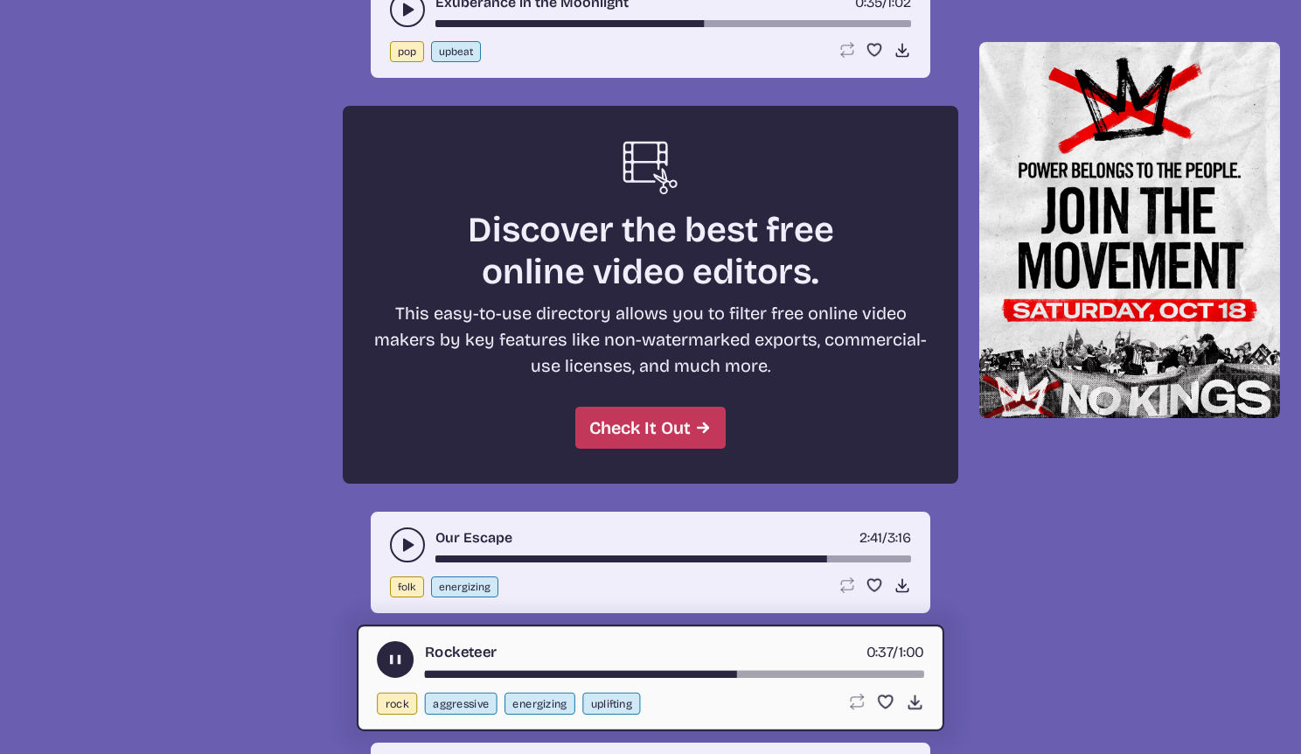
scroll to position [7861, 0]
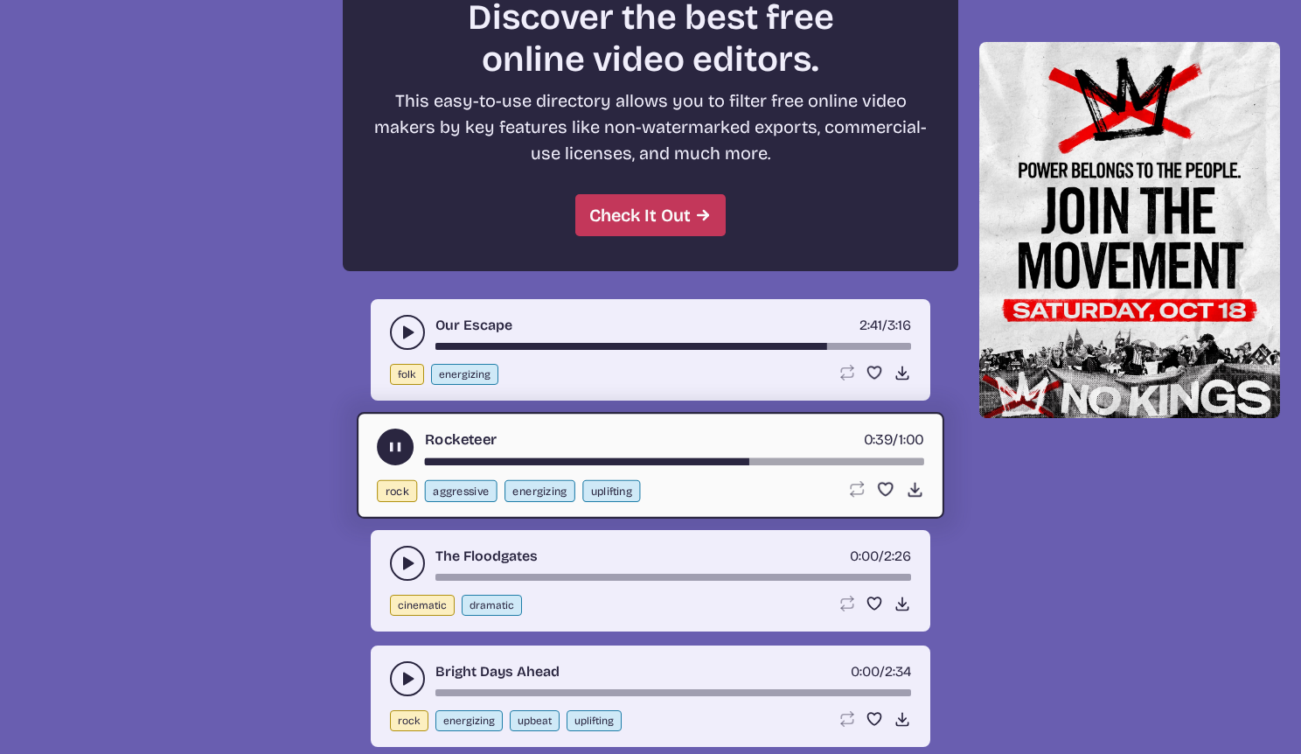
click at [718, 572] on div "The Floodgates 0:00 / 2:26" at bounding box center [650, 563] width 521 height 35
click at [418, 562] on button "play-pause toggle" at bounding box center [407, 563] width 35 height 35
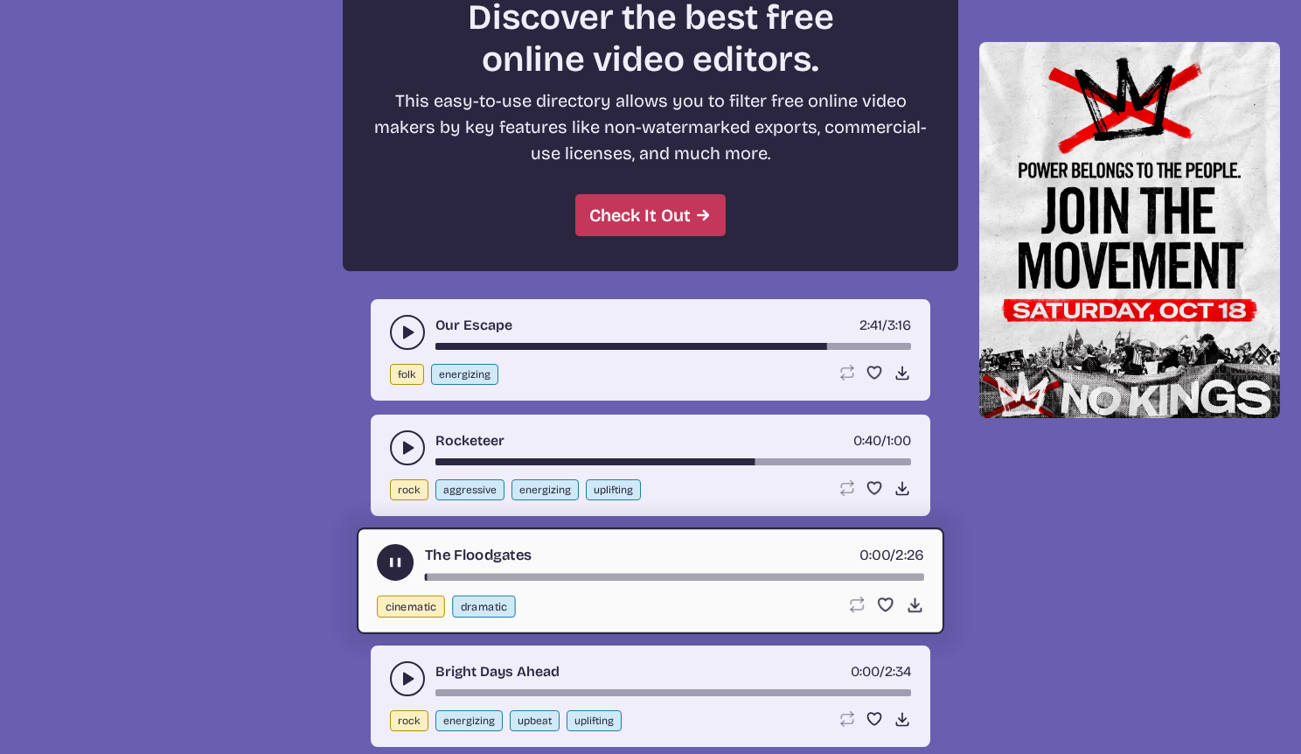
click at [763, 580] on div "song-time-bar" at bounding box center [674, 577] width 499 height 7
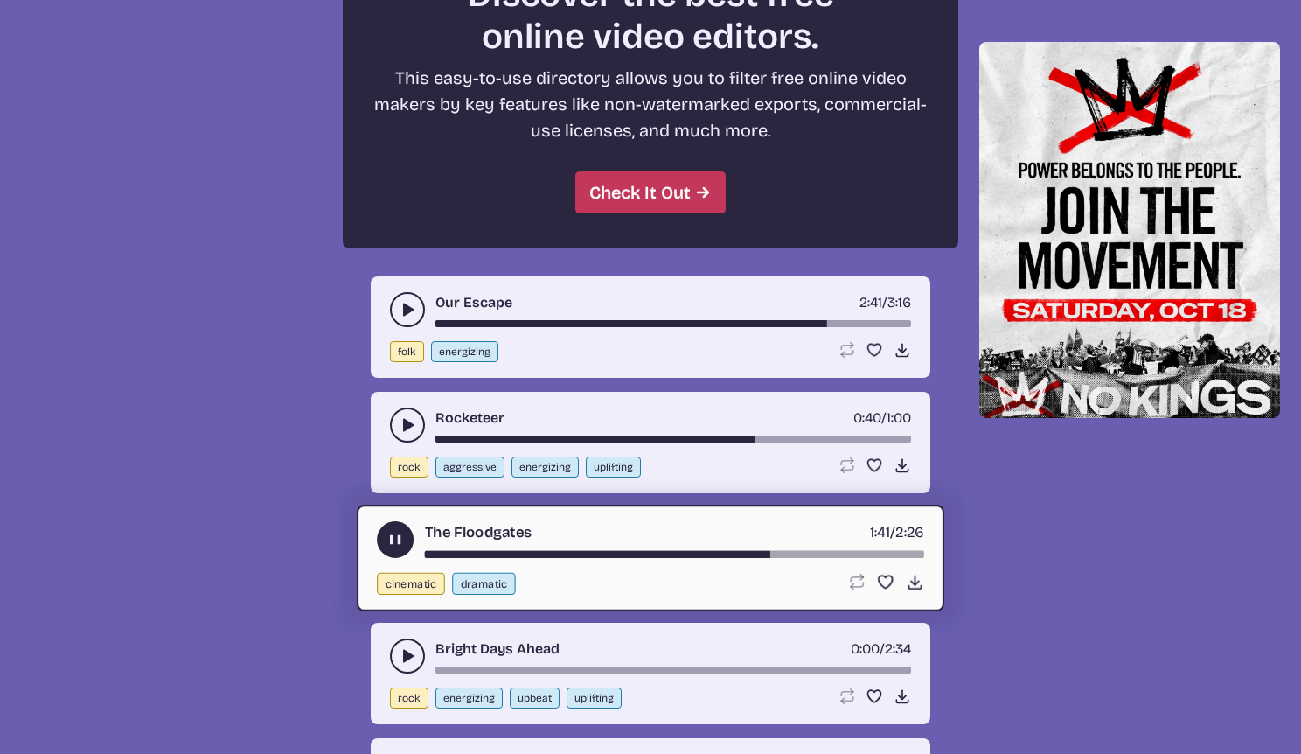
click at [399, 657] on icon "play-pause toggle" at bounding box center [407, 655] width 17 height 17
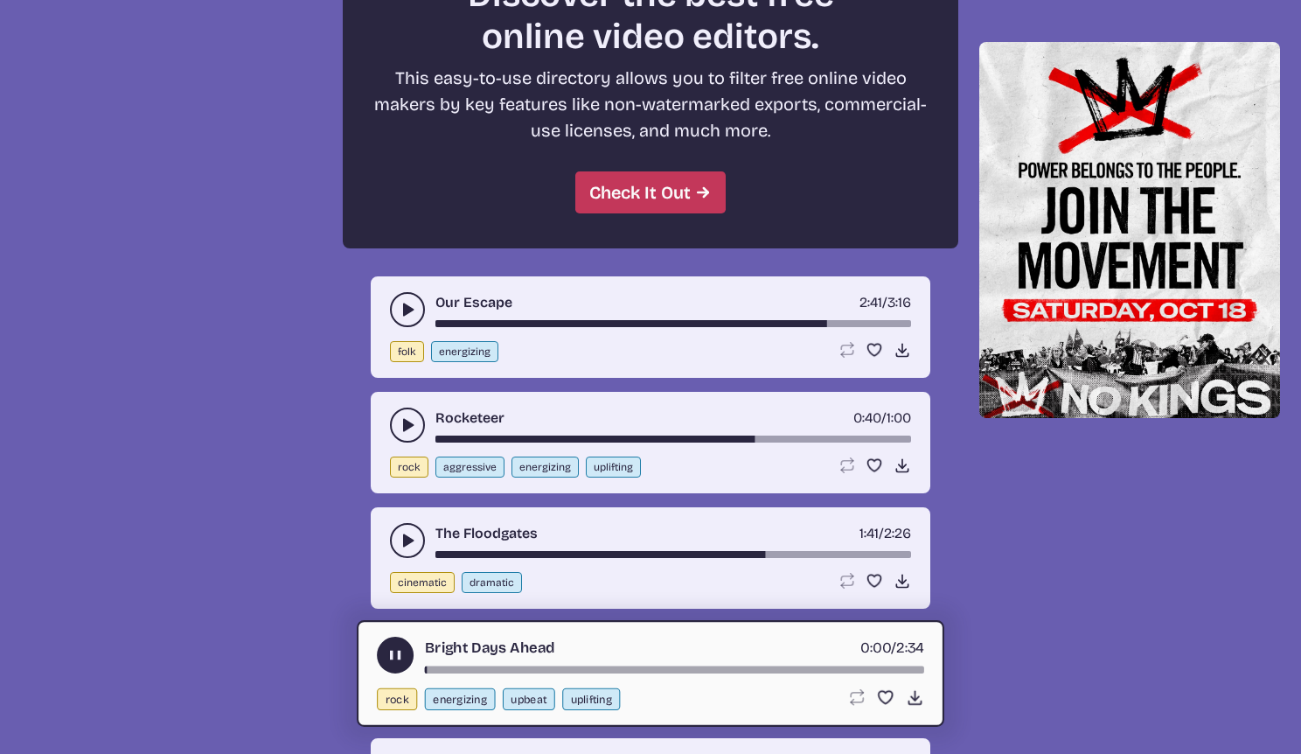
click at [739, 665] on div "Bright Days Ahead 0:00 / 2:34" at bounding box center [650, 655] width 547 height 37
click at [739, 669] on div "song-time-bar" at bounding box center [674, 669] width 499 height 7
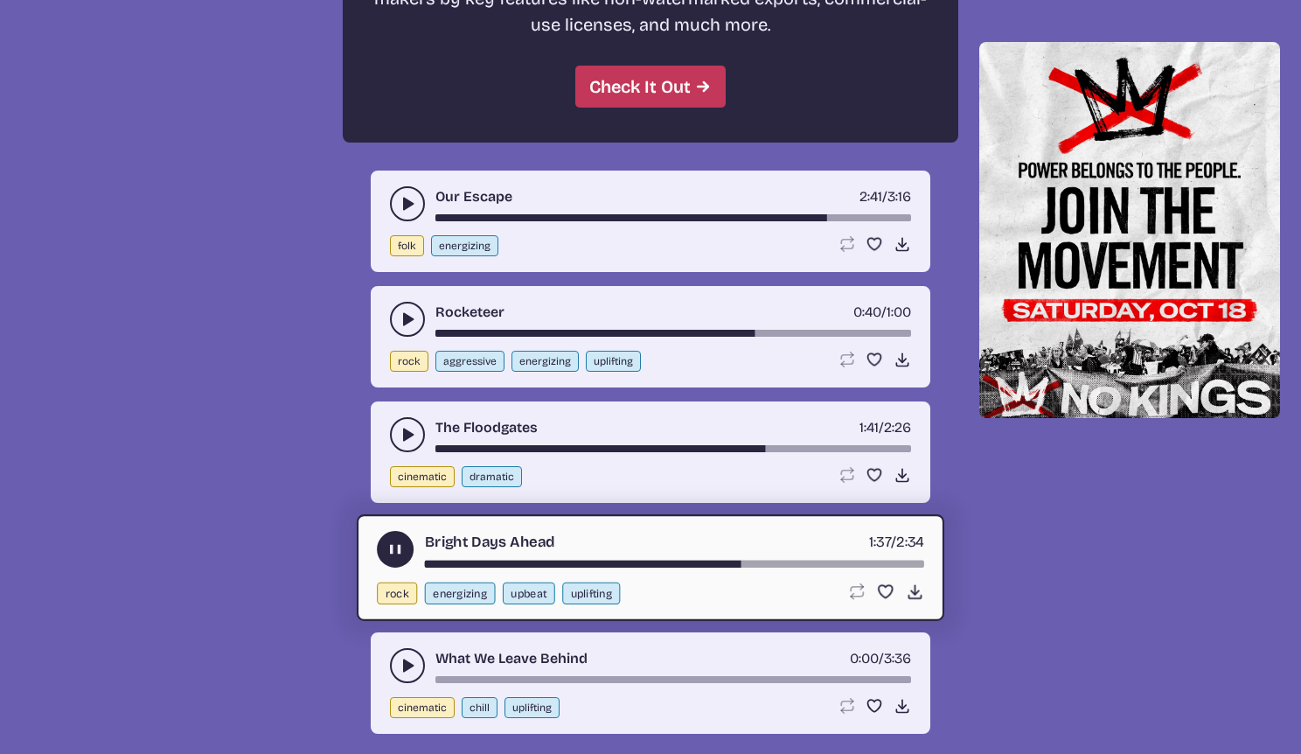
scroll to position [8046, 0]
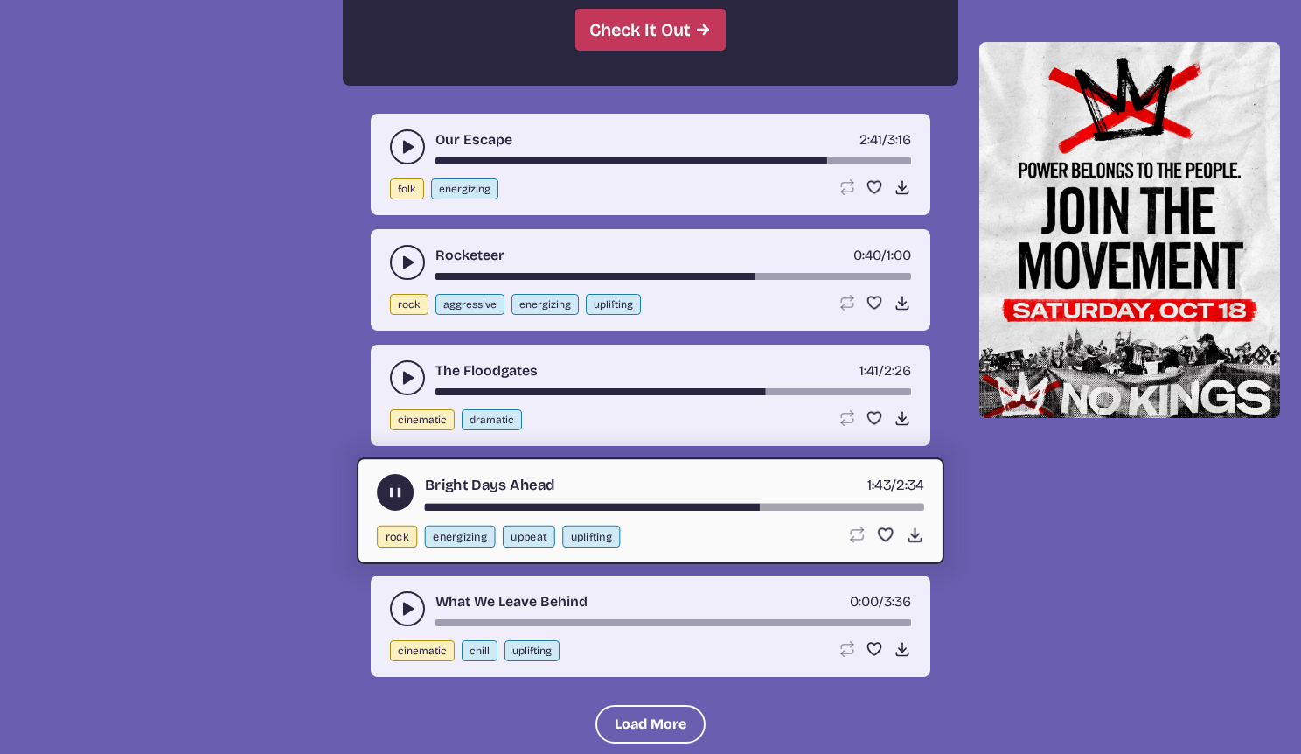
click at [809, 502] on div "Bright Days Ahead 1:43 / 2:34" at bounding box center [650, 492] width 547 height 37
click at [811, 506] on div "song-time-bar" at bounding box center [674, 507] width 499 height 7
click at [793, 505] on div "song-time-bar" at bounding box center [674, 507] width 499 height 7
click at [776, 505] on div "song-time-bar" at bounding box center [674, 507] width 499 height 7
click at [393, 610] on button "play-pause toggle" at bounding box center [407, 608] width 35 height 35
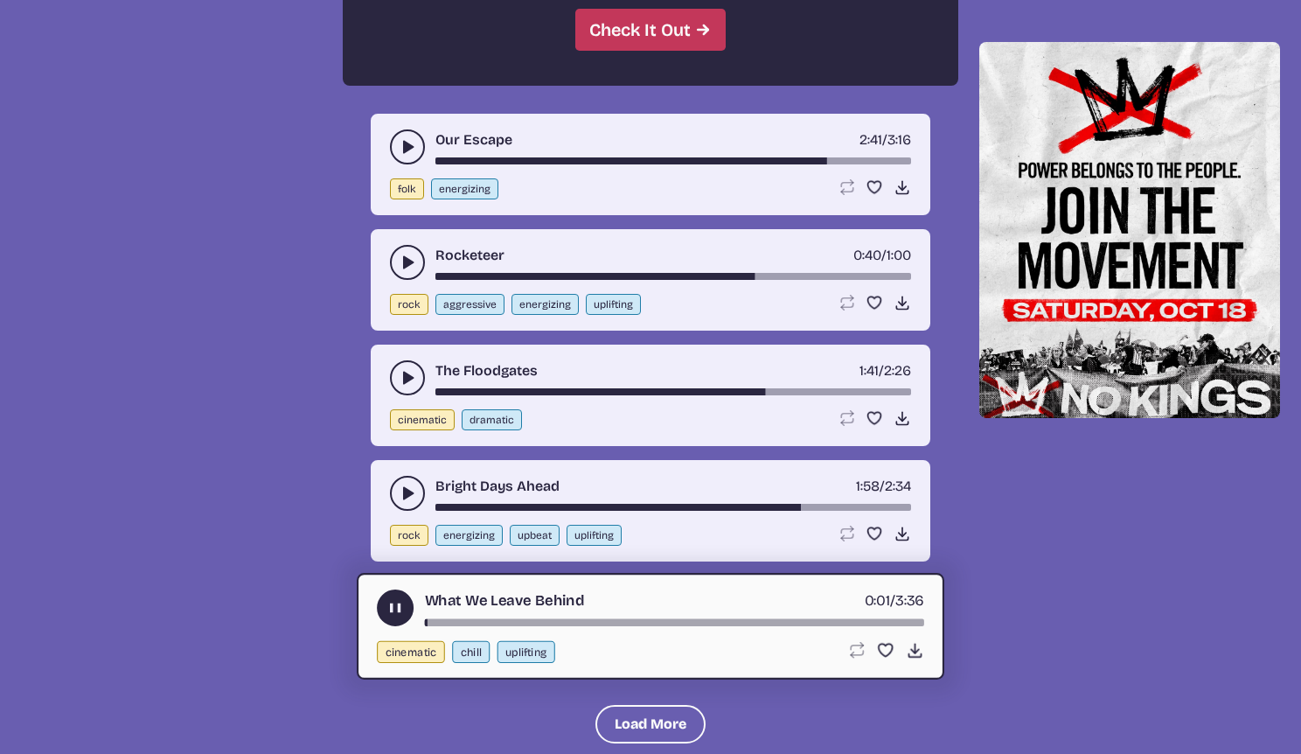
click at [736, 623] on div "song-time-bar" at bounding box center [674, 622] width 499 height 7
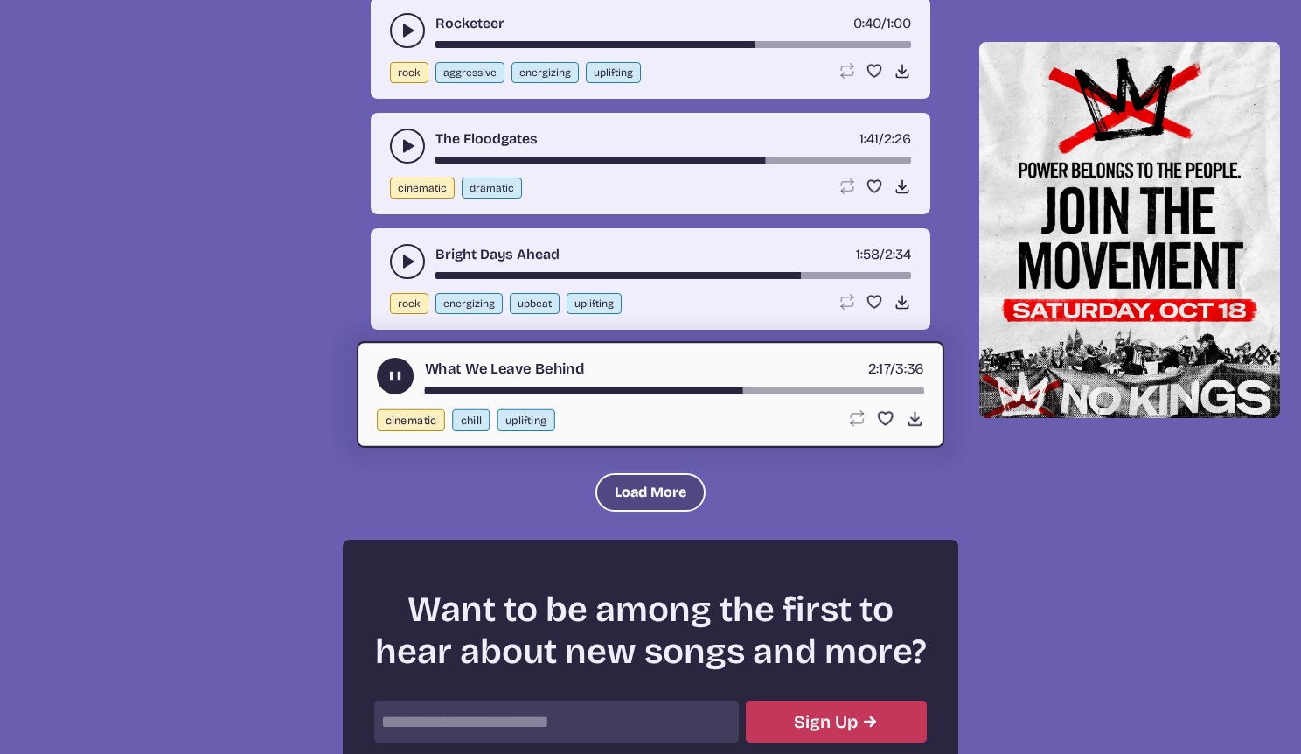
click at [680, 495] on button "Load More" at bounding box center [650, 492] width 110 height 38
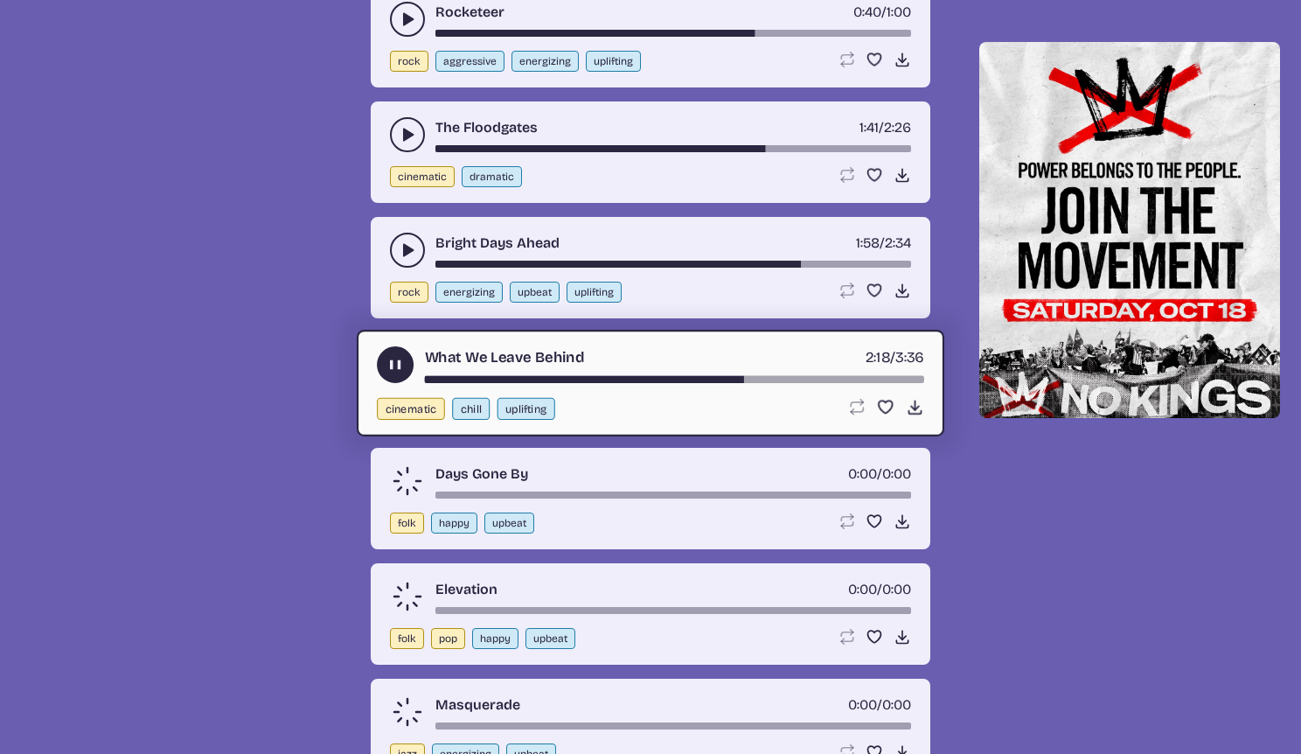
scroll to position [8301, 0]
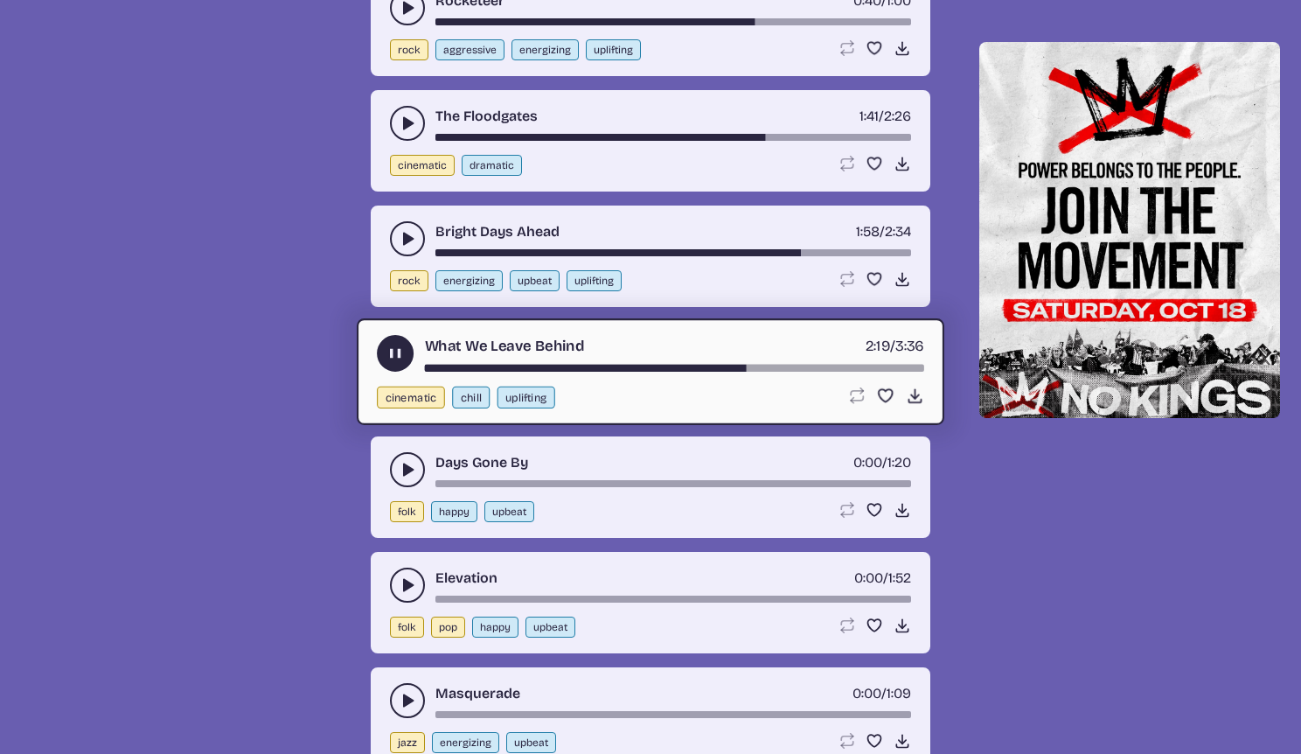
click at [403, 470] on use "play-pause toggle" at bounding box center [407, 469] width 17 height 17
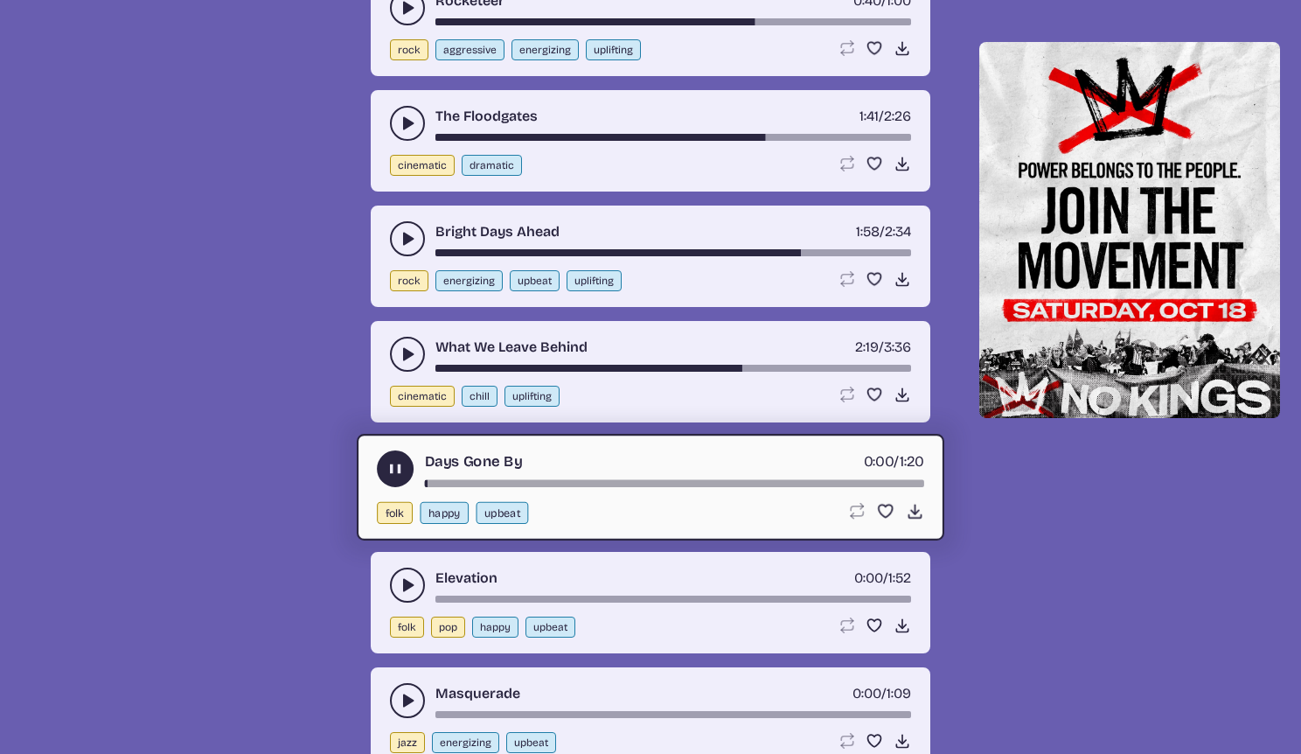
click at [756, 480] on div "song-time-bar" at bounding box center [674, 483] width 499 height 7
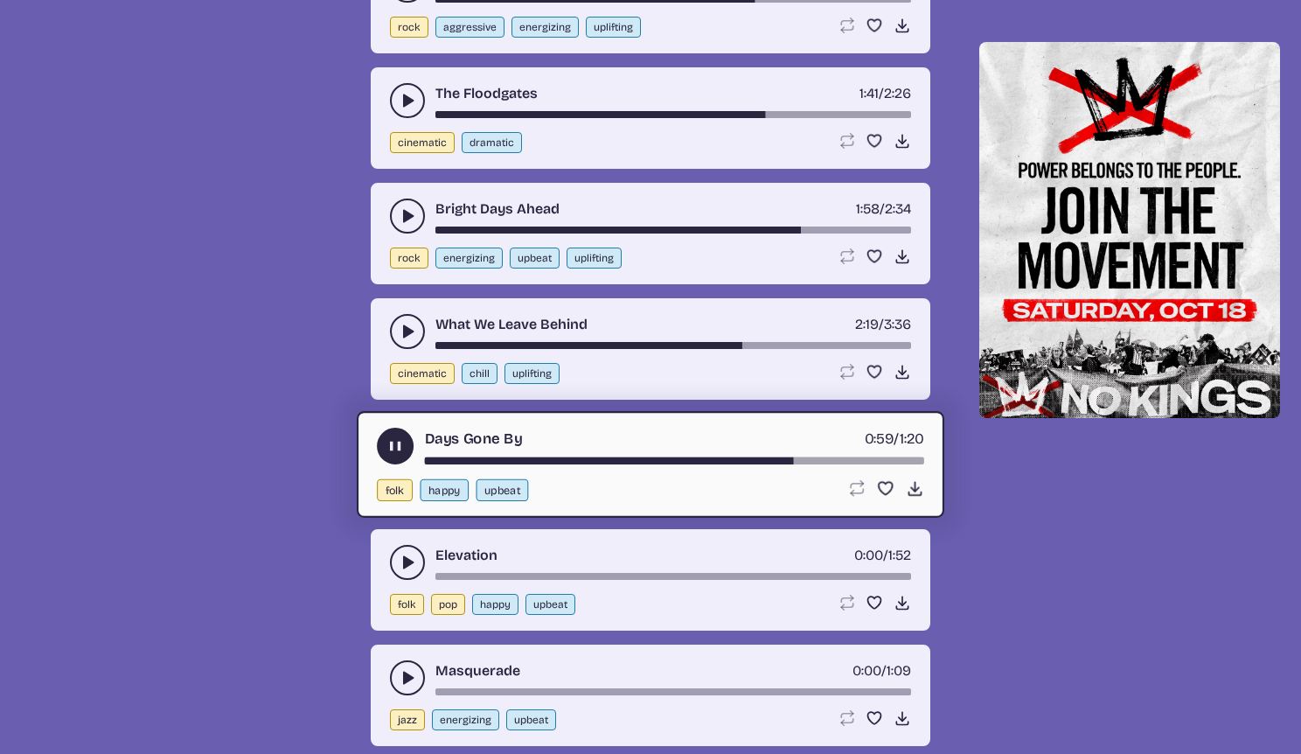
scroll to position [8346, 0]
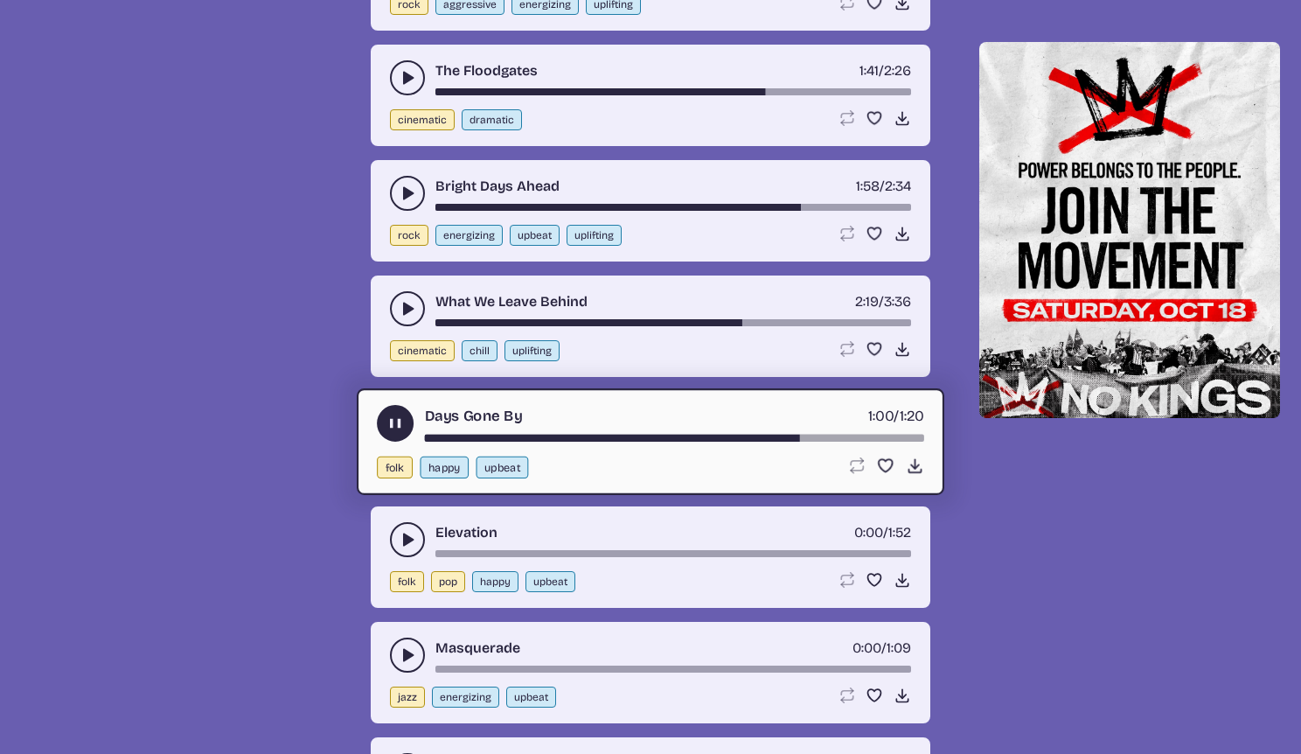
click at [420, 526] on div "Elevation 0:00 / 1:52" at bounding box center [650, 539] width 521 height 35
click at [409, 532] on icon "play-pause toggle" at bounding box center [407, 539] width 17 height 17
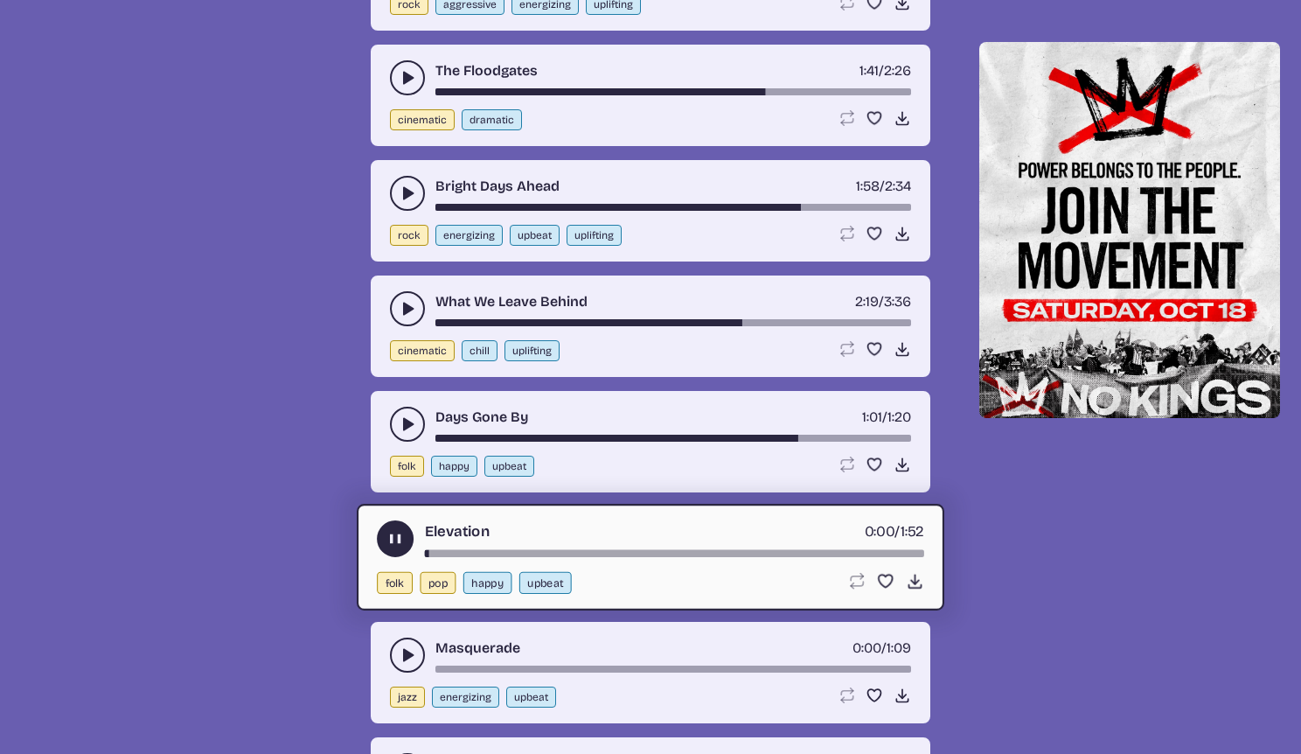
click at [803, 541] on div "Elevation 0:00 / 1:52" at bounding box center [650, 538] width 547 height 37
click at [791, 552] on div "song-time-bar" at bounding box center [674, 553] width 499 height 7
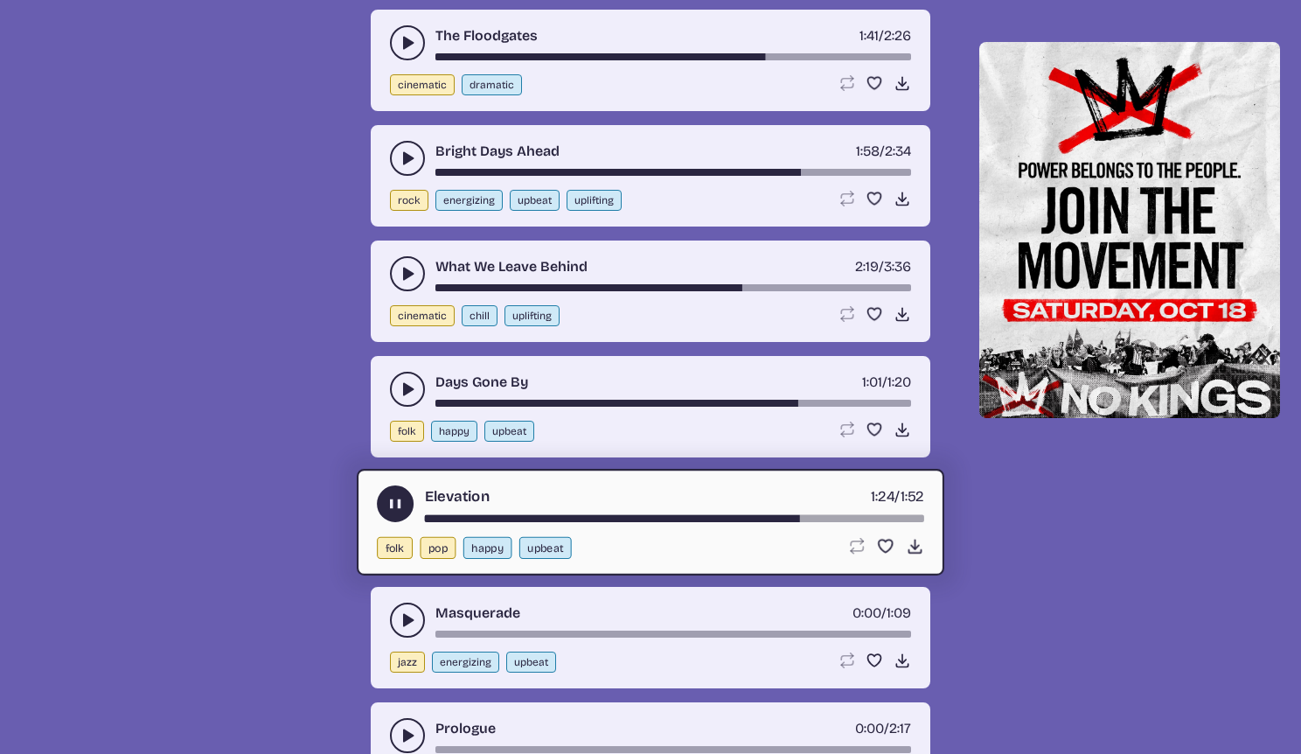
click at [400, 618] on icon "play-pause toggle" at bounding box center [407, 619] width 17 height 17
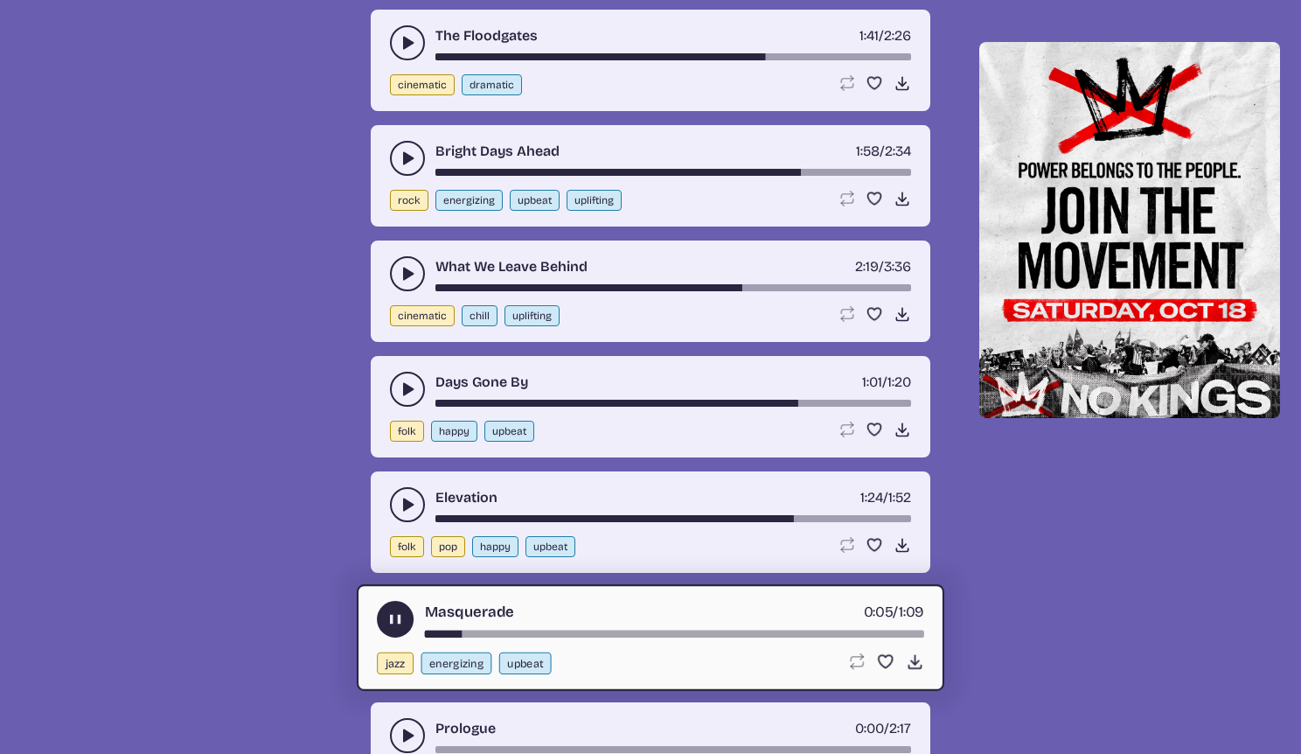
click at [770, 636] on div "song-time-bar" at bounding box center [674, 633] width 499 height 7
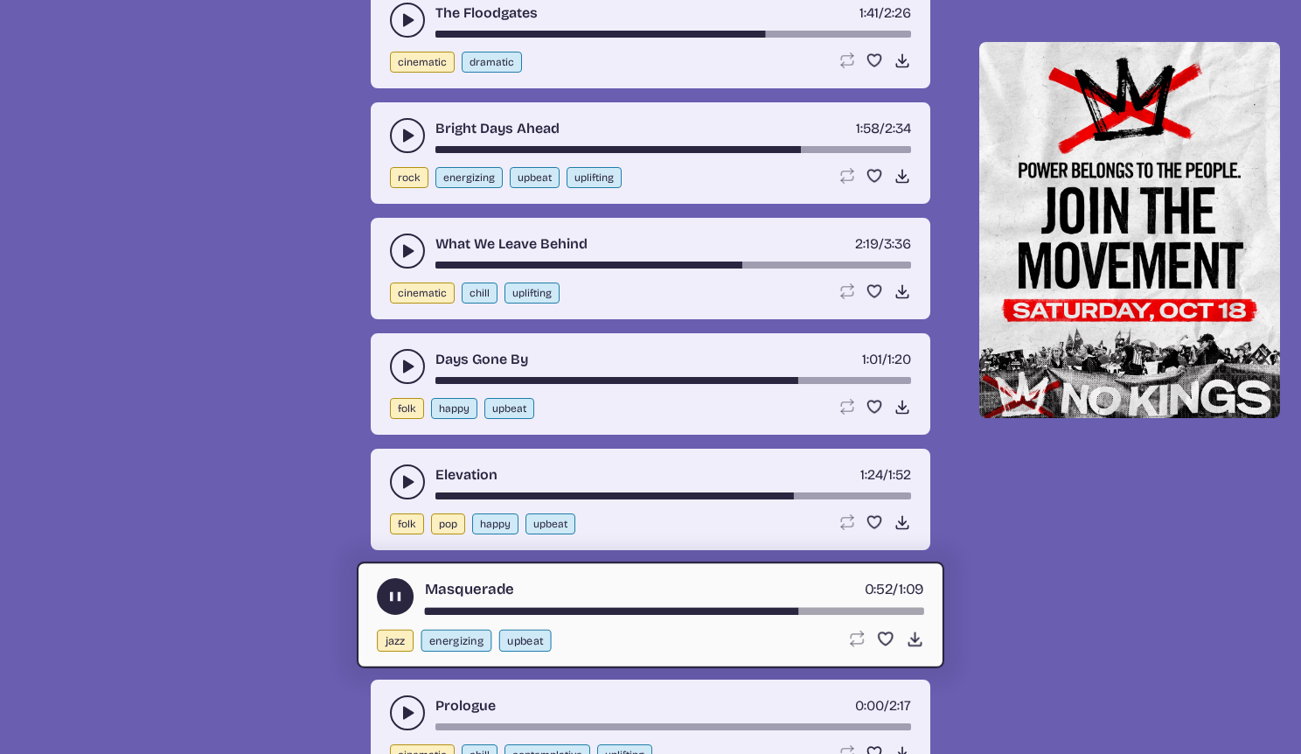
click at [417, 705] on button "play-pause toggle" at bounding box center [407, 712] width 35 height 35
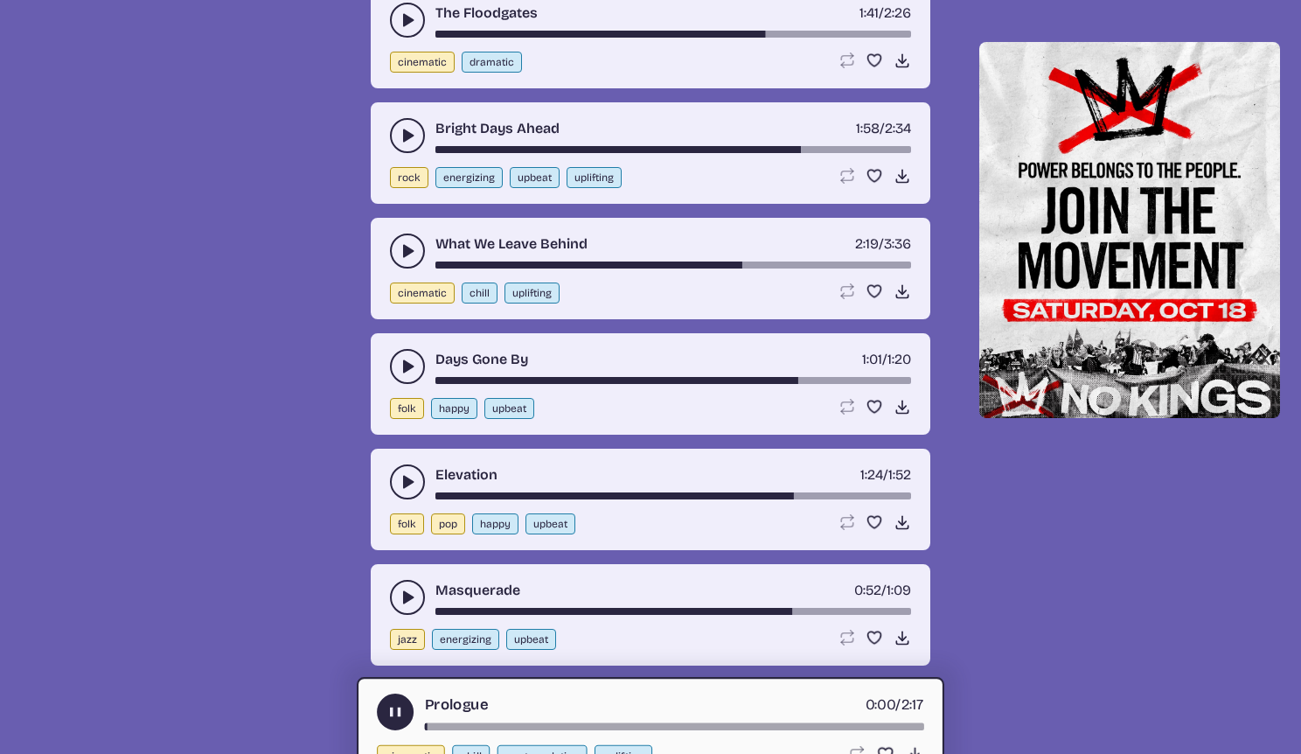
click at [755, 721] on div "Prologue 0:00 / 2:17" at bounding box center [650, 711] width 547 height 37
click at [755, 721] on div "Prologue 0:01 / 2:17" at bounding box center [650, 711] width 547 height 37
click at [755, 725] on div "song-time-bar" at bounding box center [674, 726] width 499 height 7
click at [795, 724] on div "song-time-bar" at bounding box center [674, 726] width 499 height 7
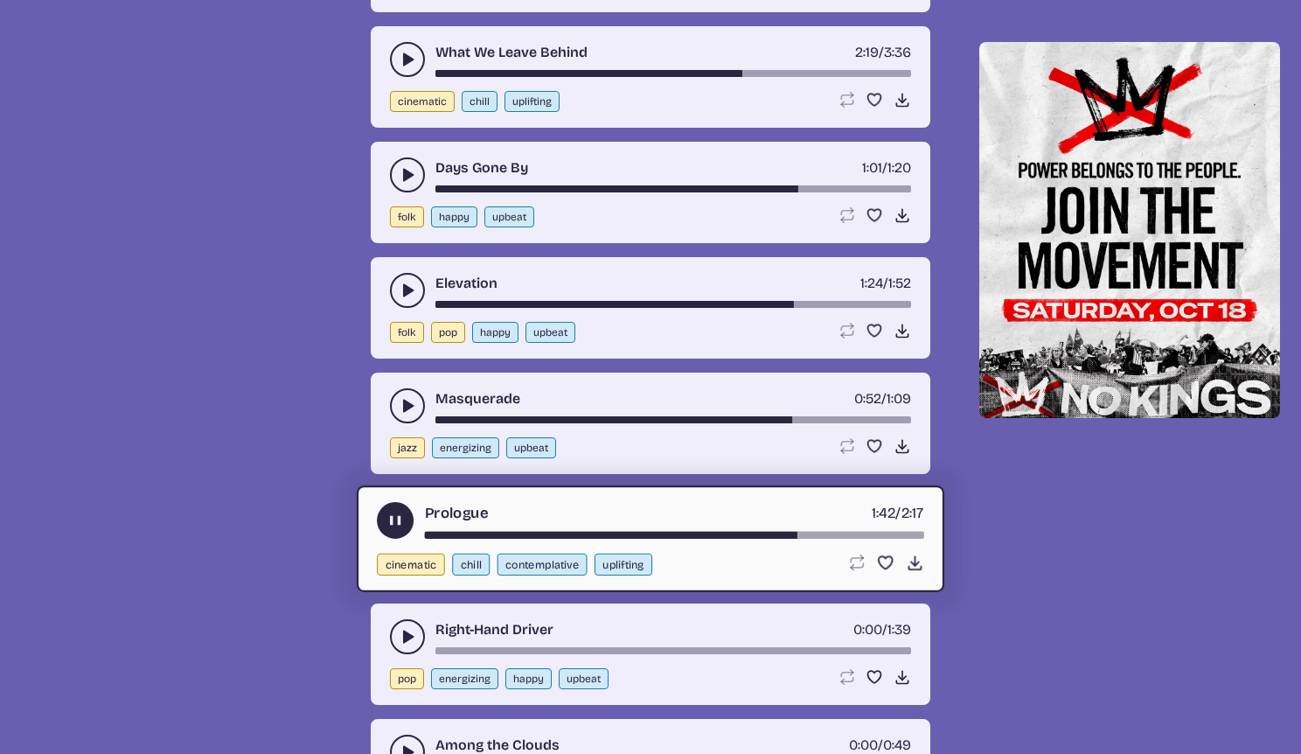
scroll to position [8606, 0]
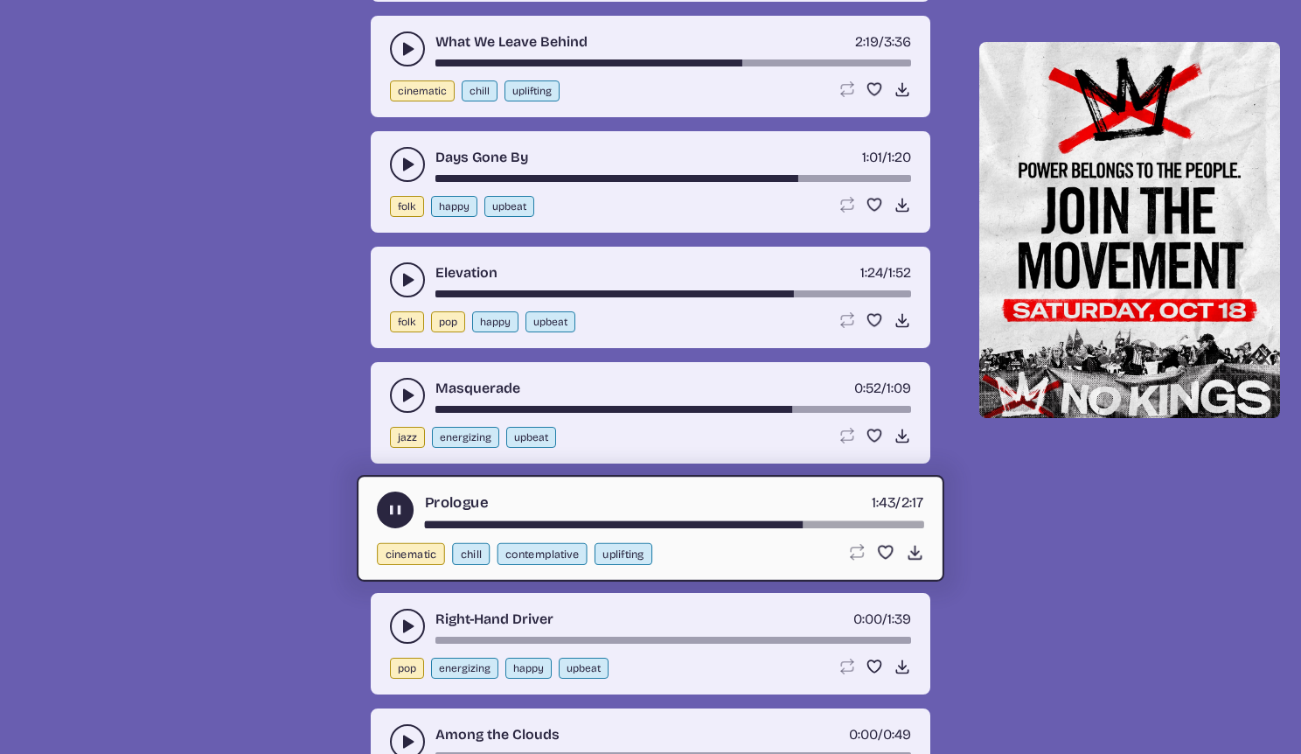
click at [760, 639] on div "song-time-bar" at bounding box center [673, 640] width 476 height 7
click at [425, 634] on div "Right-Hand Driver 1:08 / 1:39" at bounding box center [650, 626] width 521 height 35
click at [414, 631] on icon "play-pause toggle" at bounding box center [407, 625] width 17 height 17
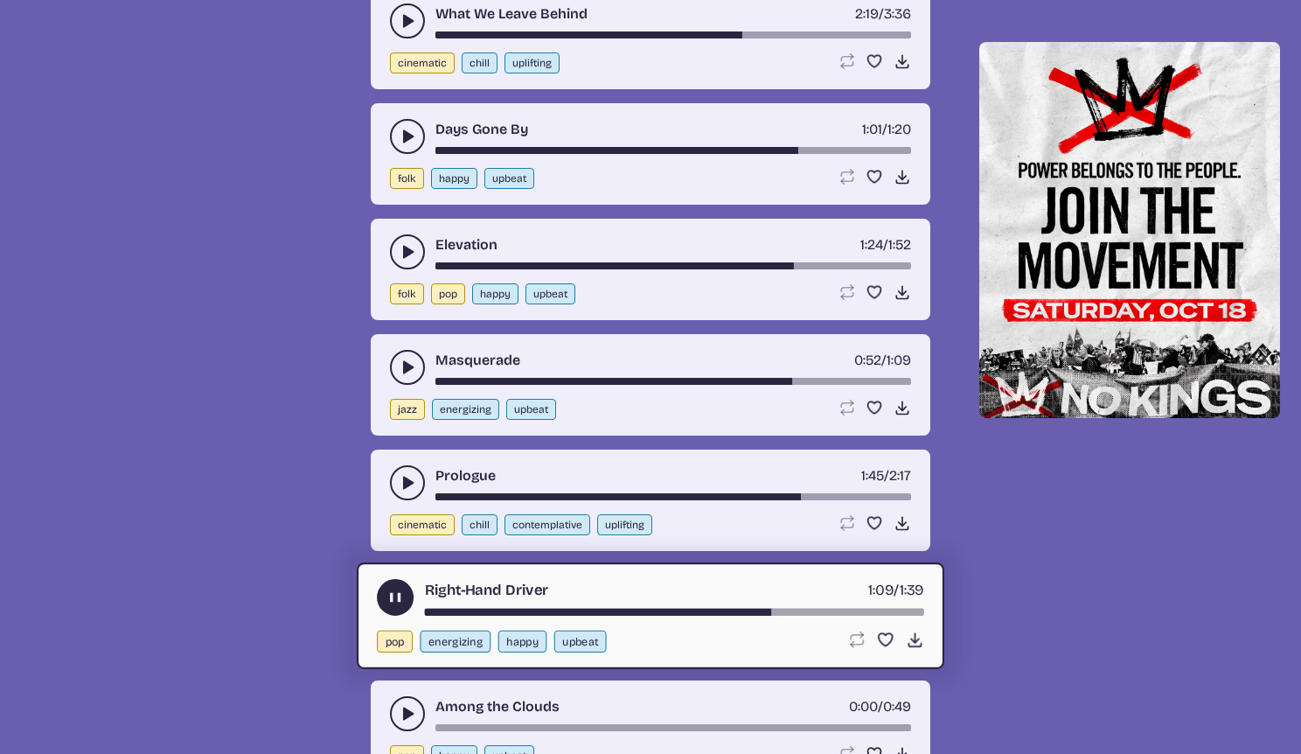
scroll to position [8665, 0]
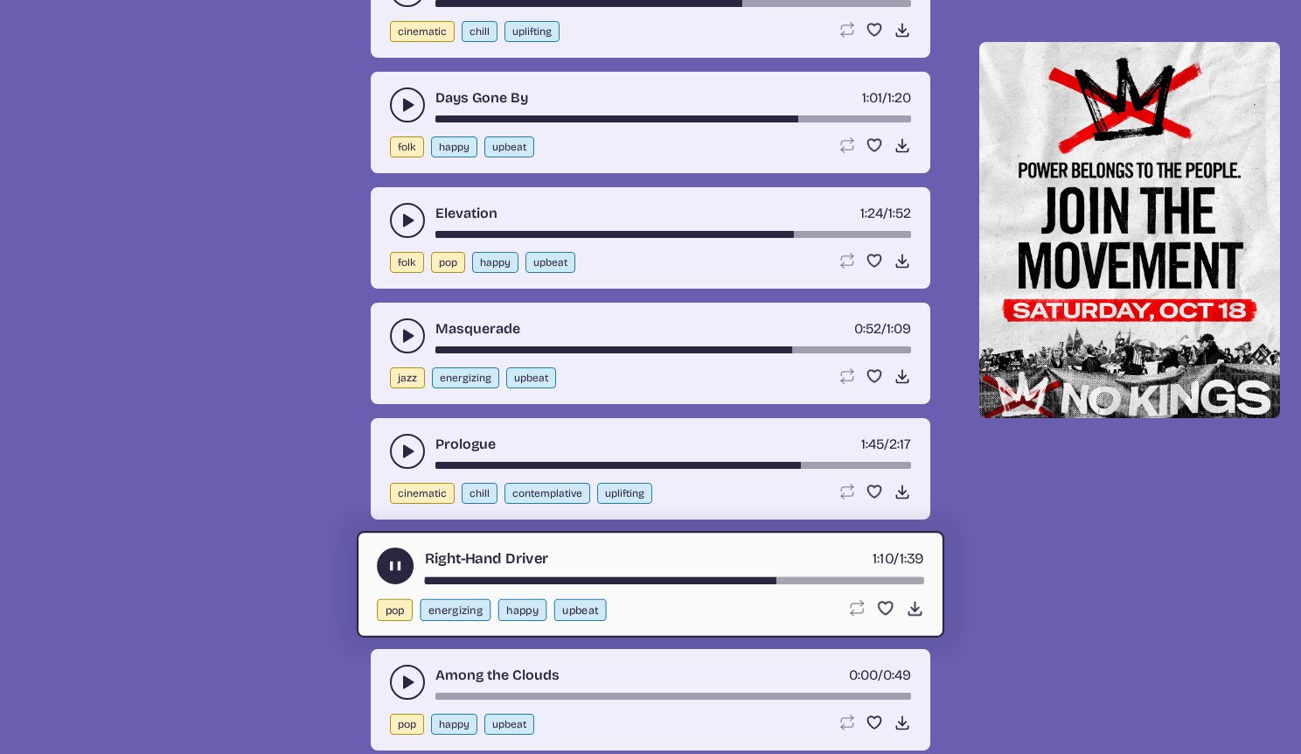
click at [384, 679] on div "Among the Clouds 0:00 / 0:49 pop happy upbeat Loop song Loop this song. Favorit…" at bounding box center [651, 699] width 560 height 101
click at [402, 679] on icon "play-pause toggle" at bounding box center [407, 681] width 17 height 17
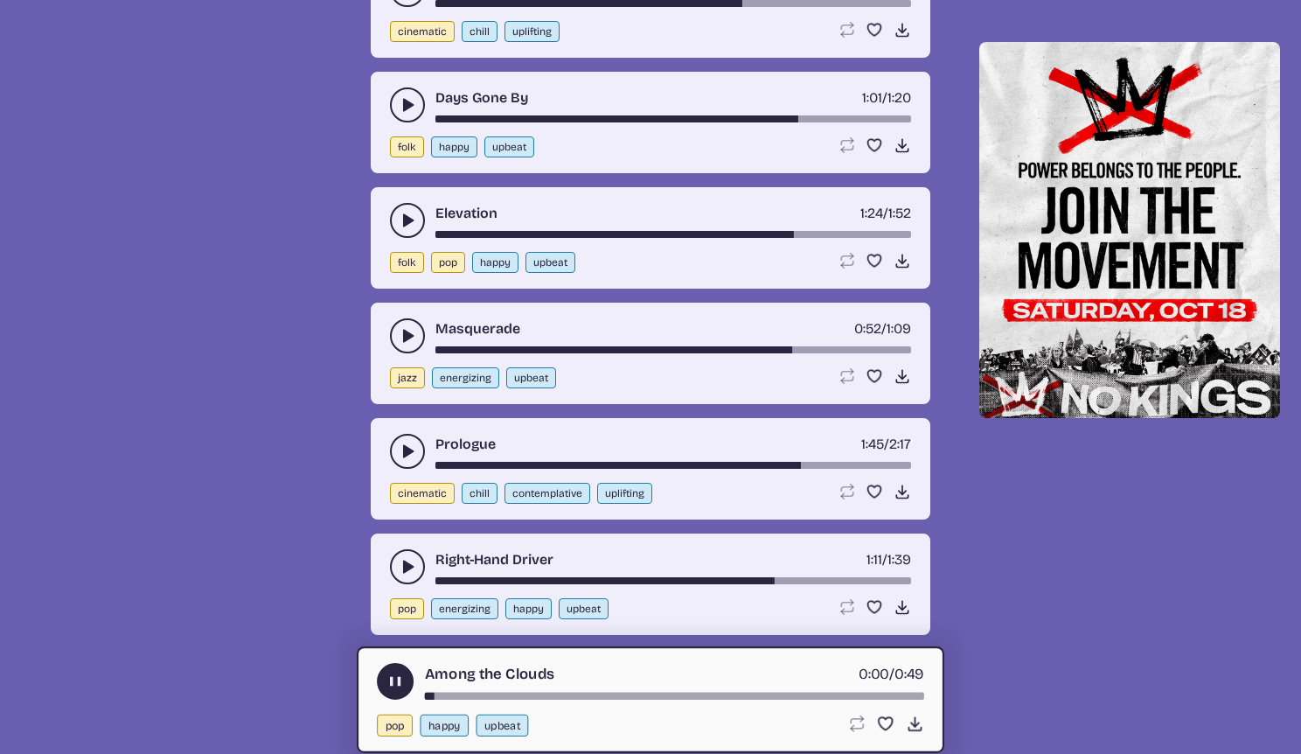
click at [765, 693] on div "song-time-bar" at bounding box center [674, 696] width 499 height 7
drag, startPoint x: 700, startPoint y: 699, endPoint x: 498, endPoint y: 684, distance: 202.5
click at [504, 684] on div "Among the Clouds 0:36 / 0:49" at bounding box center [650, 681] width 547 height 37
drag, startPoint x: 436, startPoint y: 688, endPoint x: 421, endPoint y: 692, distance: 16.1
click at [421, 692] on div "Among the Clouds 0:37 / 0:49" at bounding box center [650, 681] width 547 height 37
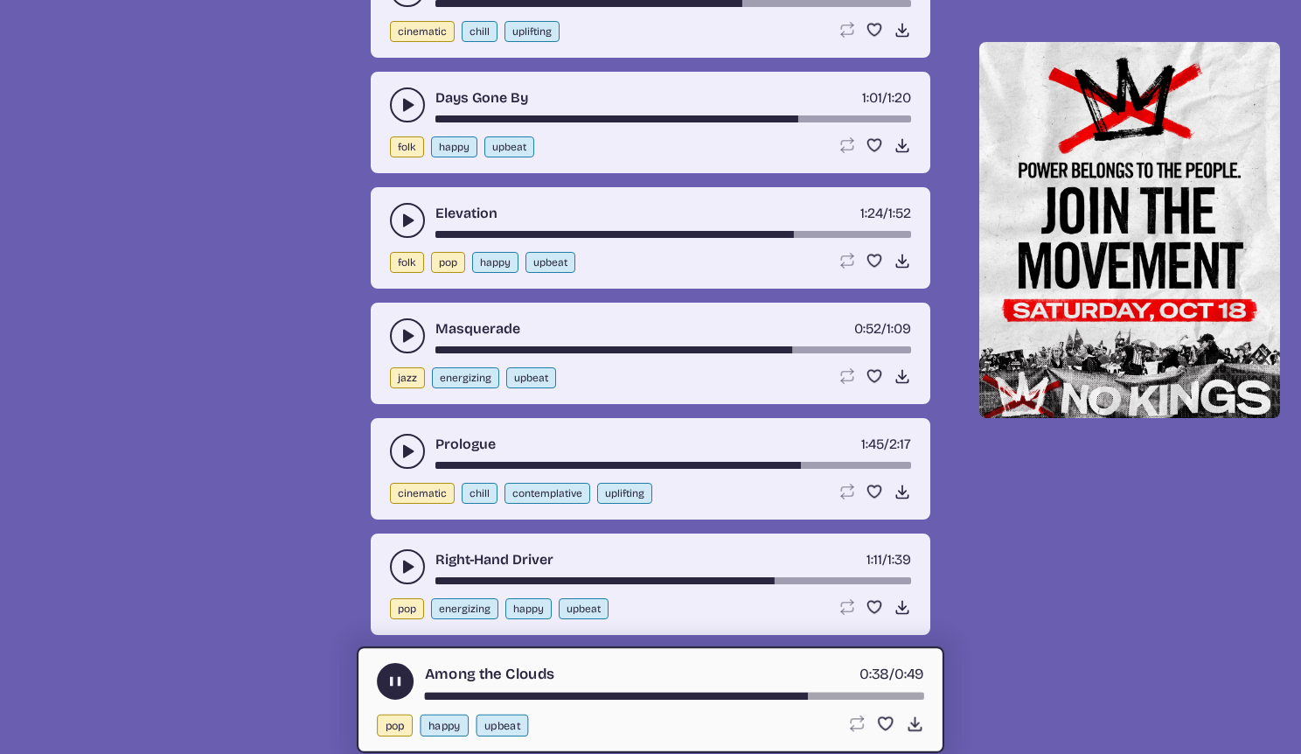
click at [421, 693] on div "Among the Clouds 0:38 / 0:49" at bounding box center [650, 681] width 547 height 37
click at [425, 696] on div "Among the Clouds 0:38 / 0:49" at bounding box center [650, 681] width 547 height 37
click at [429, 693] on div "song-time-bar" at bounding box center [674, 696] width 499 height 7
click at [907, 717] on icon "Download song" at bounding box center [915, 723] width 18 height 18
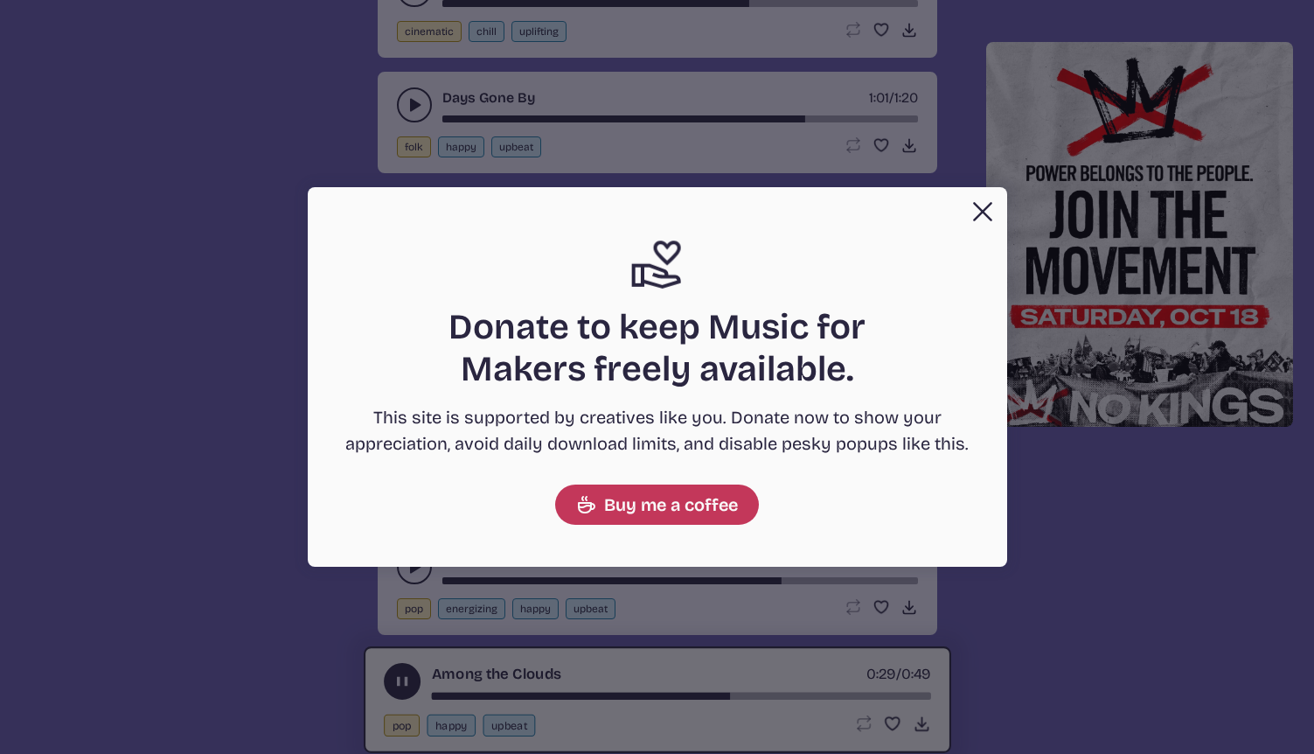
click at [970, 211] on button "Close" at bounding box center [982, 211] width 35 height 35
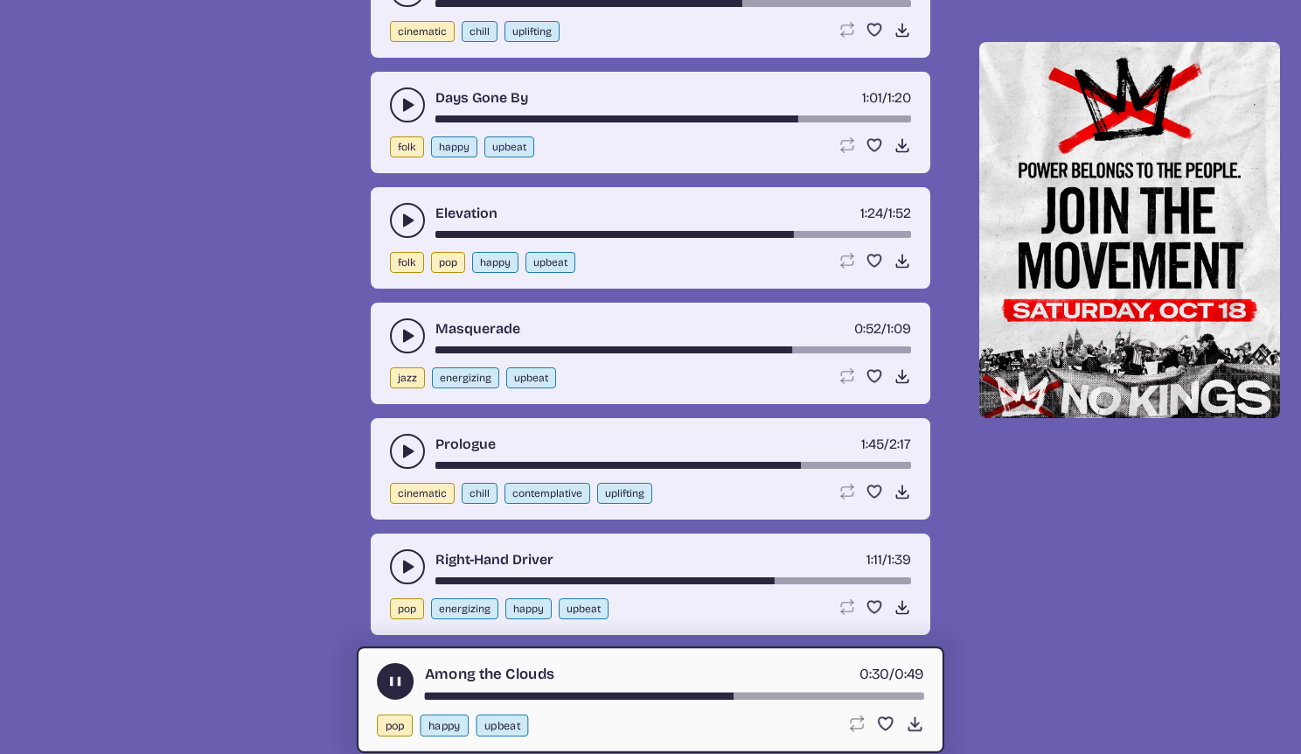
click at [385, 670] on button "play-pause toggle" at bounding box center [395, 681] width 37 height 37
